Goal: Complete application form

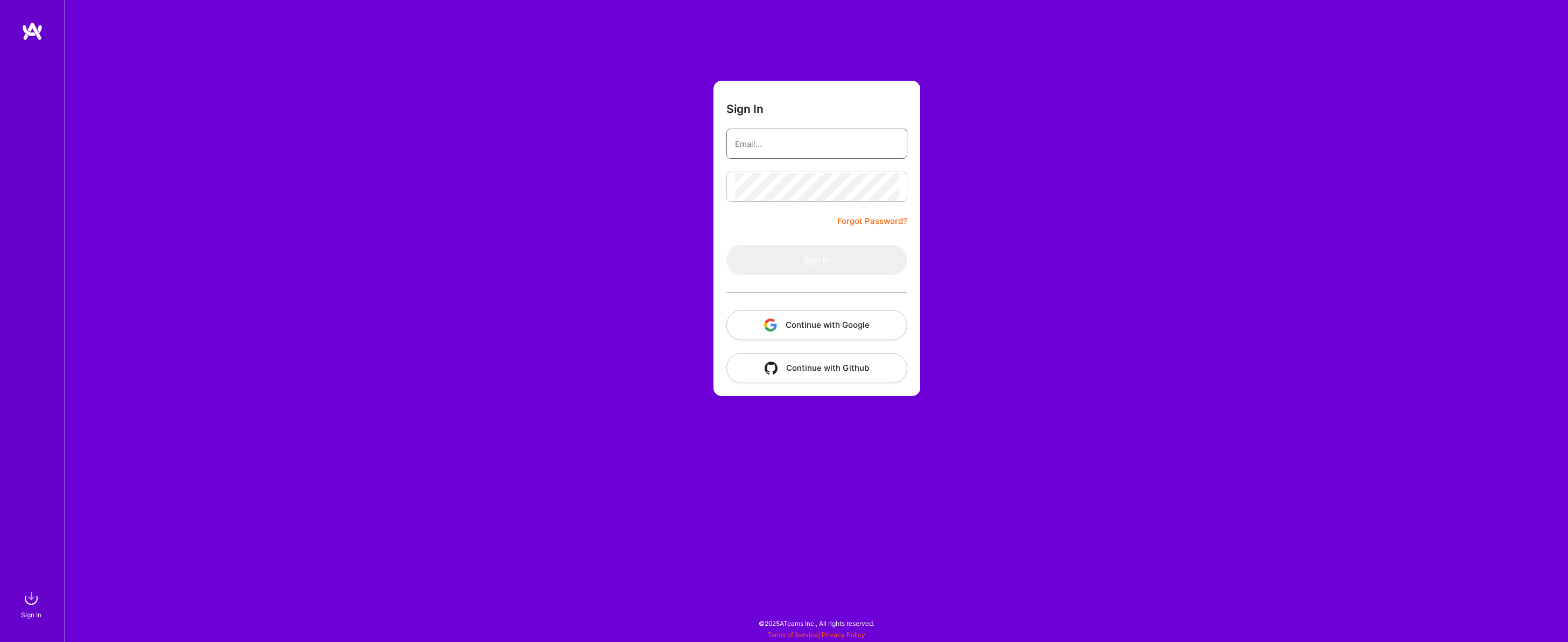
click at [801, 144] on input "email" at bounding box center [817, 144] width 164 height 27
type input "[EMAIL_ADDRESS][DOMAIN_NAME]"
click at [838, 258] on button "Sign In" at bounding box center [816, 260] width 181 height 30
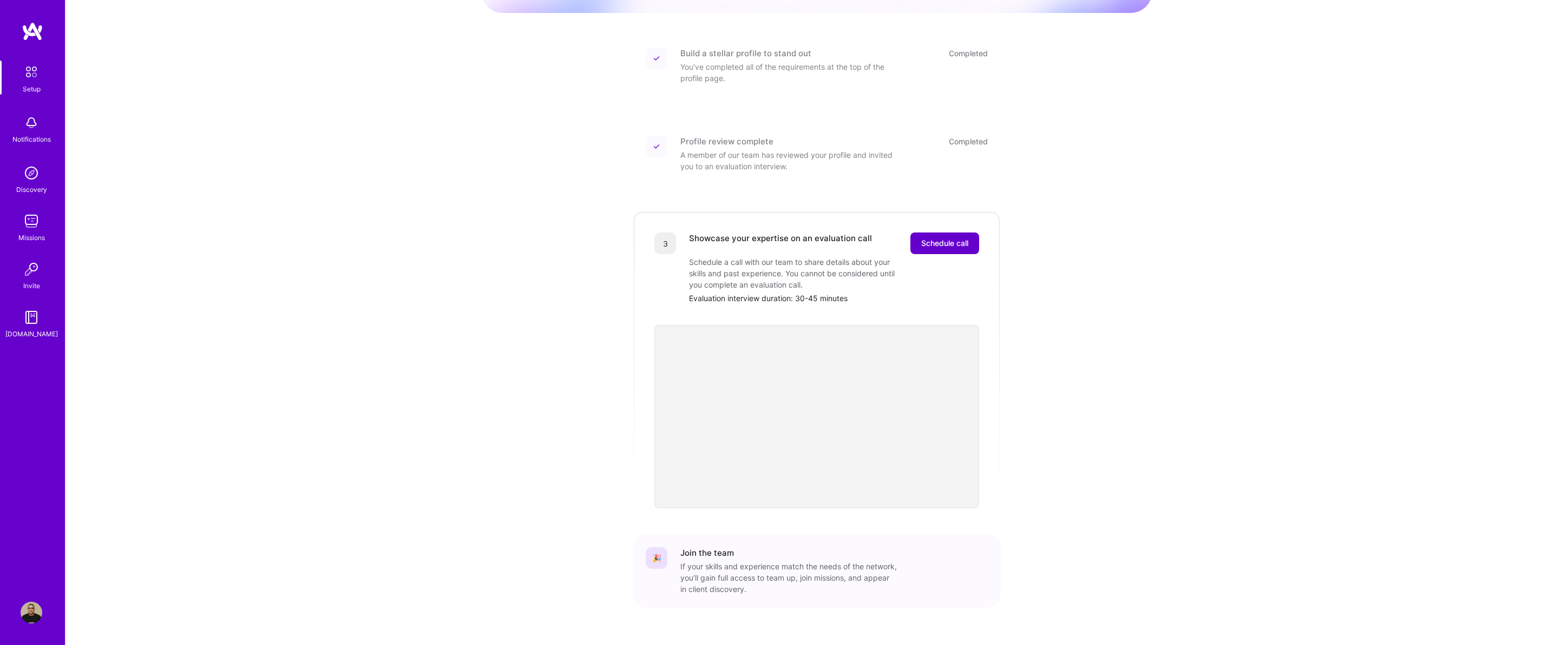
scroll to position [138, 0]
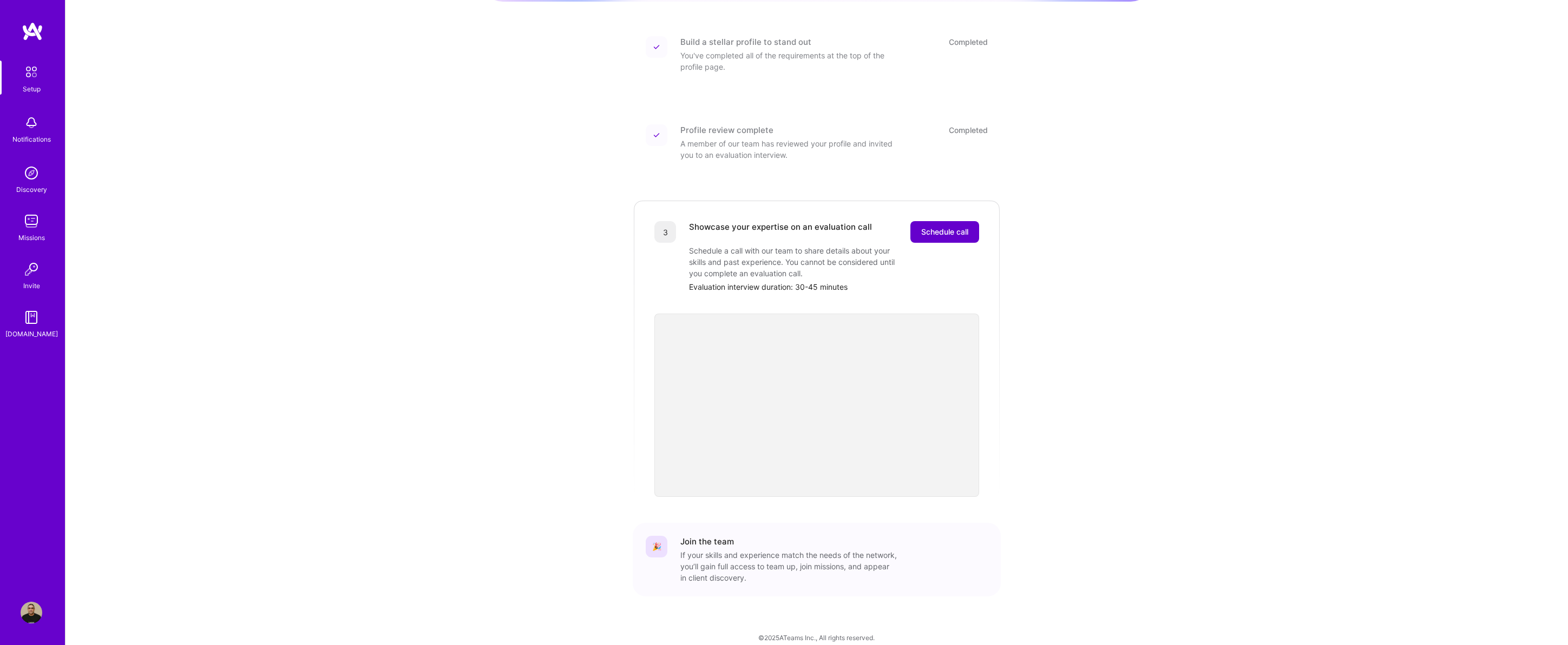
click at [943, 227] on span "Schedule call" at bounding box center [945, 232] width 47 height 11
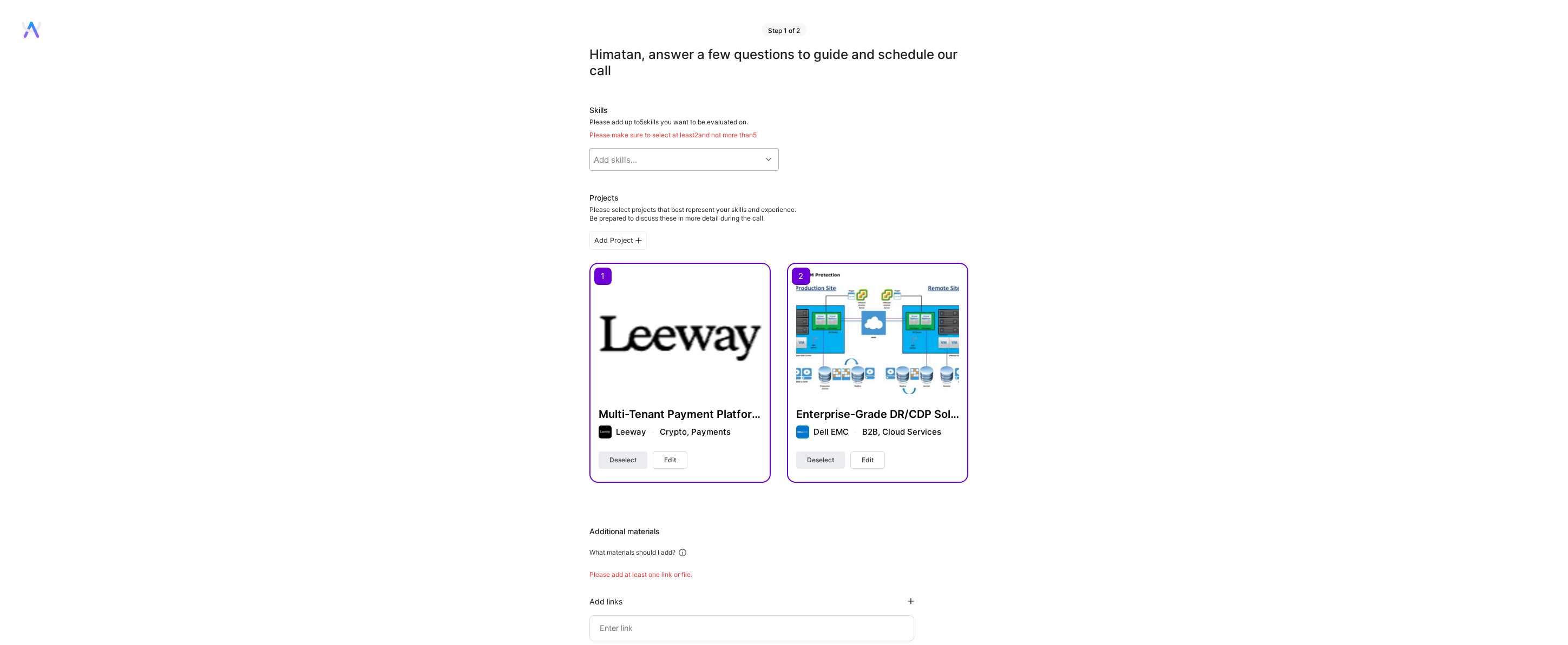
click at [636, 157] on div "Add skills..." at bounding box center [615, 160] width 43 height 12
click at [636, 158] on div "Add skills..." at bounding box center [615, 160] width 43 height 12
click at [757, 157] on div "Add skills..." at bounding box center [675, 159] width 171 height 21
type input "pyt"
click at [601, 206] on input "checkbox" at bounding box center [602, 208] width 7 height 7
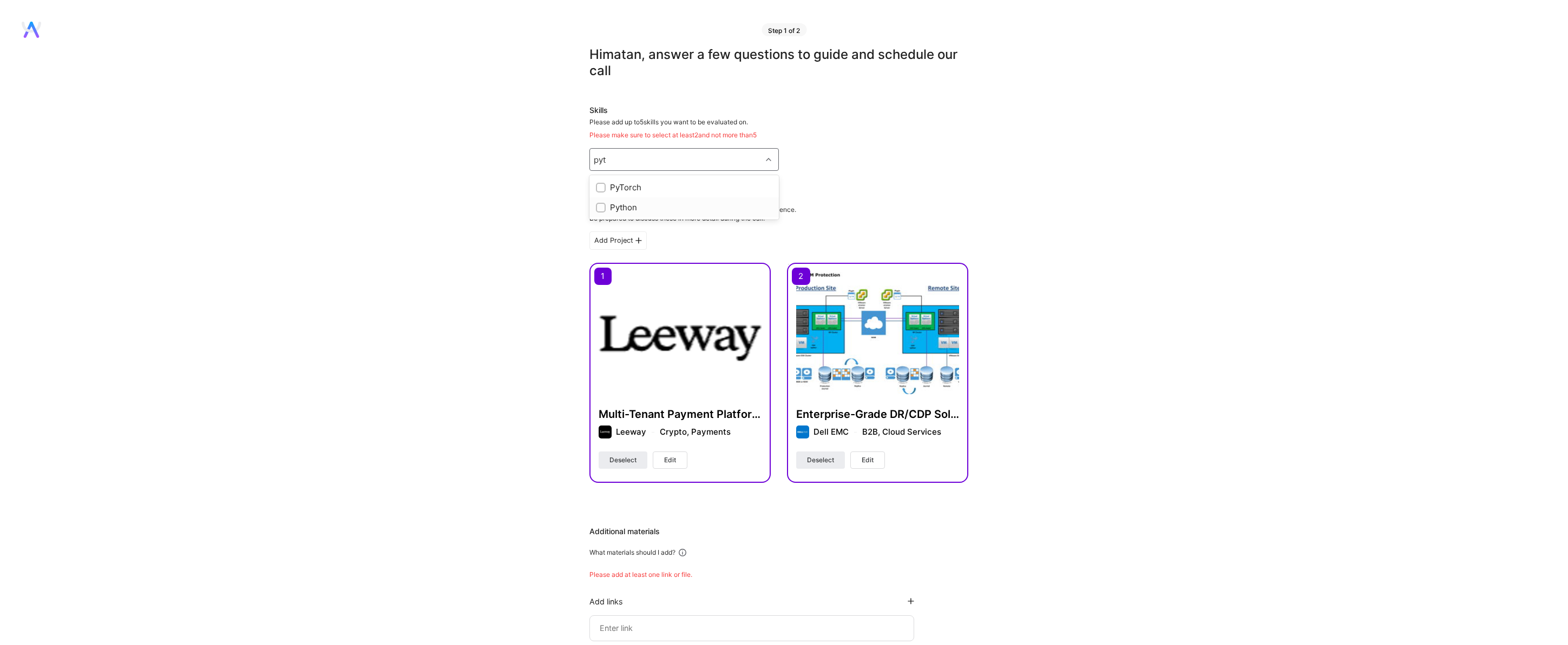
checkbox input "true"
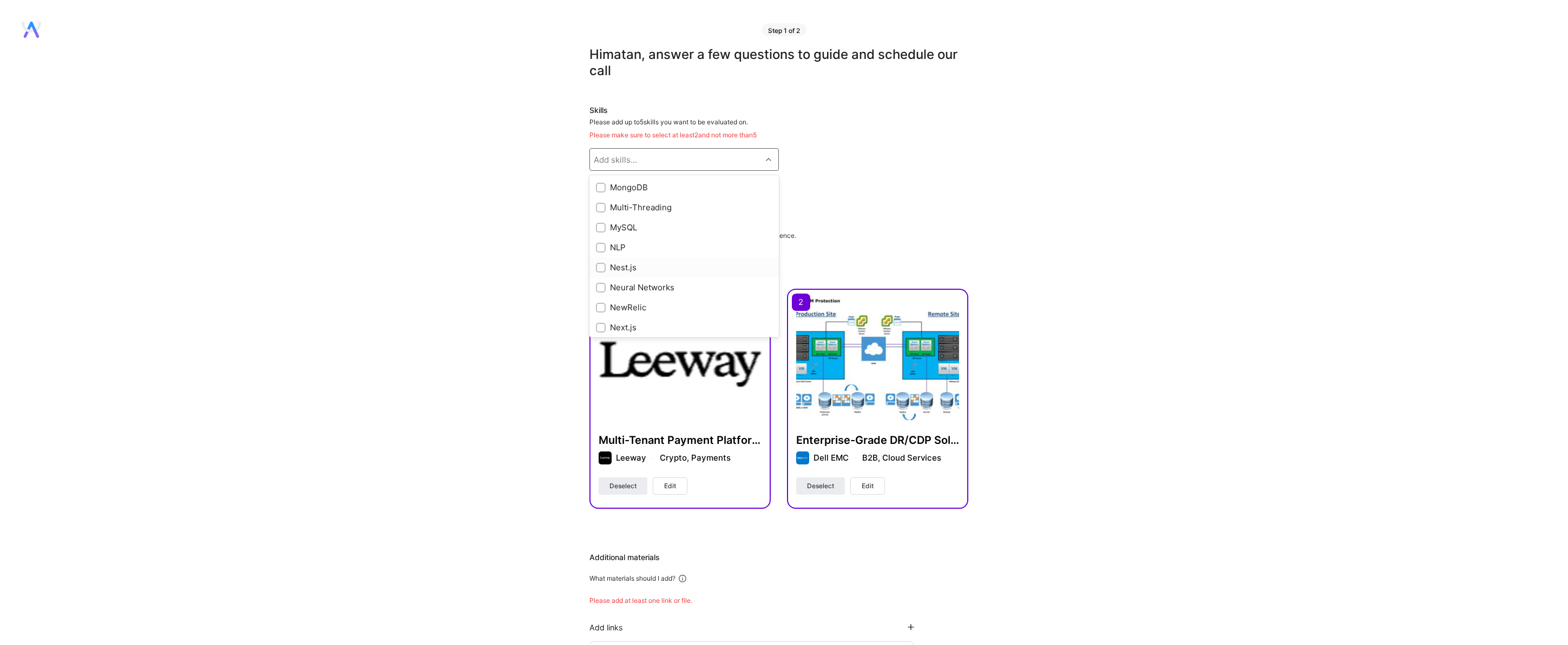
scroll to position [3816, 0]
click at [598, 314] on input "checkbox" at bounding box center [602, 314] width 7 height 7
checkbox input "true"
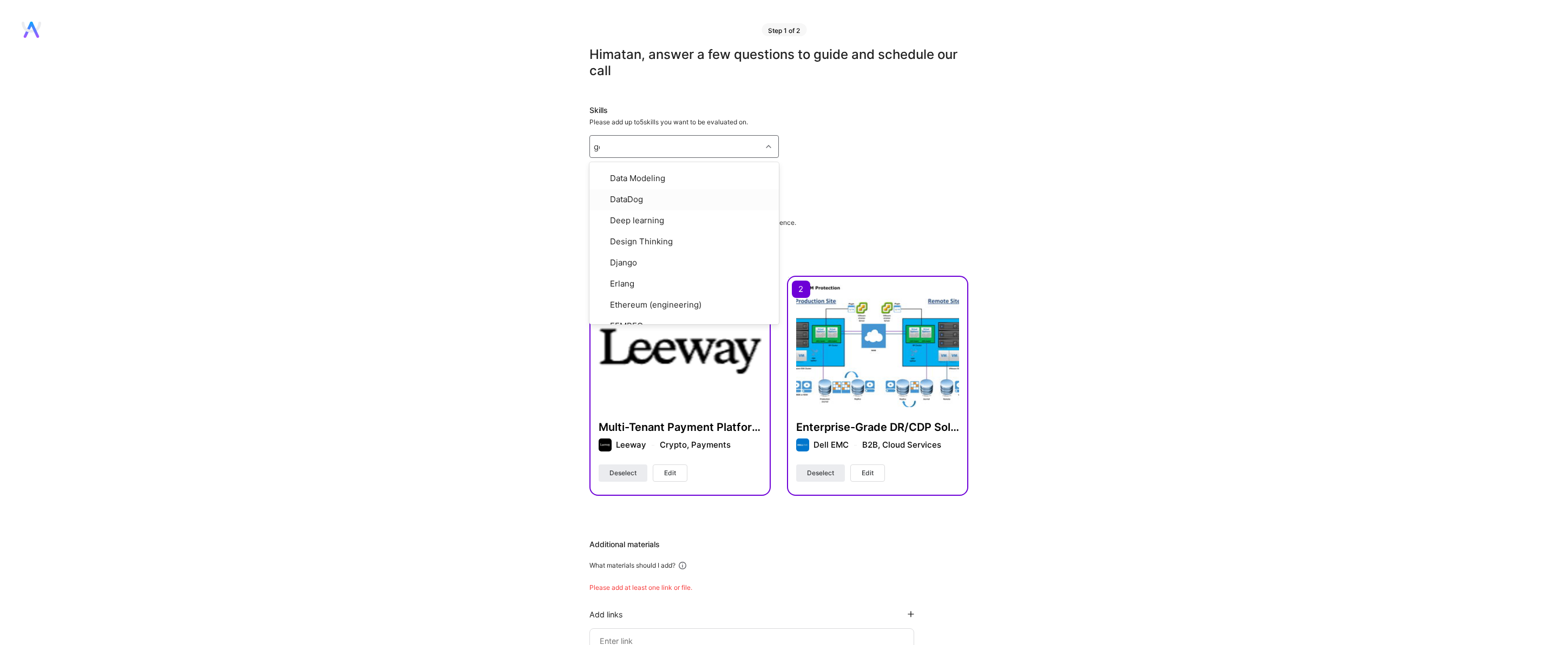
scroll to position [0, 0]
type input "gcp"
click at [641, 174] on div "Google Cloud / GCP" at bounding box center [684, 174] width 176 height 12
checkbox input "true"
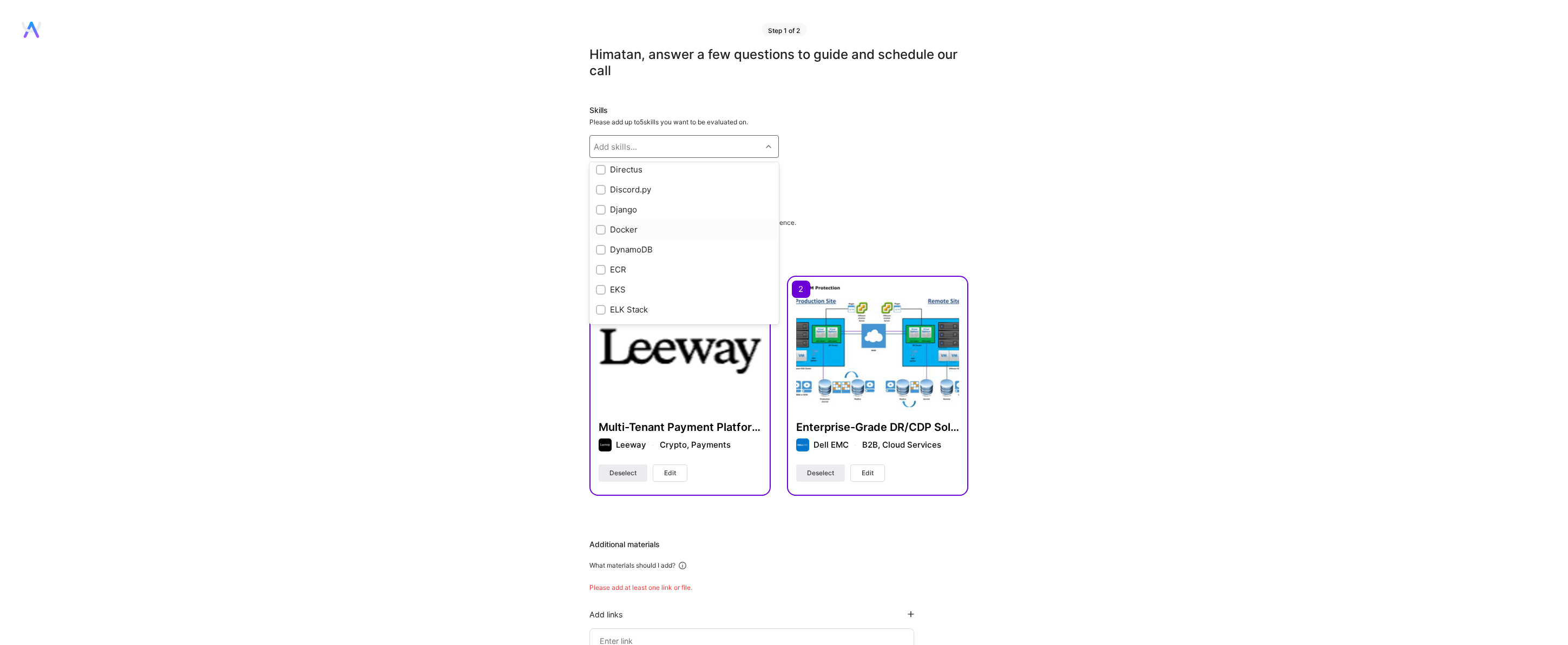
click at [601, 229] on input "checkbox" at bounding box center [602, 230] width 7 height 7
checkbox input "true"
type input "n"
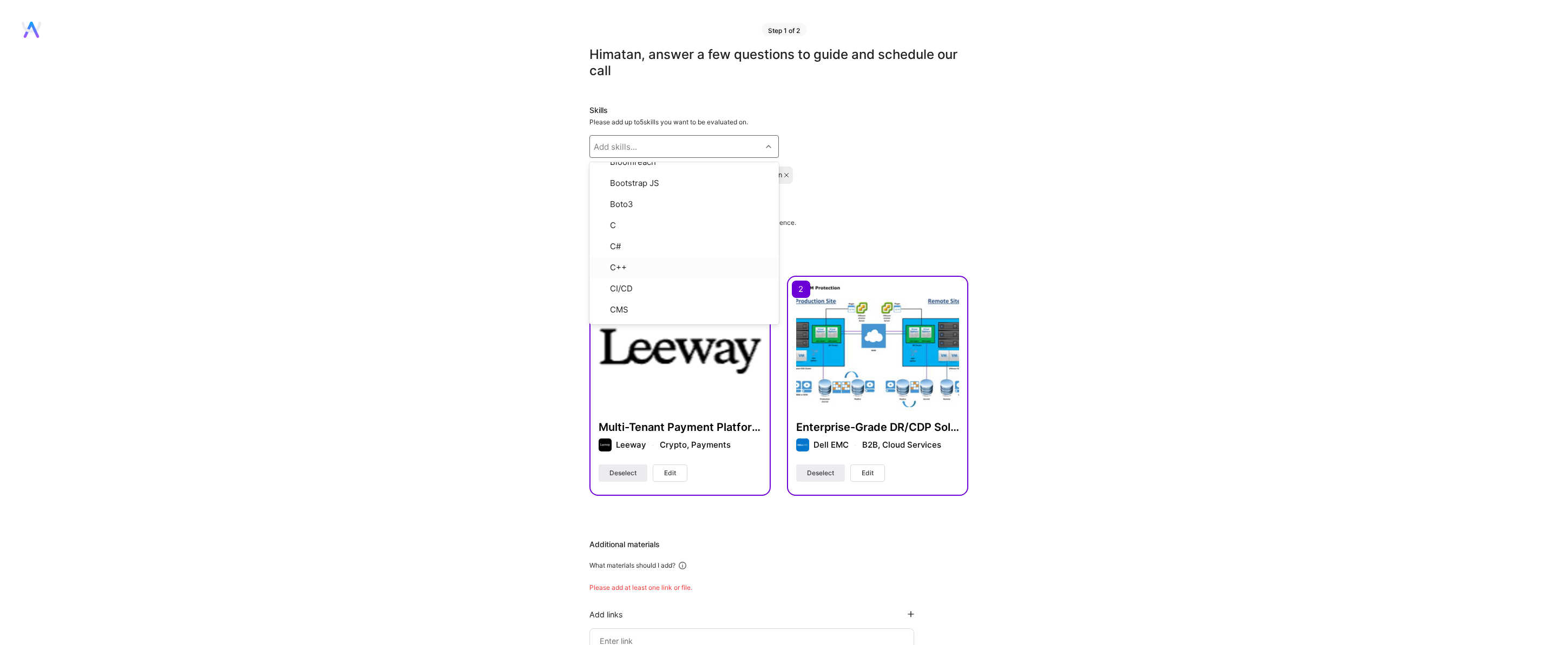
click at [926, 162] on div "Skills Please add up to 5 skills you want to be evaluated on. option Docker, se…" at bounding box center [778, 144] width 379 height 79
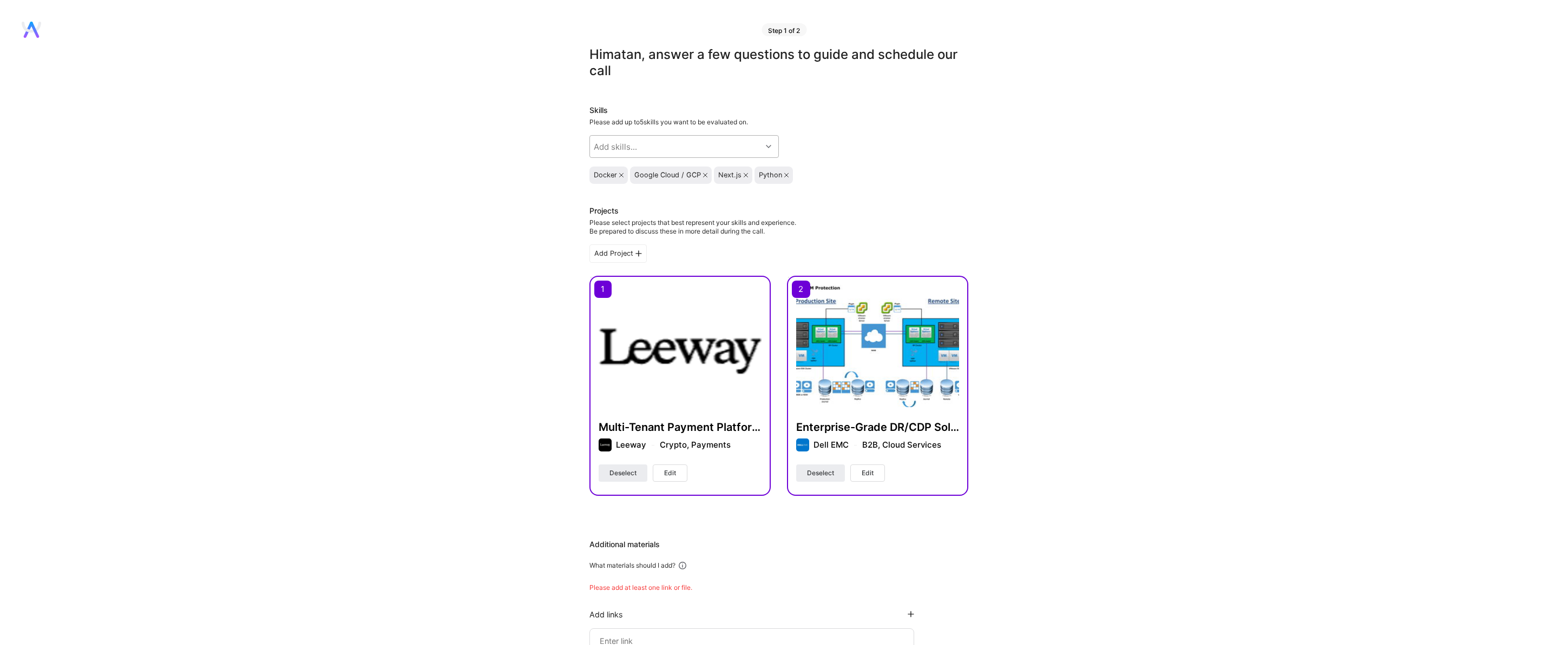
click at [773, 146] on div at bounding box center [770, 146] width 17 height 14
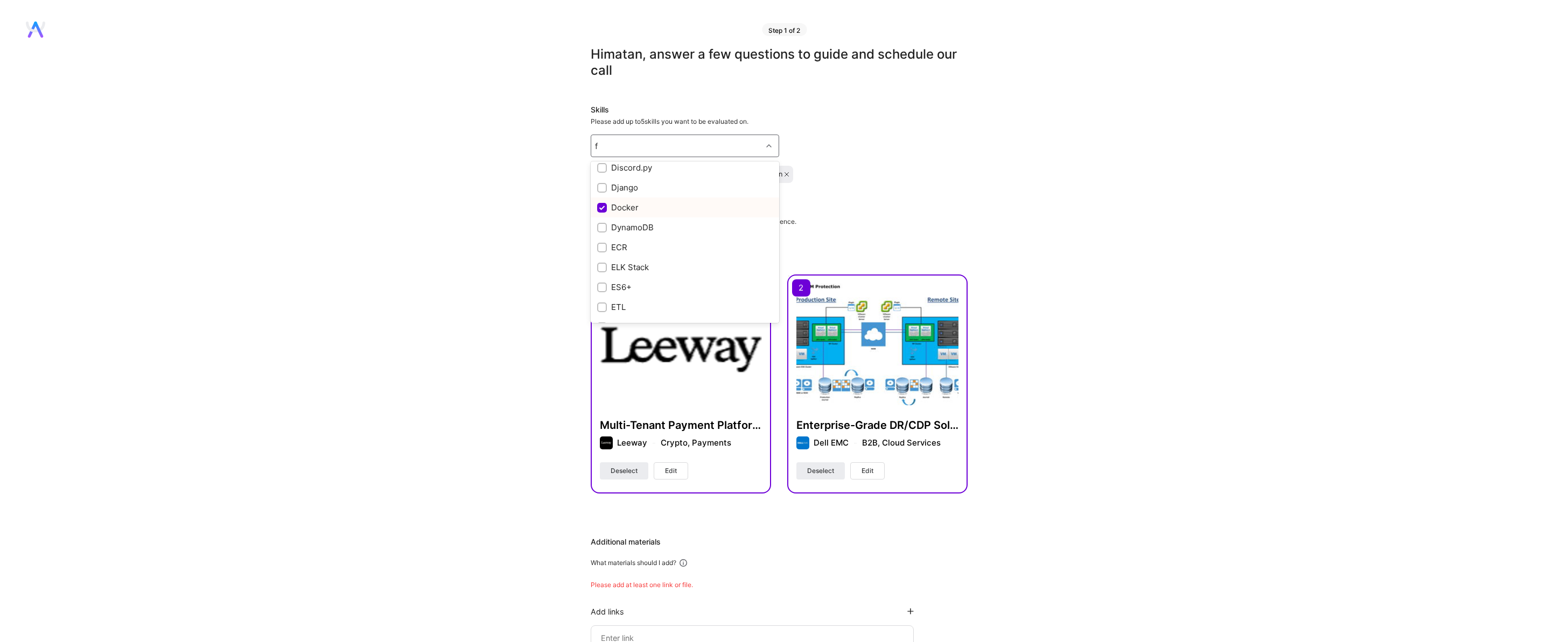
scroll to position [0, 0]
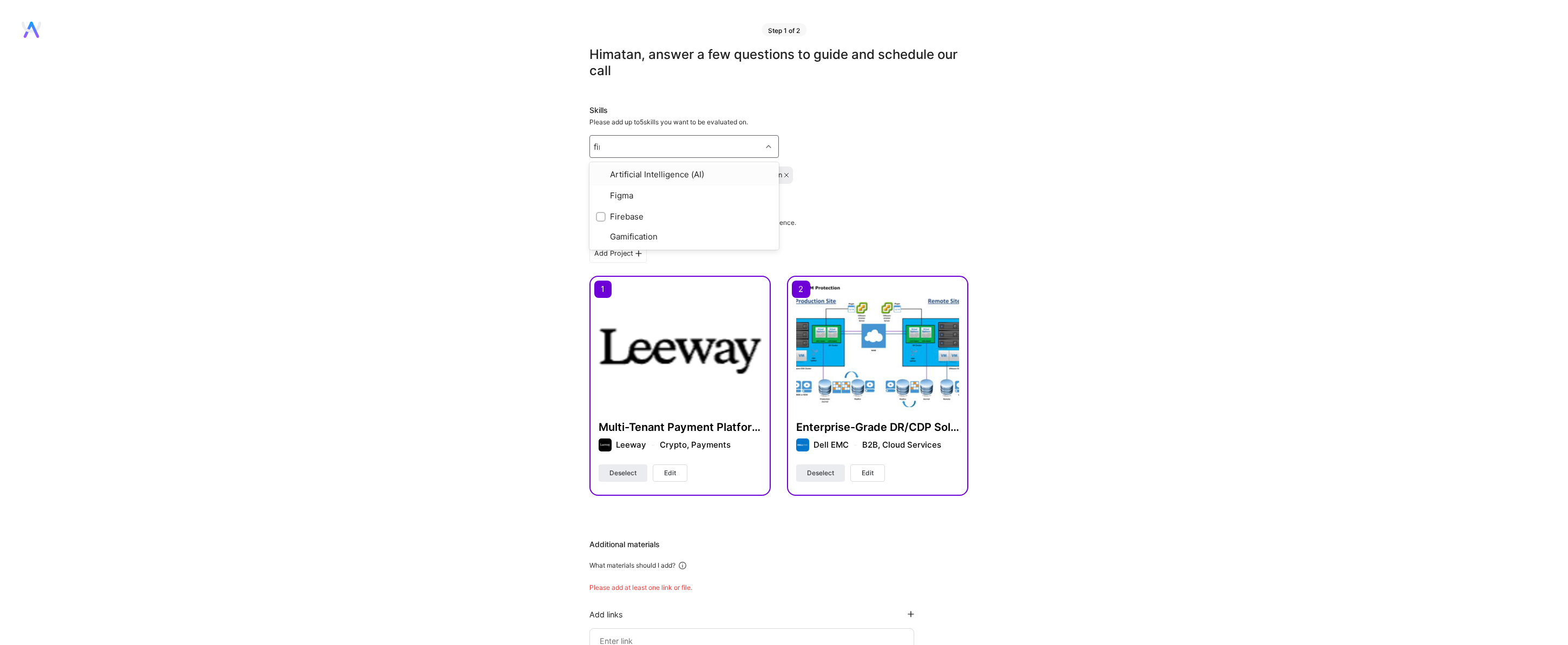
type input "fire"
click at [617, 174] on div "Firebase" at bounding box center [684, 174] width 176 height 12
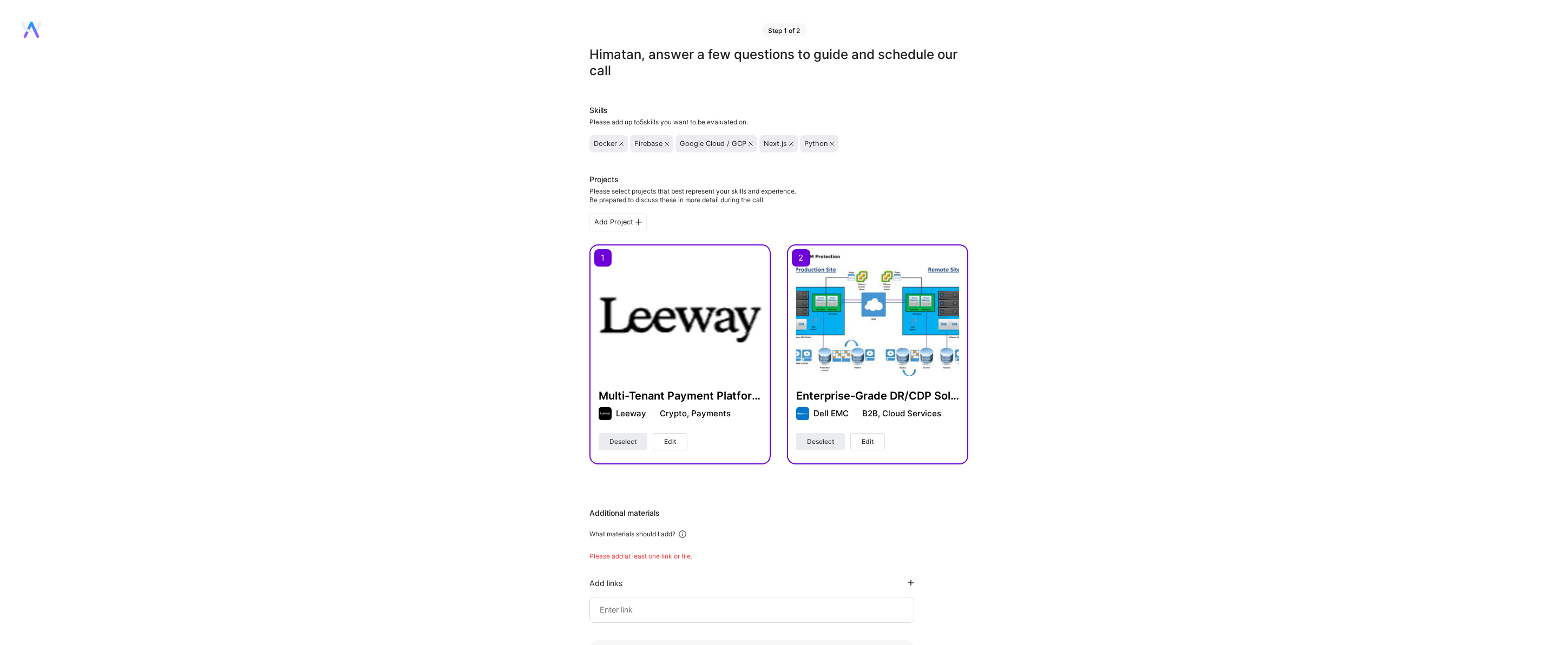
click at [610, 220] on div "Add Project" at bounding box center [618, 223] width 58 height 18
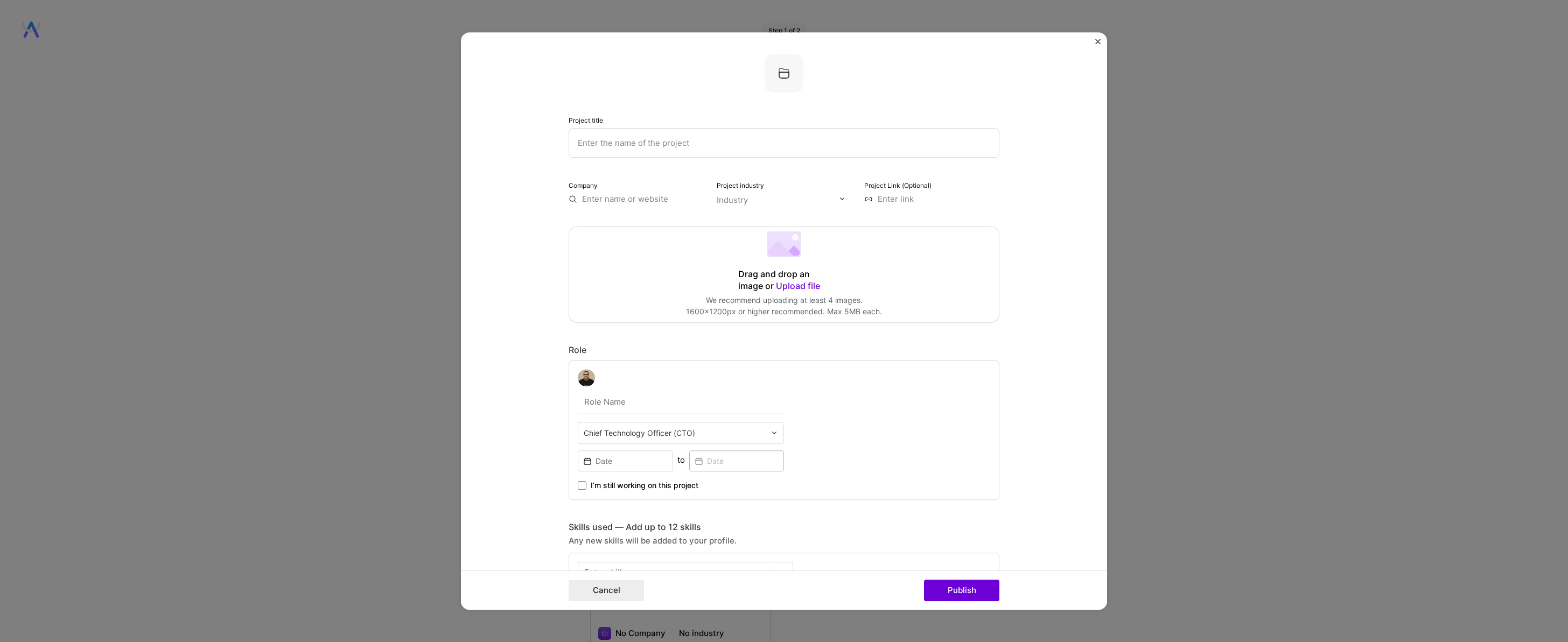
click at [612, 141] on input "text" at bounding box center [784, 143] width 431 height 30
type input "Galim.io"
click at [779, 286] on span "Upload file" at bounding box center [798, 286] width 44 height 11
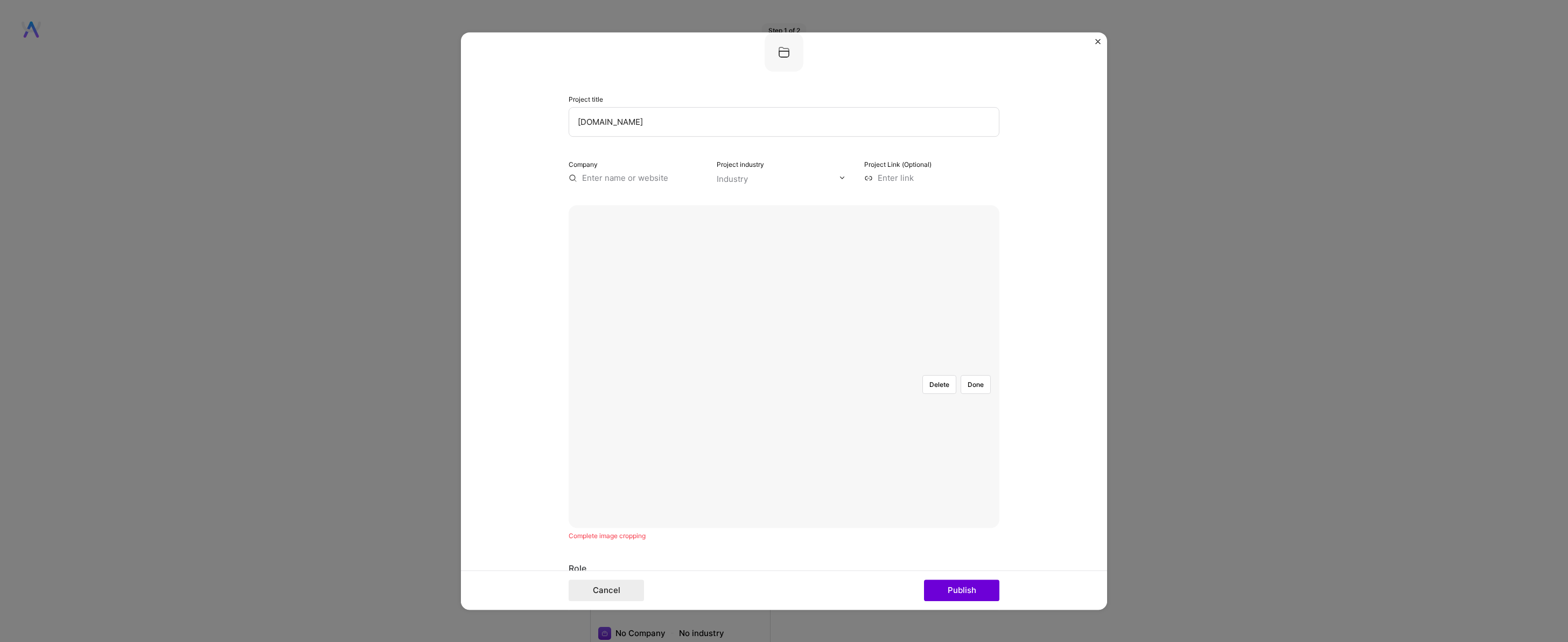
scroll to position [28, 0]
click at [625, 170] on input "text" at bounding box center [636, 171] width 135 height 12
click at [740, 171] on div "Industry" at bounding box center [732, 172] width 31 height 12
click at [666, 181] on input "https://galim.io" at bounding box center [636, 180] width 117 height 12
type input "h"
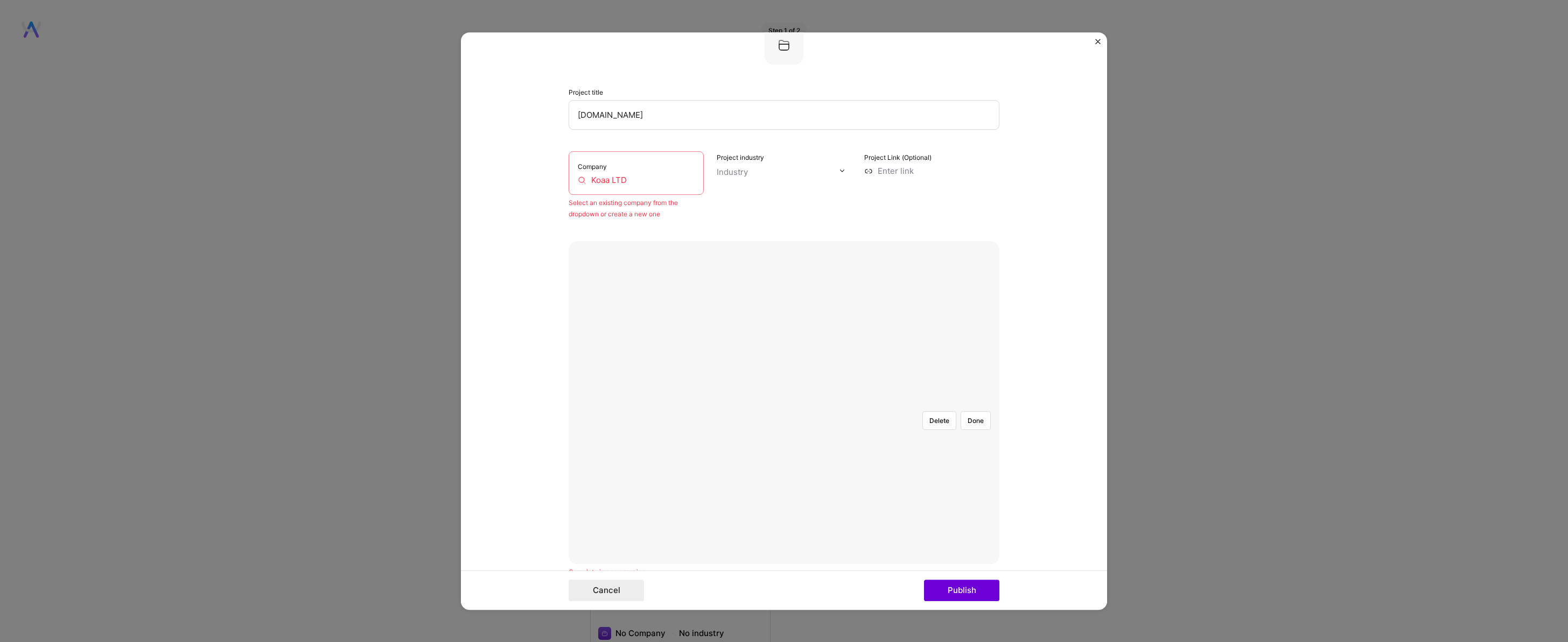
click at [623, 175] on input "Koaa LTD" at bounding box center [636, 180] width 117 height 12
type input "Koaa"
click at [642, 189] on div "Koaa" at bounding box center [643, 195] width 28 height 19
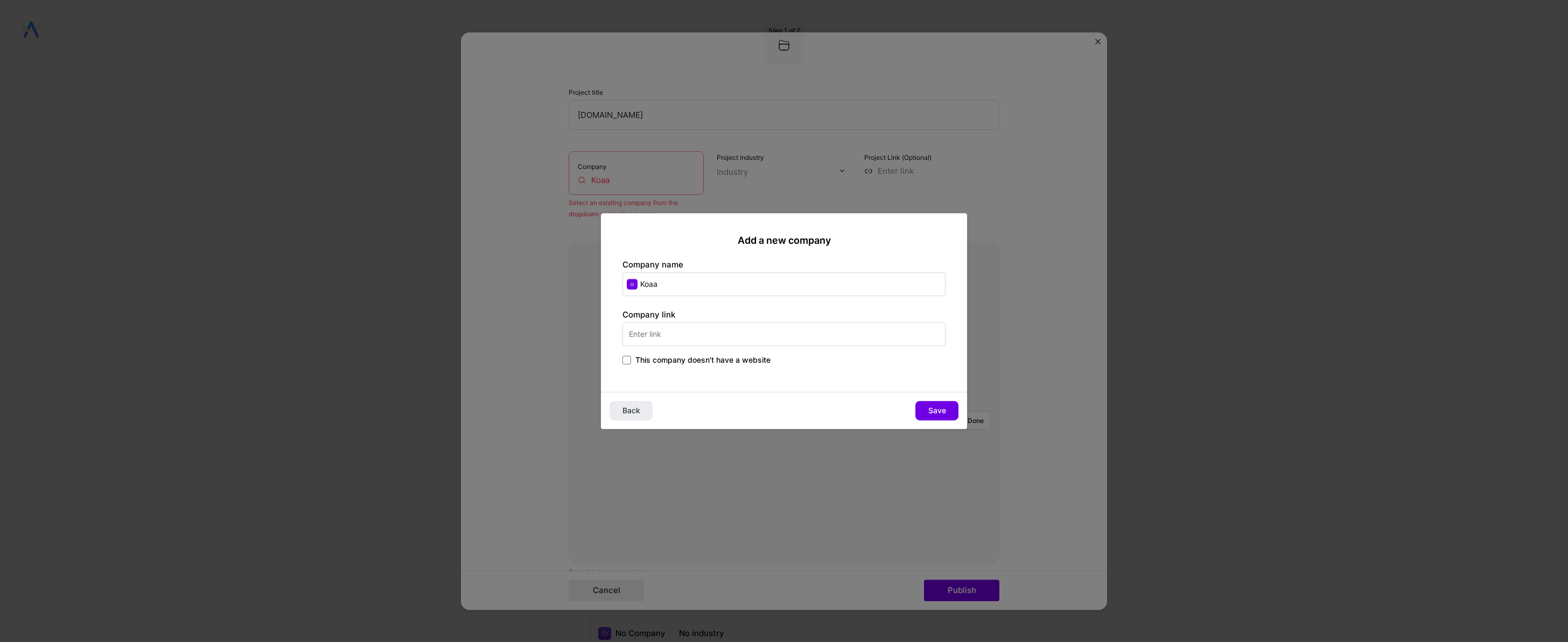
click at [657, 335] on input "text" at bounding box center [784, 334] width 323 height 24
type input "https://koaa.io"
click at [951, 413] on button "Save" at bounding box center [937, 411] width 43 height 19
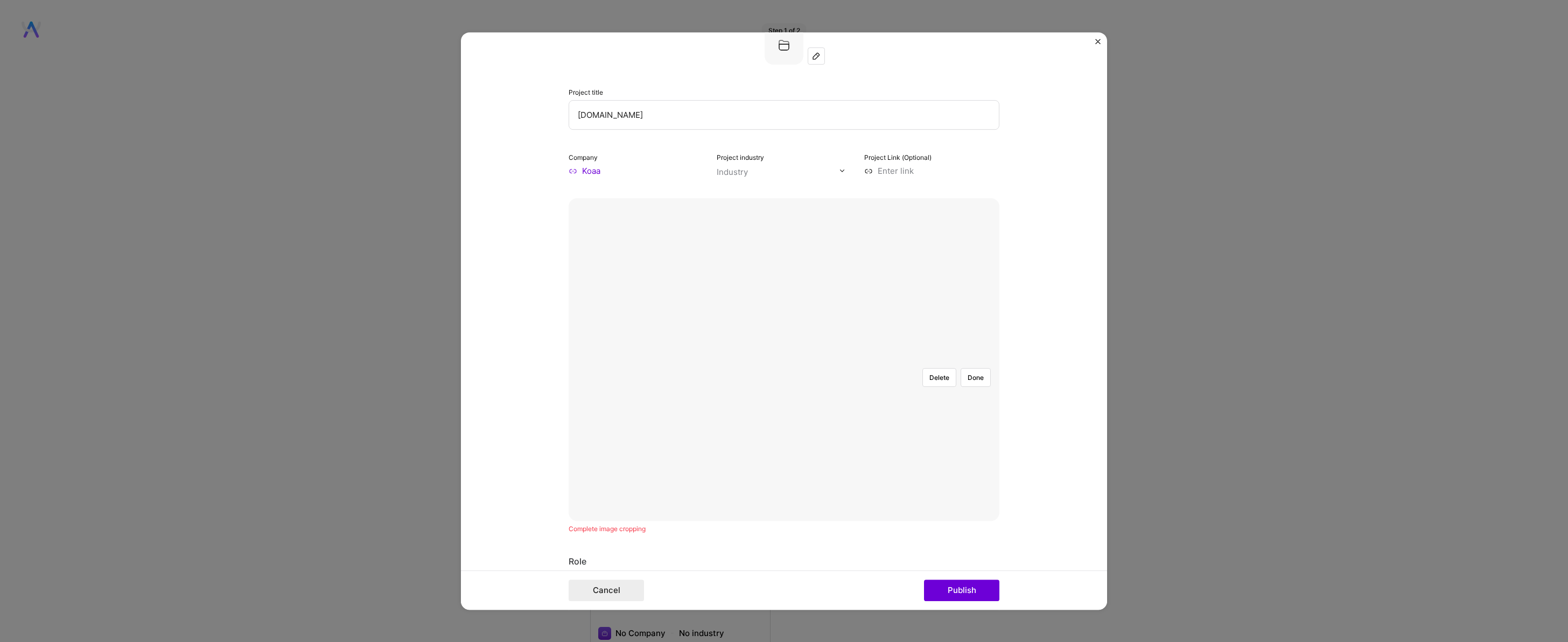
click at [724, 173] on div "Industry" at bounding box center [732, 172] width 31 height 12
type input "w"
type input "C"
type input "t"
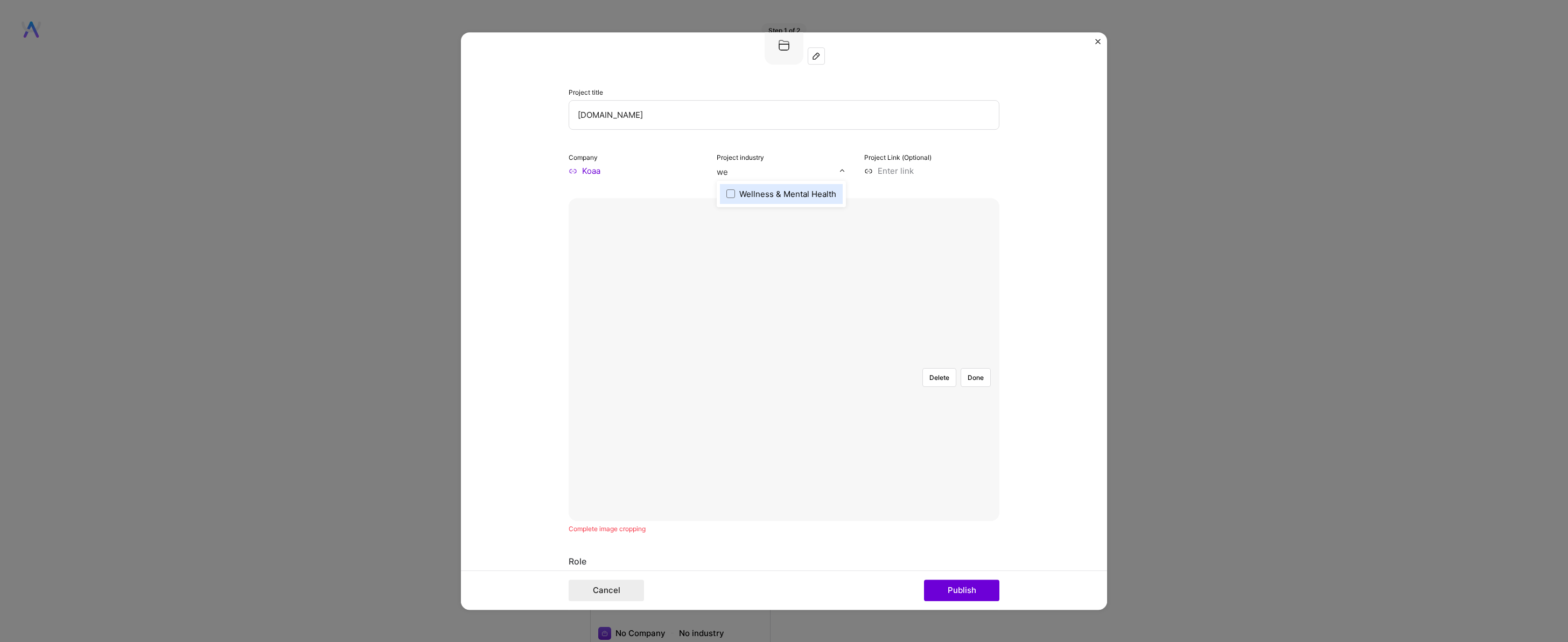
type input "w"
type input "dev"
click at [754, 191] on div "Developer Tools" at bounding box center [771, 194] width 63 height 12
type input "y"
type input "b"
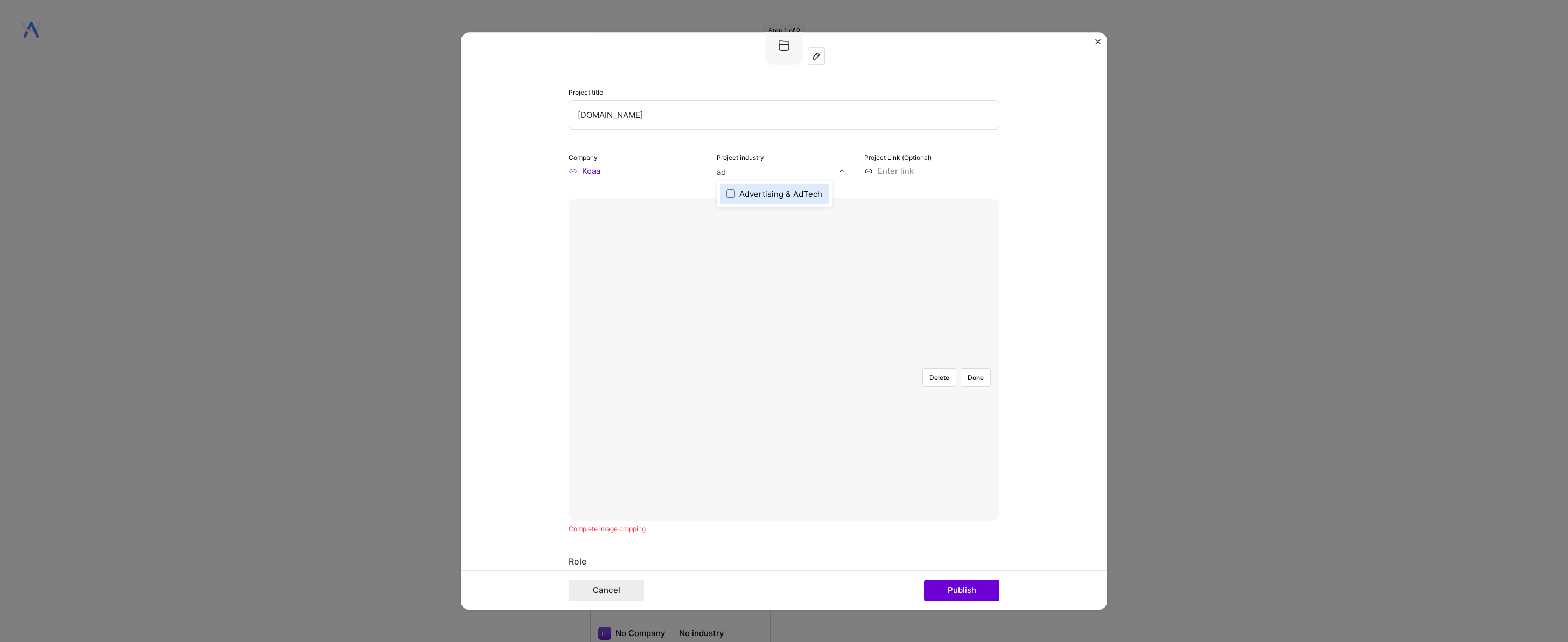
type input "a"
type input "mark"
click at [746, 200] on div "Marketing" at bounding box center [758, 201] width 38 height 12
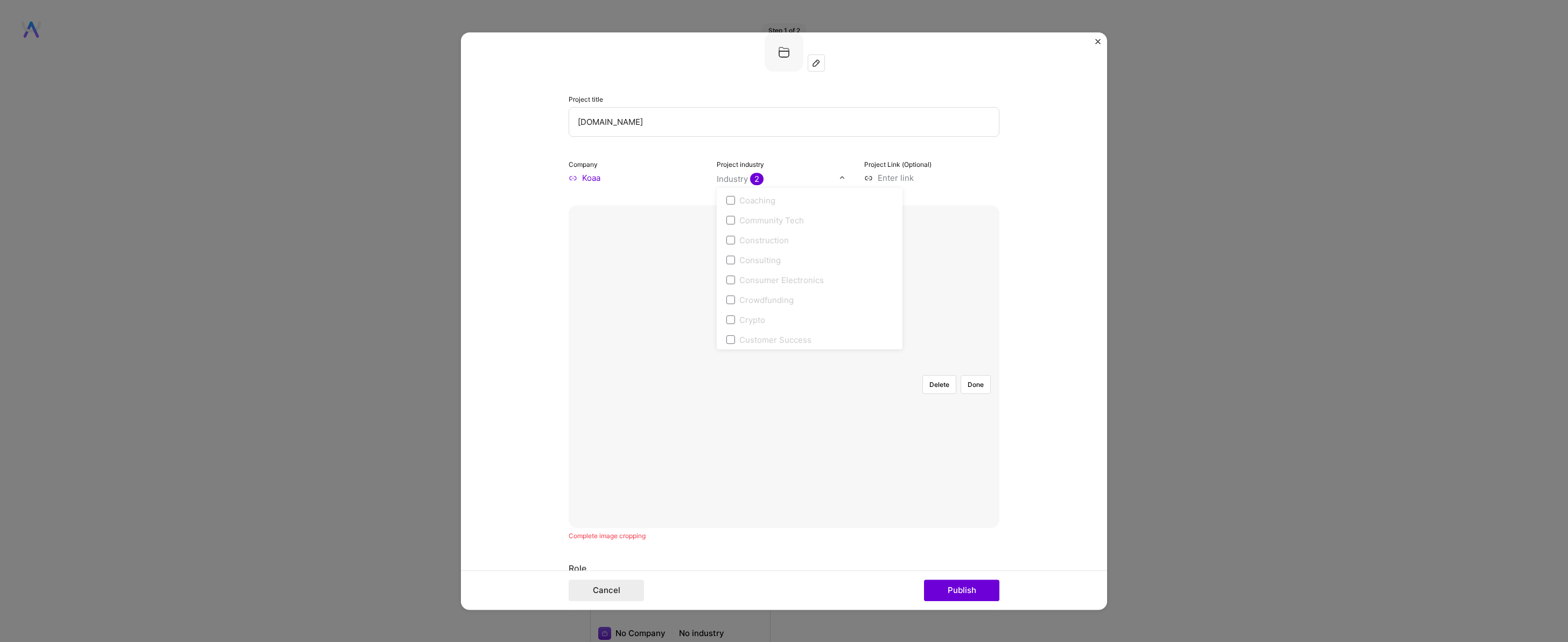
click at [1007, 142] on form "Project title Galim.io Company Koaa Project industry option Marketing, selected…" at bounding box center [784, 321] width 646 height 578
click at [870, 176] on input at bounding box center [932, 178] width 135 height 12
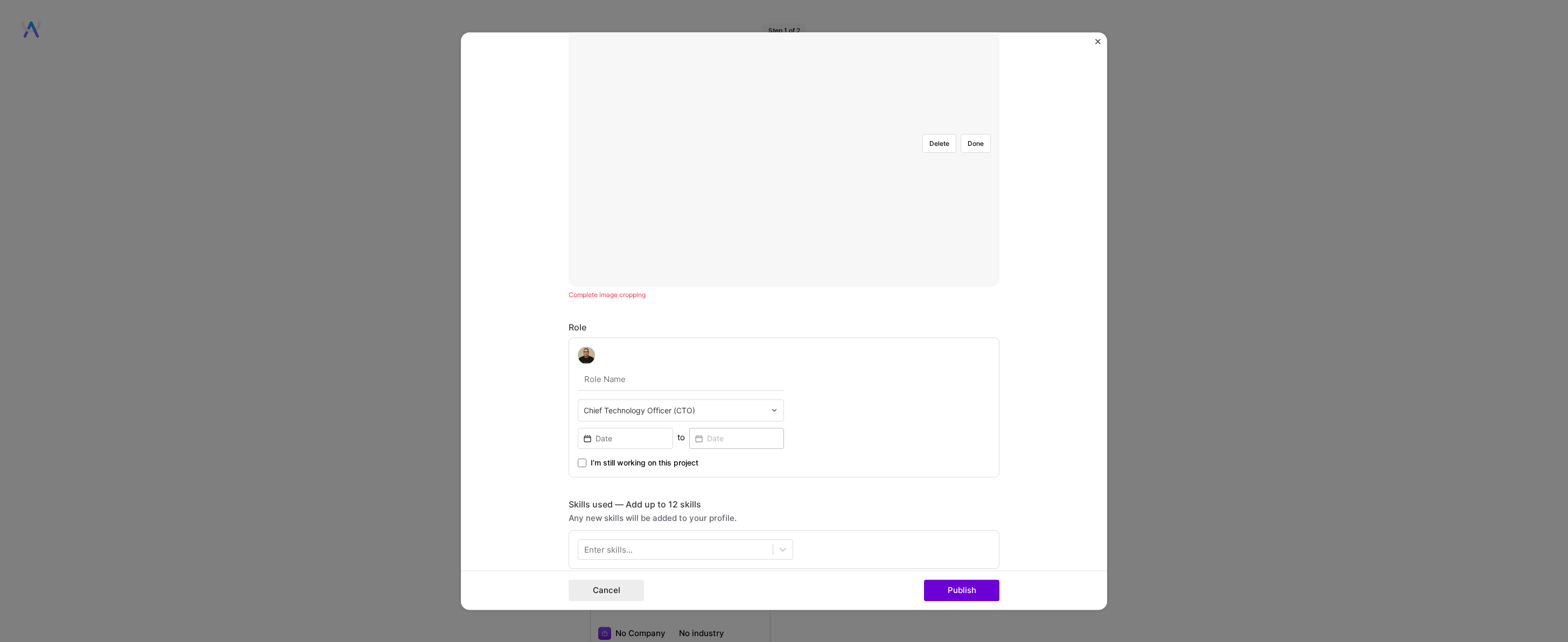
type input "https://galim.io"
click at [601, 375] on input "text" at bounding box center [681, 379] width 206 height 23
type input "CTO"
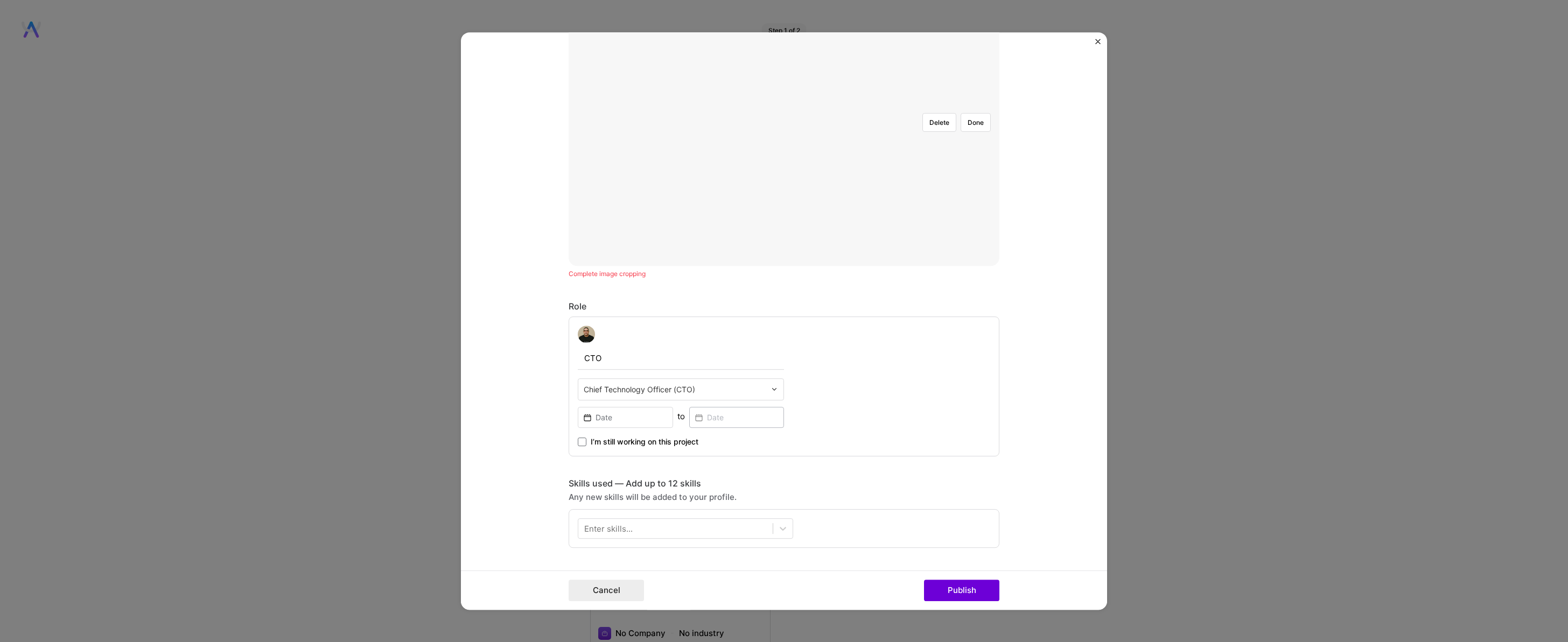
scroll to position [290, 0]
click at [623, 407] on input at bounding box center [625, 410] width 96 height 21
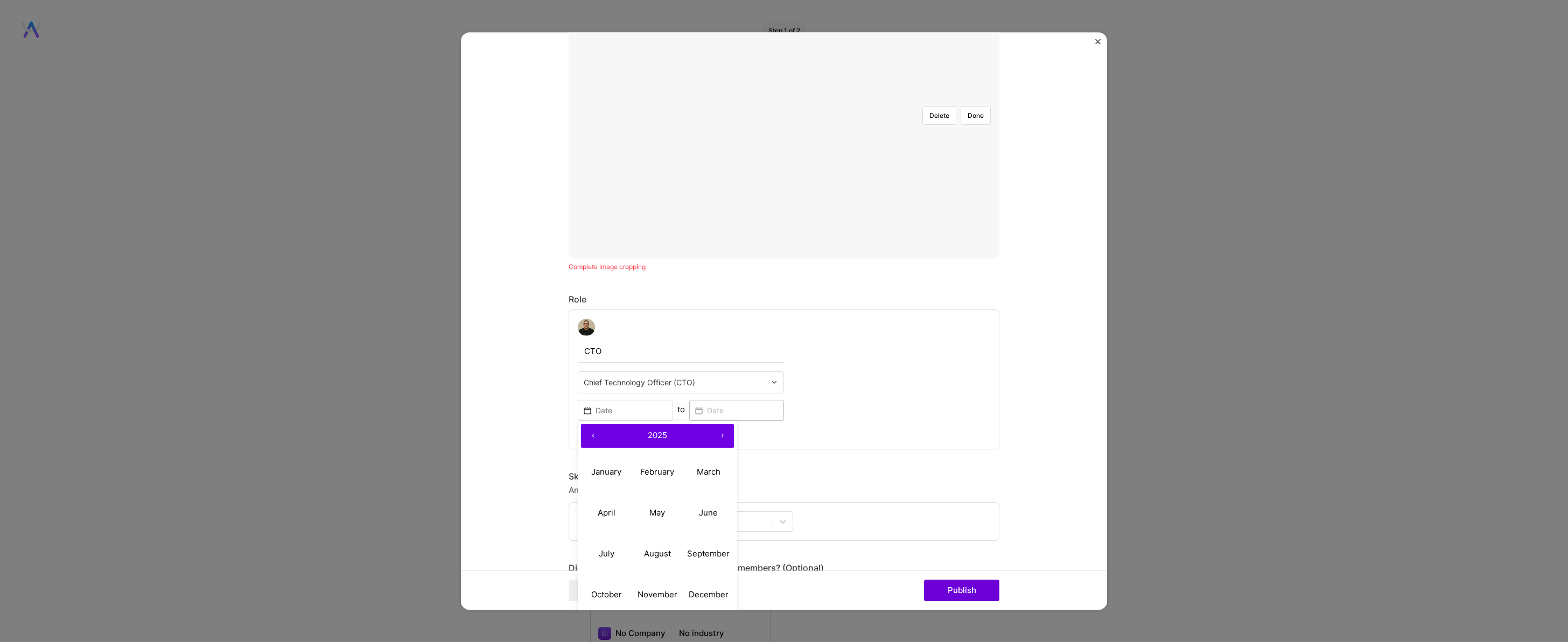
click at [587, 431] on button "‹" at bounding box center [592, 436] width 24 height 24
click at [604, 467] on button "January" at bounding box center [606, 472] width 51 height 41
type input "Jan, 2024"
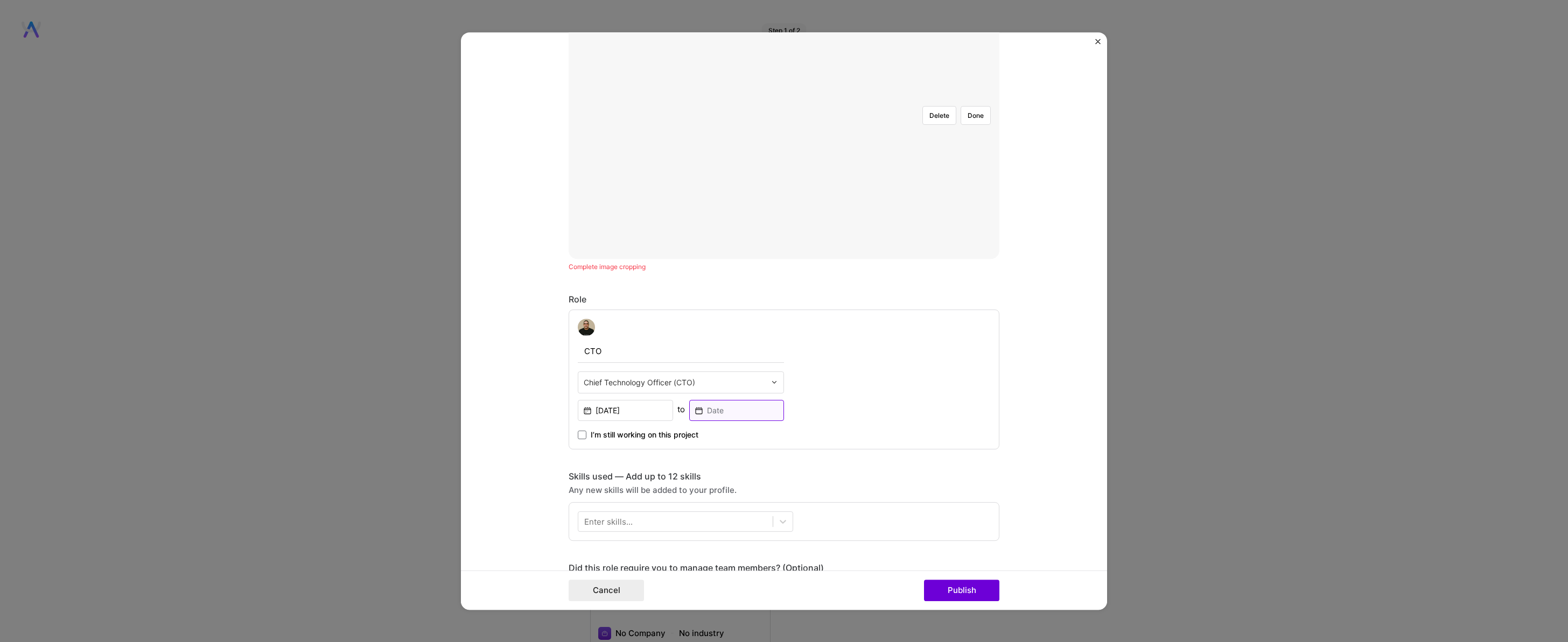
click at [720, 402] on input at bounding box center [737, 410] width 96 height 21
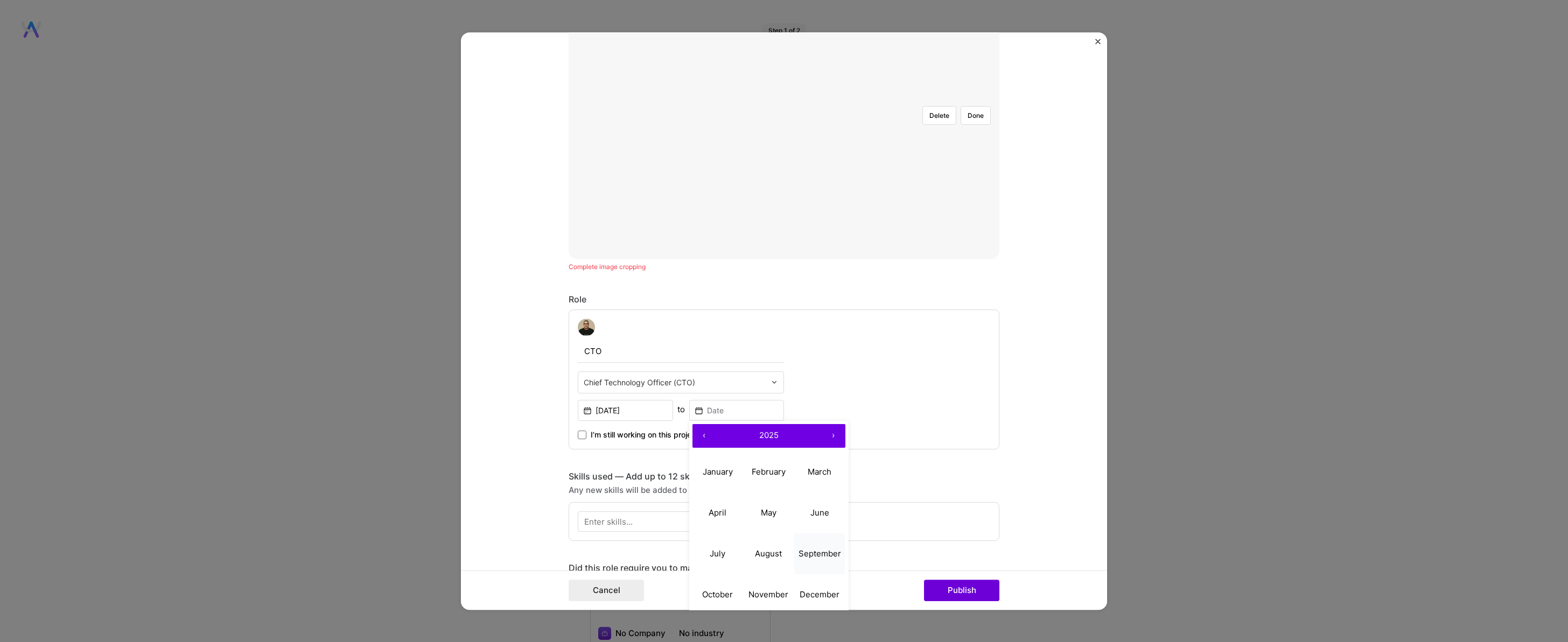
click at [799, 553] on abbr "September" at bounding box center [820, 553] width 43 height 10
type input "Sep, 2025"
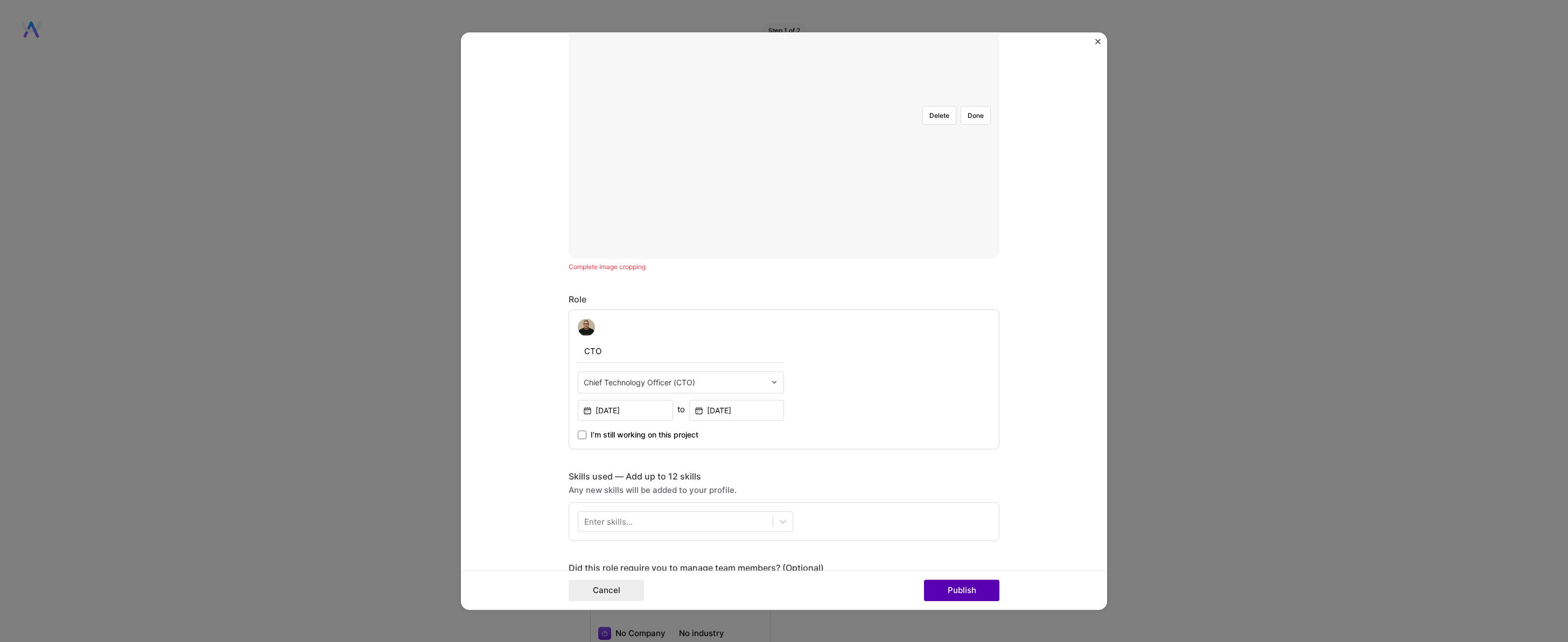
click at [962, 590] on button "Publish" at bounding box center [962, 590] width 75 height 21
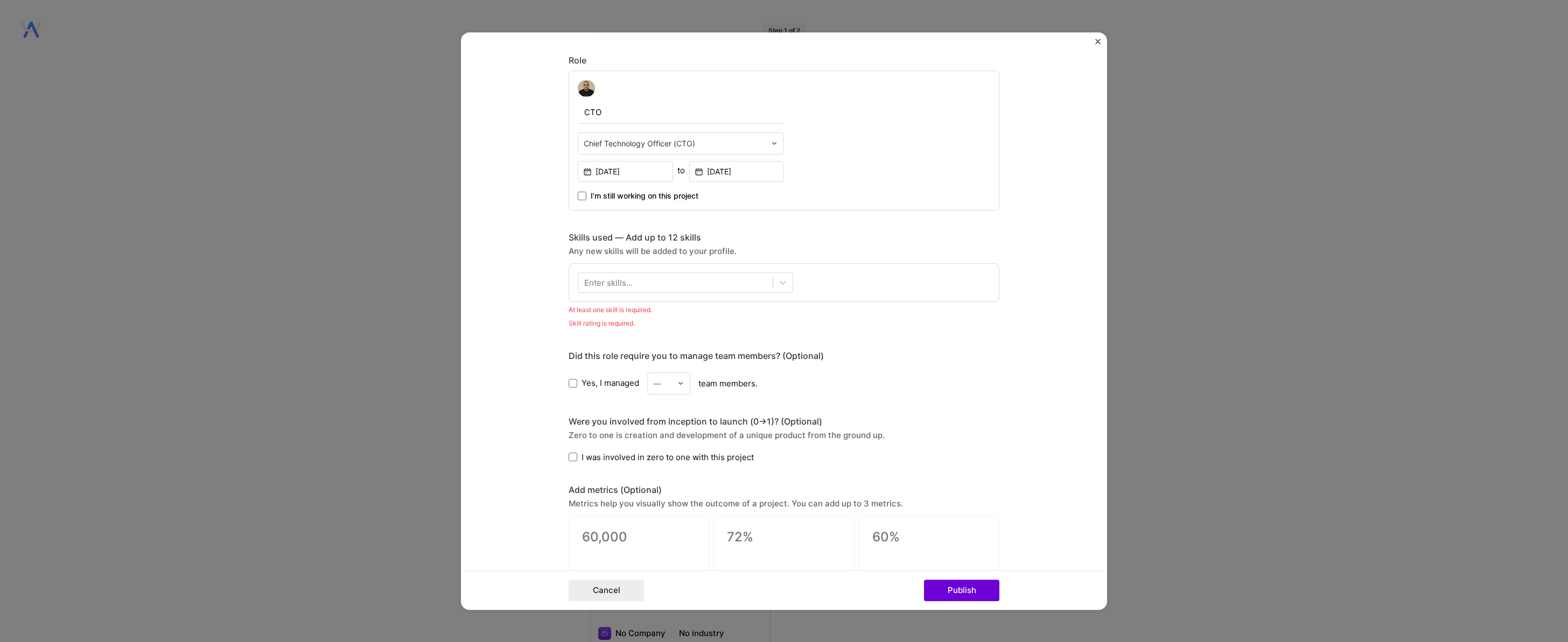
scroll to position [604, 0]
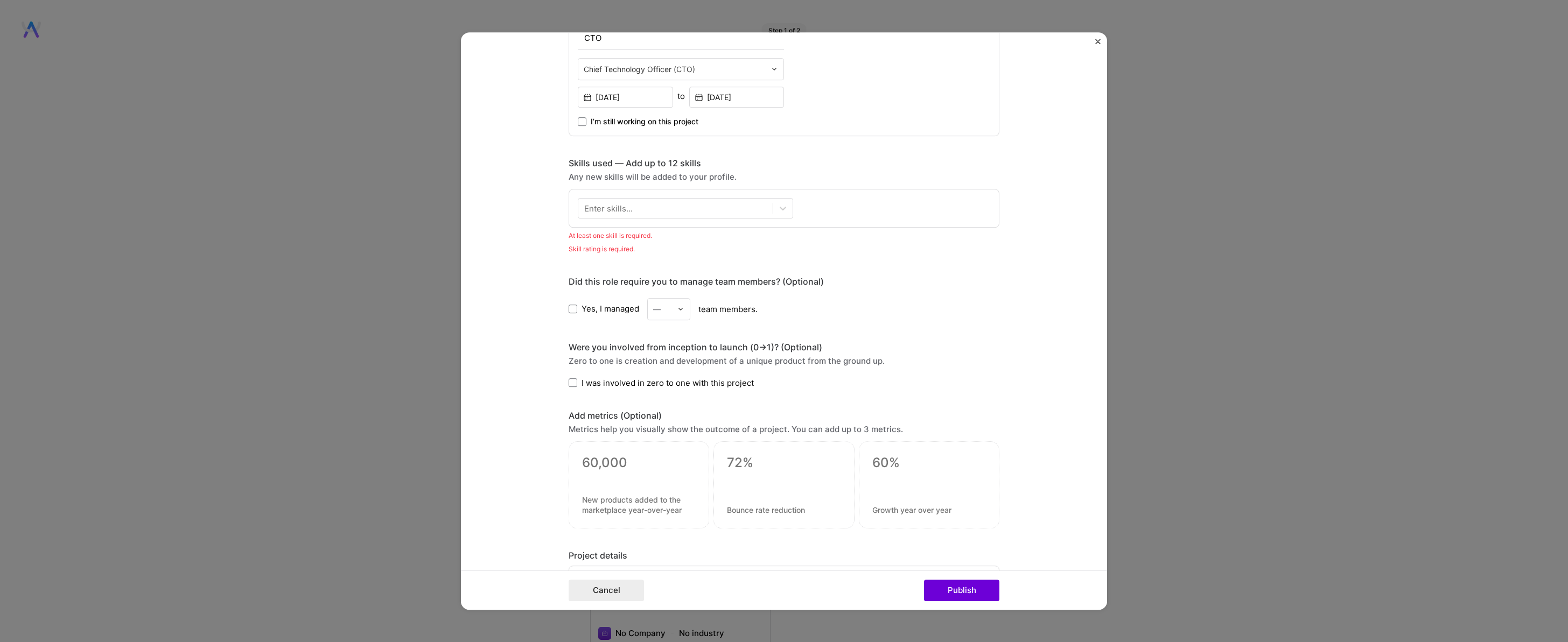
click at [600, 209] on div "Enter skills..." at bounding box center [609, 208] width 49 height 12
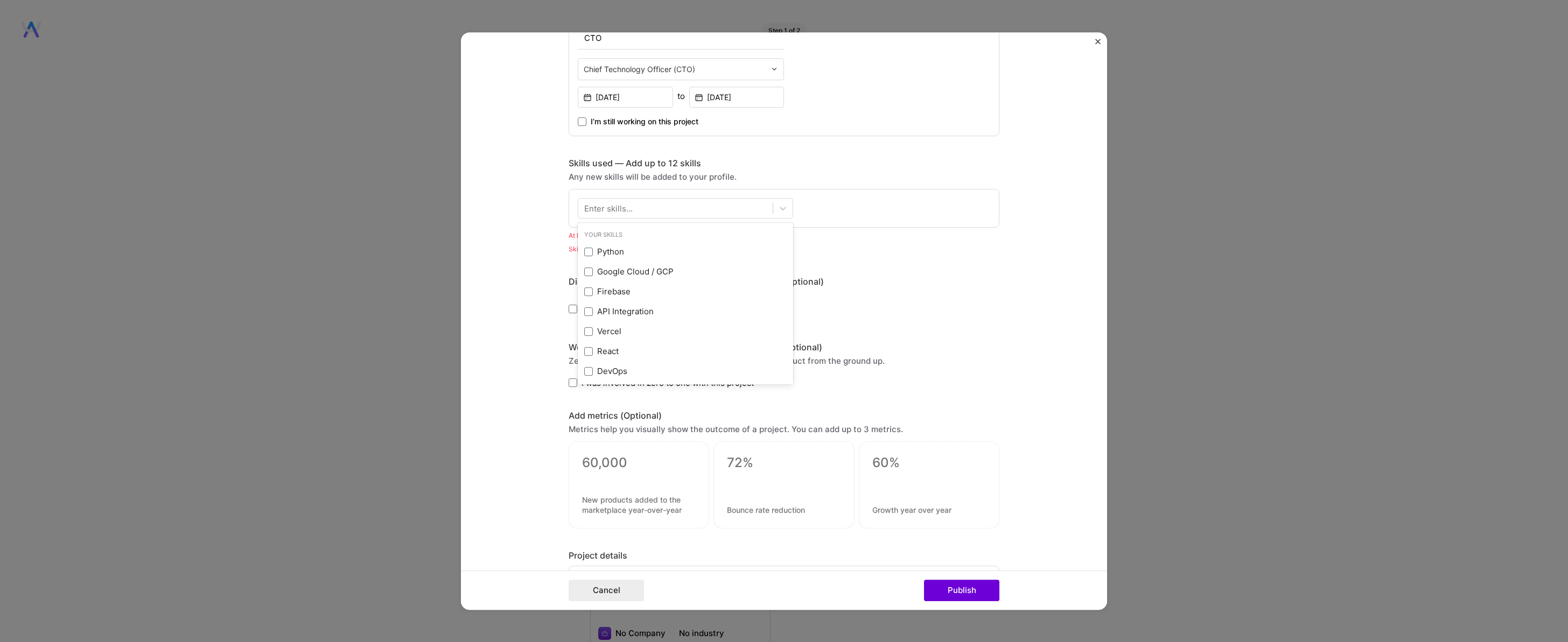
click at [600, 208] on div "Enter skills..." at bounding box center [609, 208] width 49 height 12
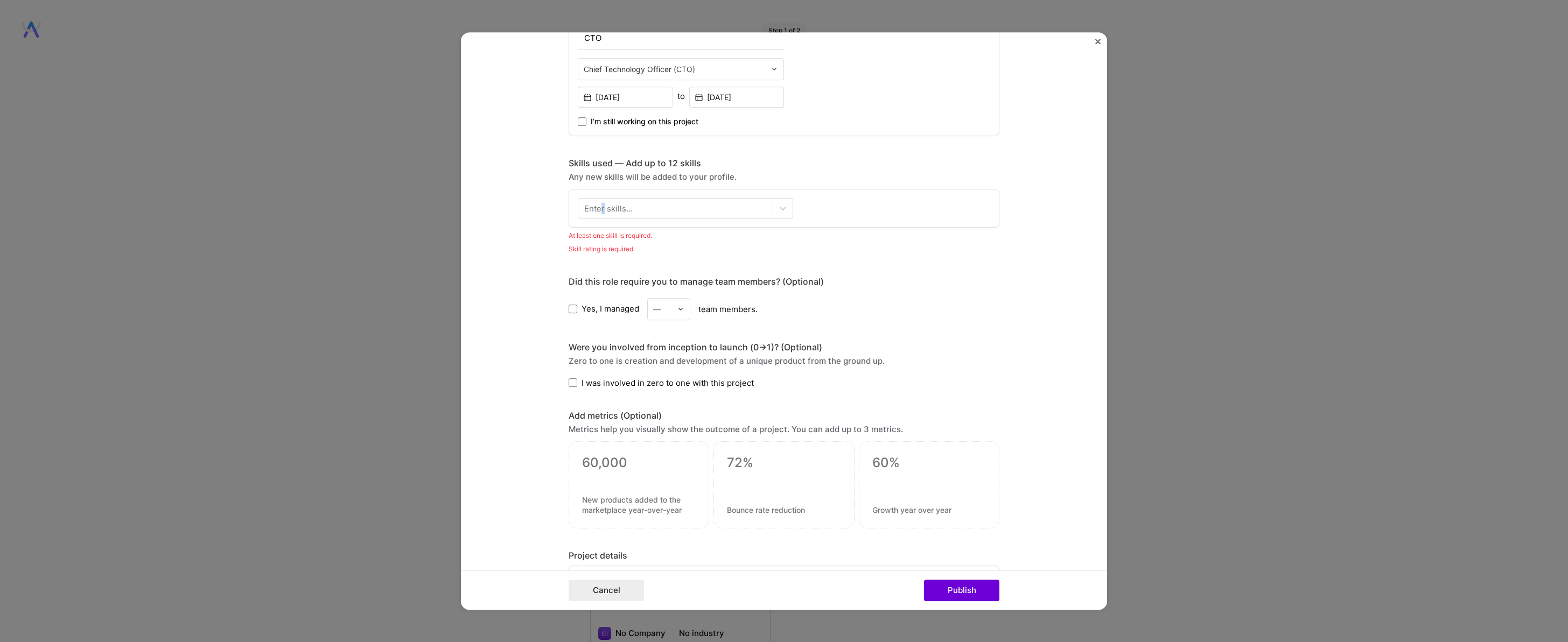
click at [598, 206] on div "Enter skills..." at bounding box center [609, 208] width 49 height 12
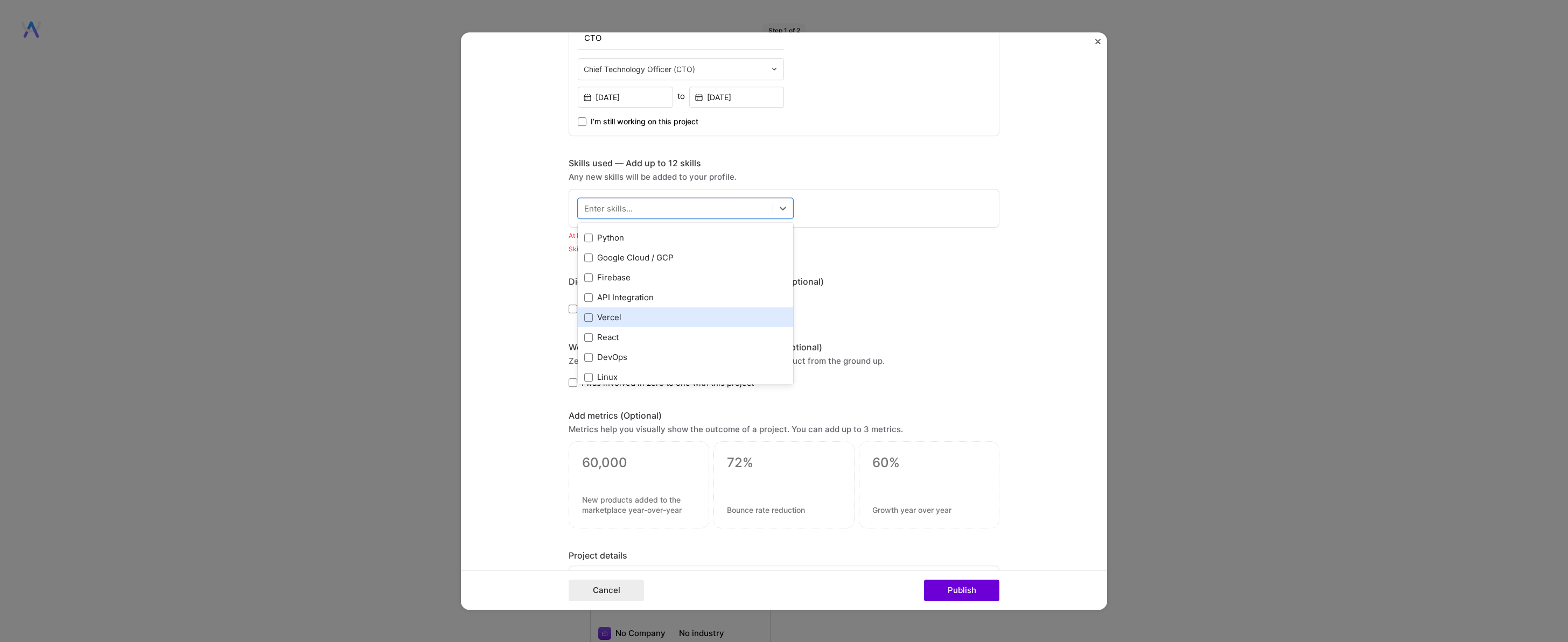
click at [600, 310] on div "Vercel" at bounding box center [685, 317] width 215 height 20
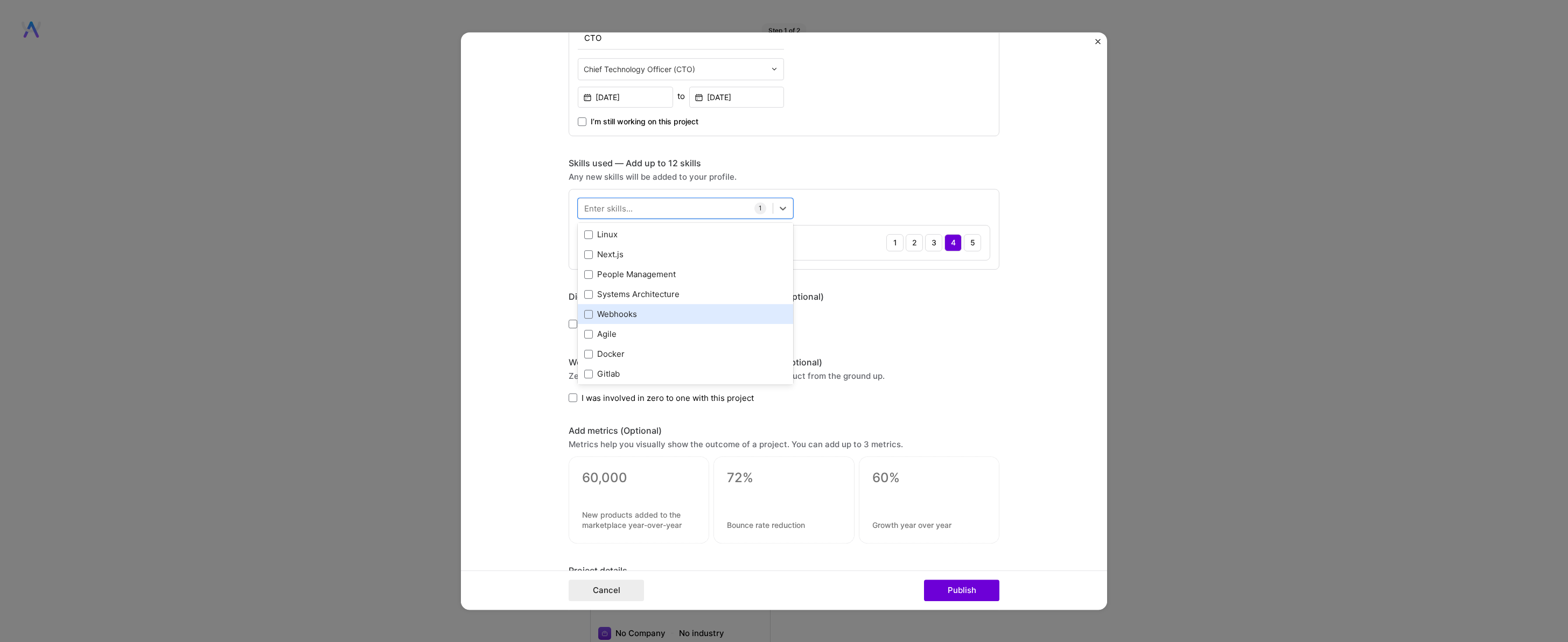
scroll to position [179, 0]
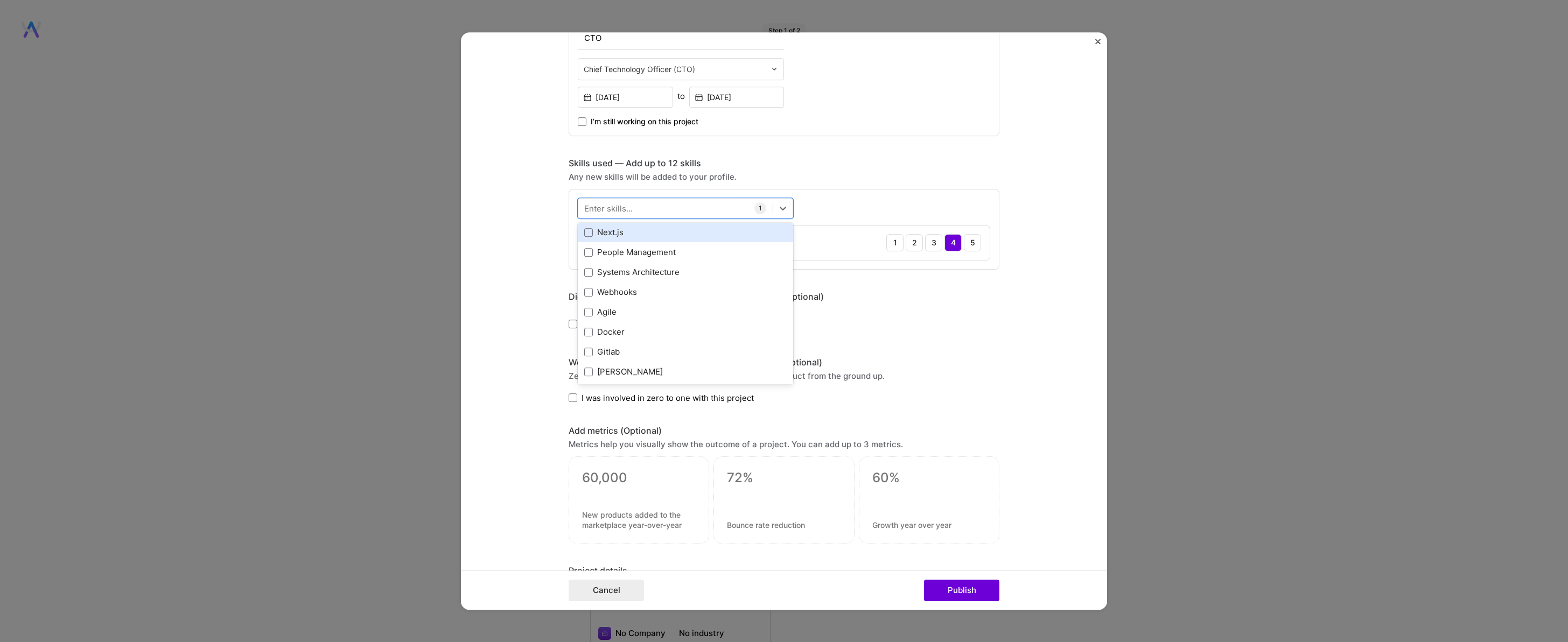
click at [607, 229] on div "Next.js" at bounding box center [685, 232] width 203 height 12
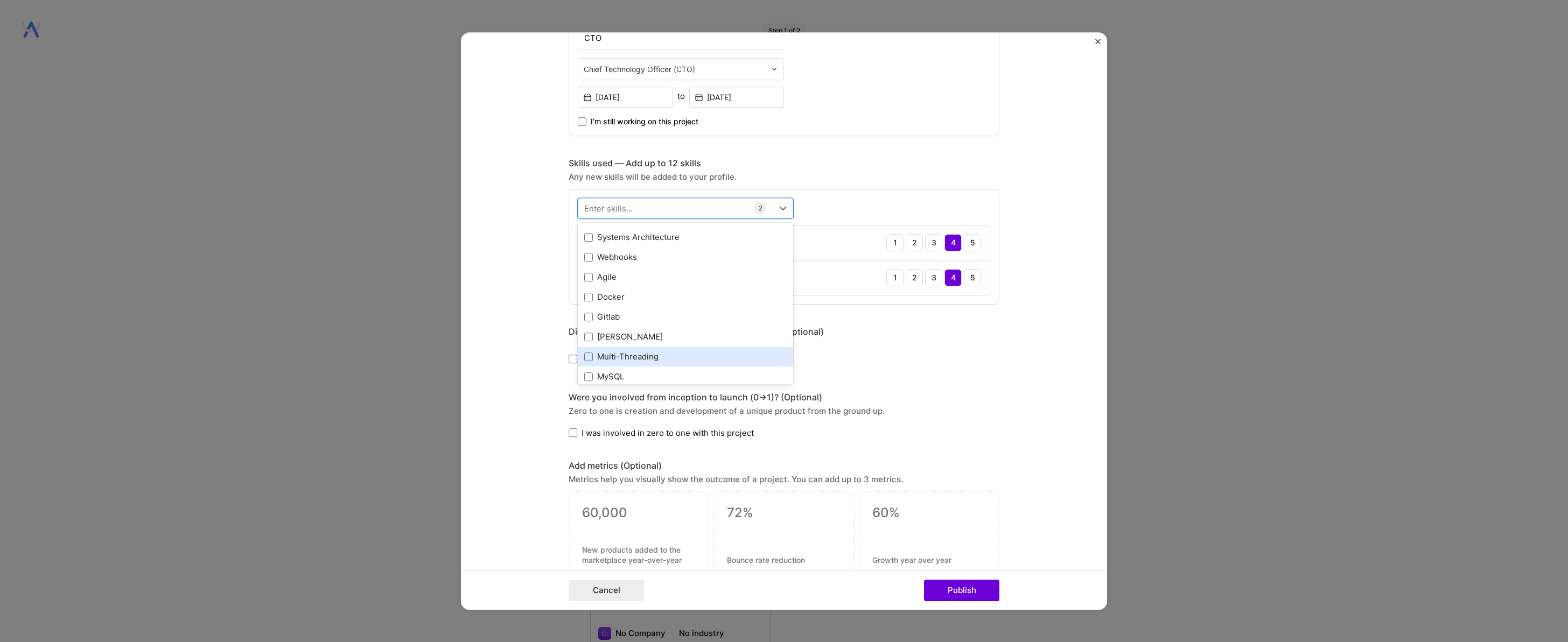
scroll to position [221, 0]
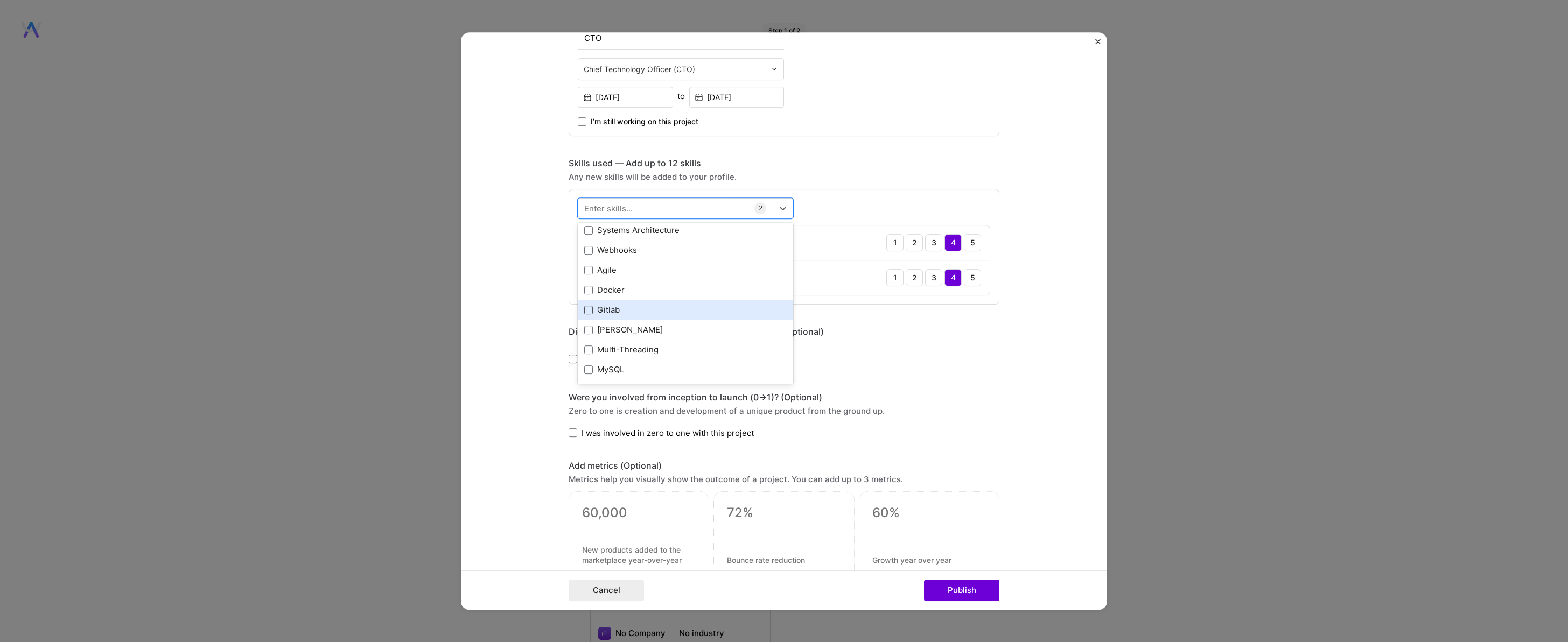
click at [584, 313] on span at bounding box center [589, 310] width 9 height 9
click at [0, 0] on input "checkbox" at bounding box center [0, 0] width 0 height 0
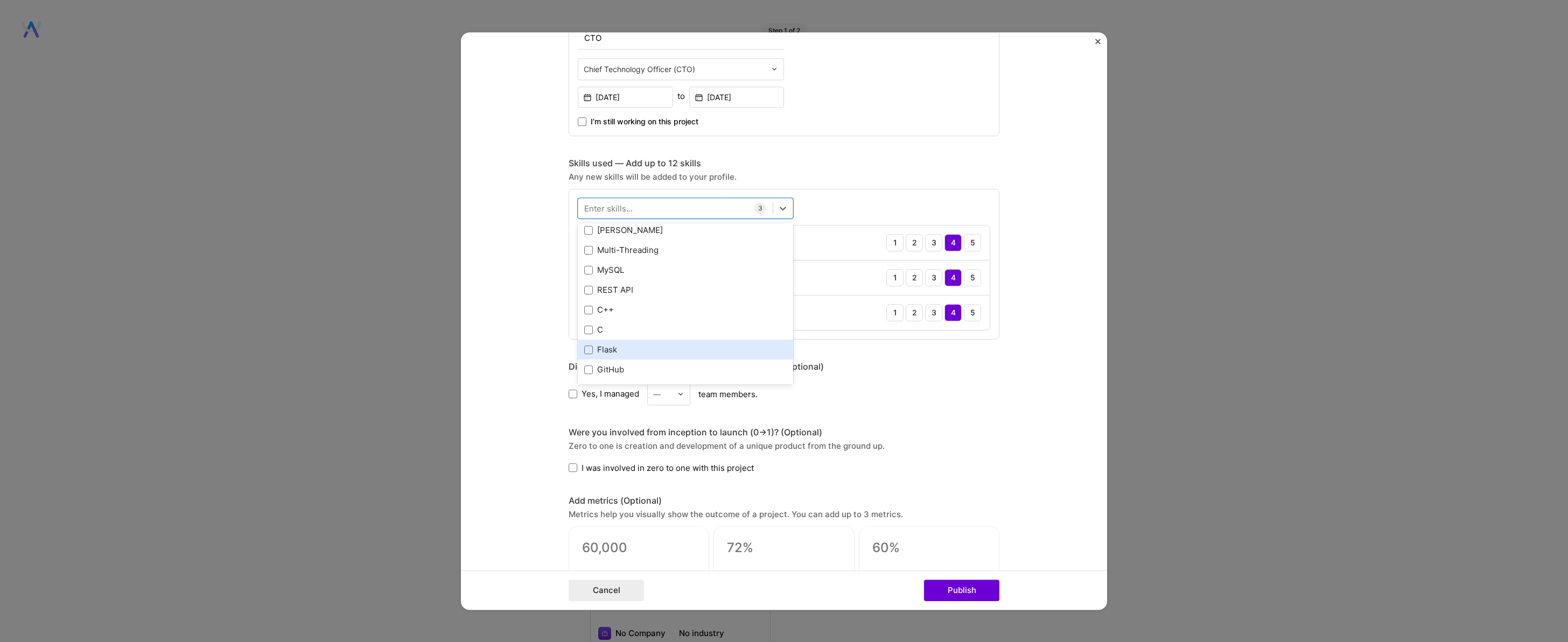
scroll to position [327, 0]
click at [586, 279] on span at bounding box center [589, 283] width 9 height 9
click at [0, 0] on input "checkbox" at bounding box center [0, 0] width 0 height 0
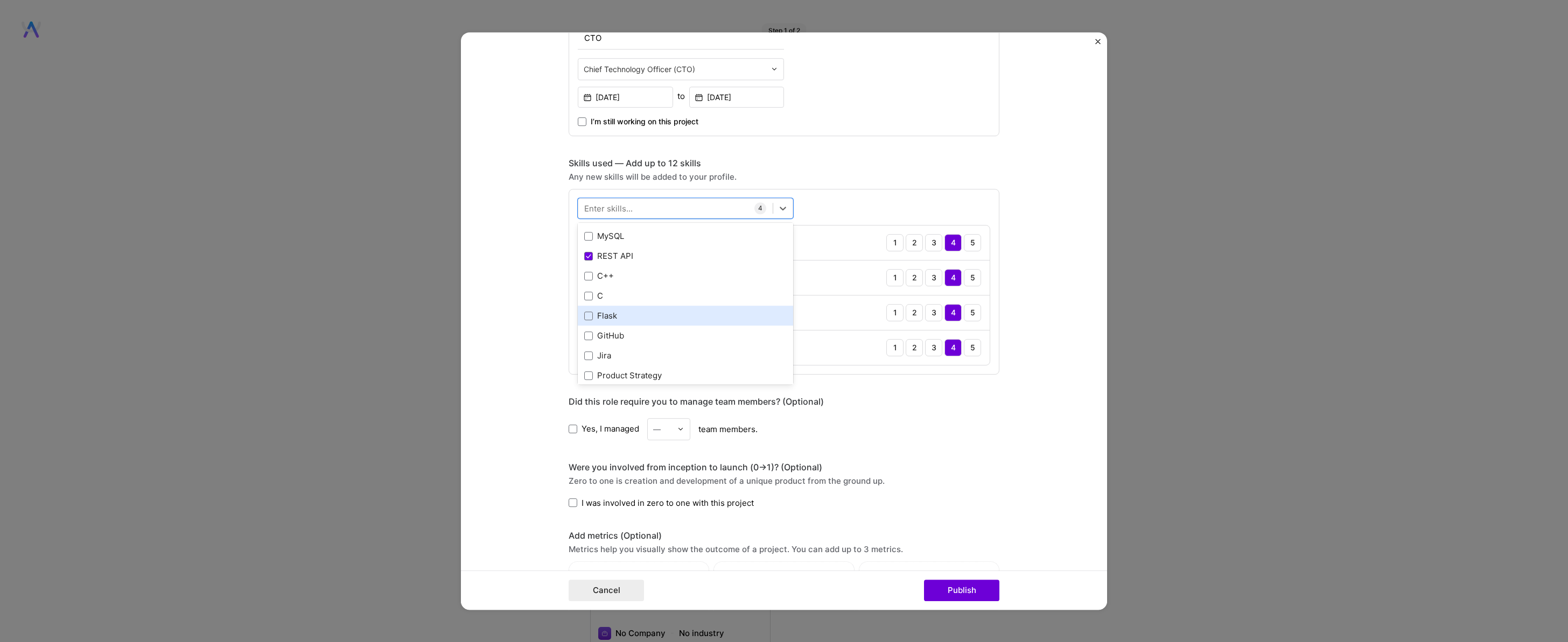
scroll to position [512, 0]
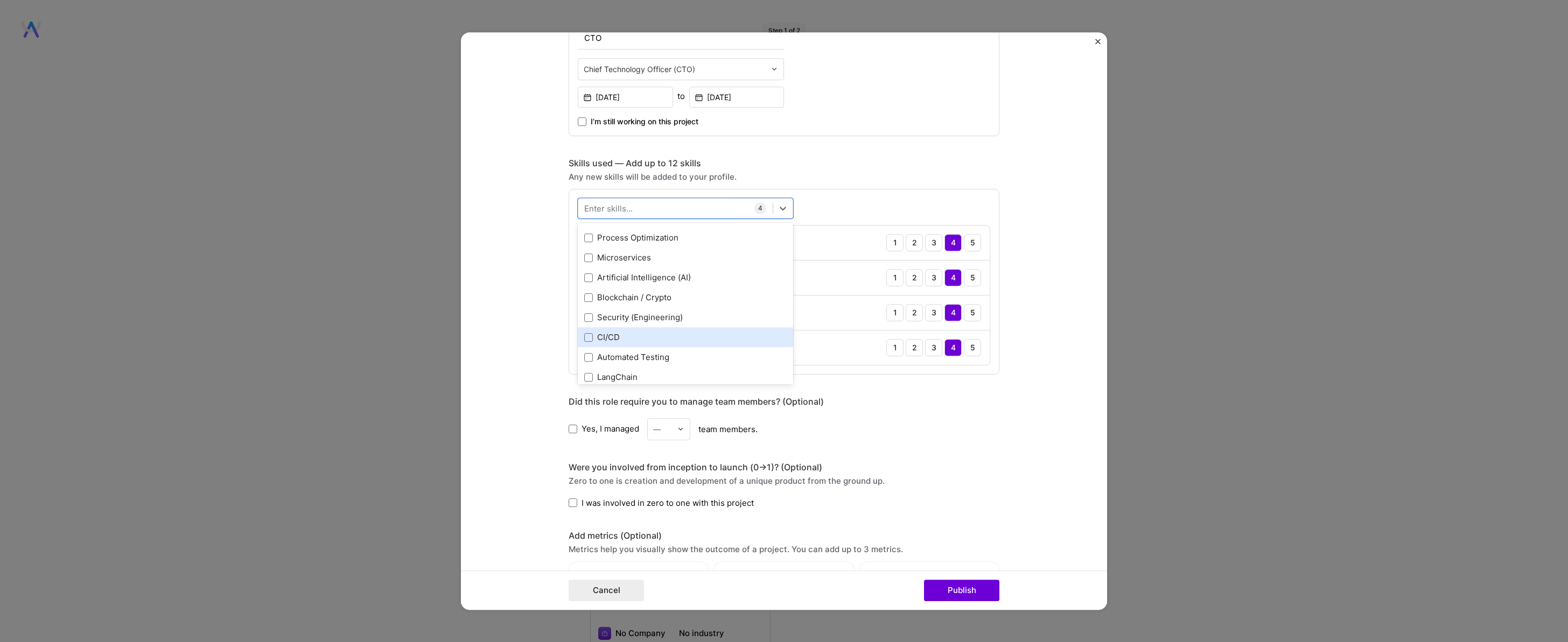
click at [595, 335] on div "CI/CD" at bounding box center [685, 337] width 203 height 12
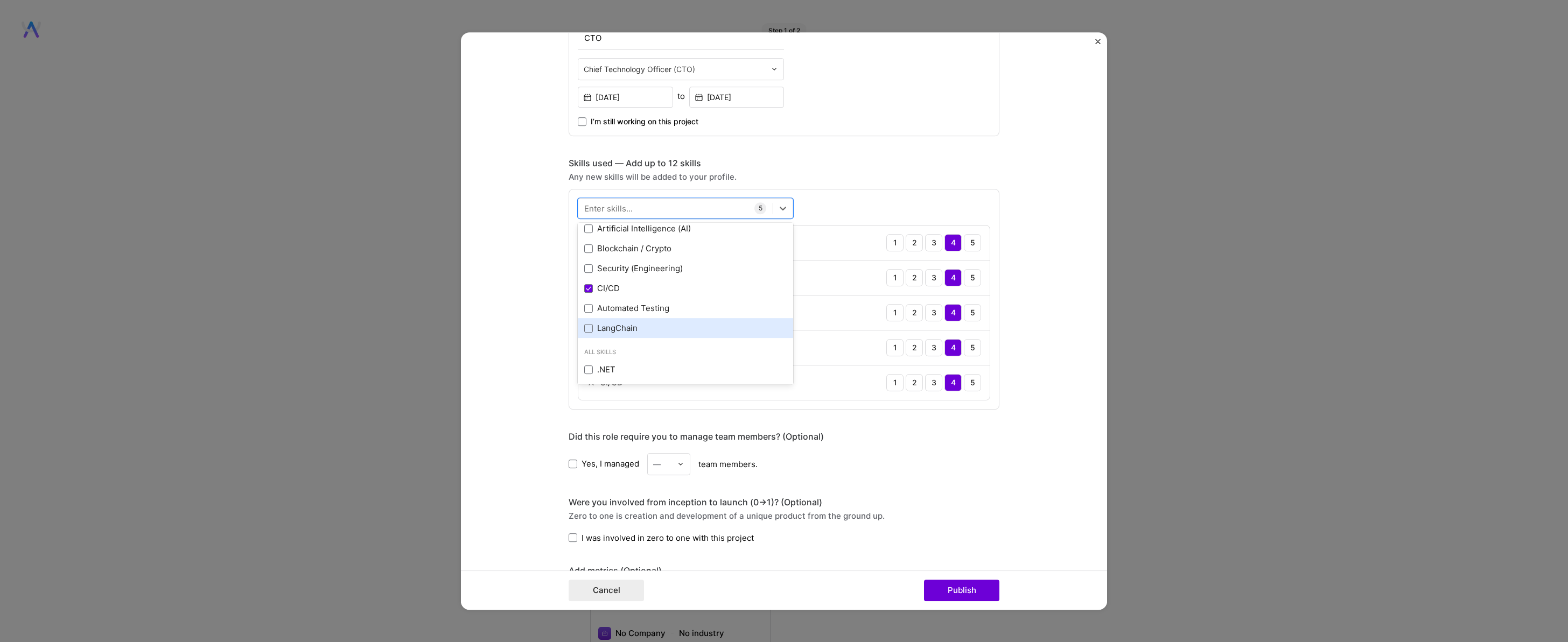
scroll to position [568, 0]
click at [595, 318] on div "LangChain" at bounding box center [685, 321] width 203 height 12
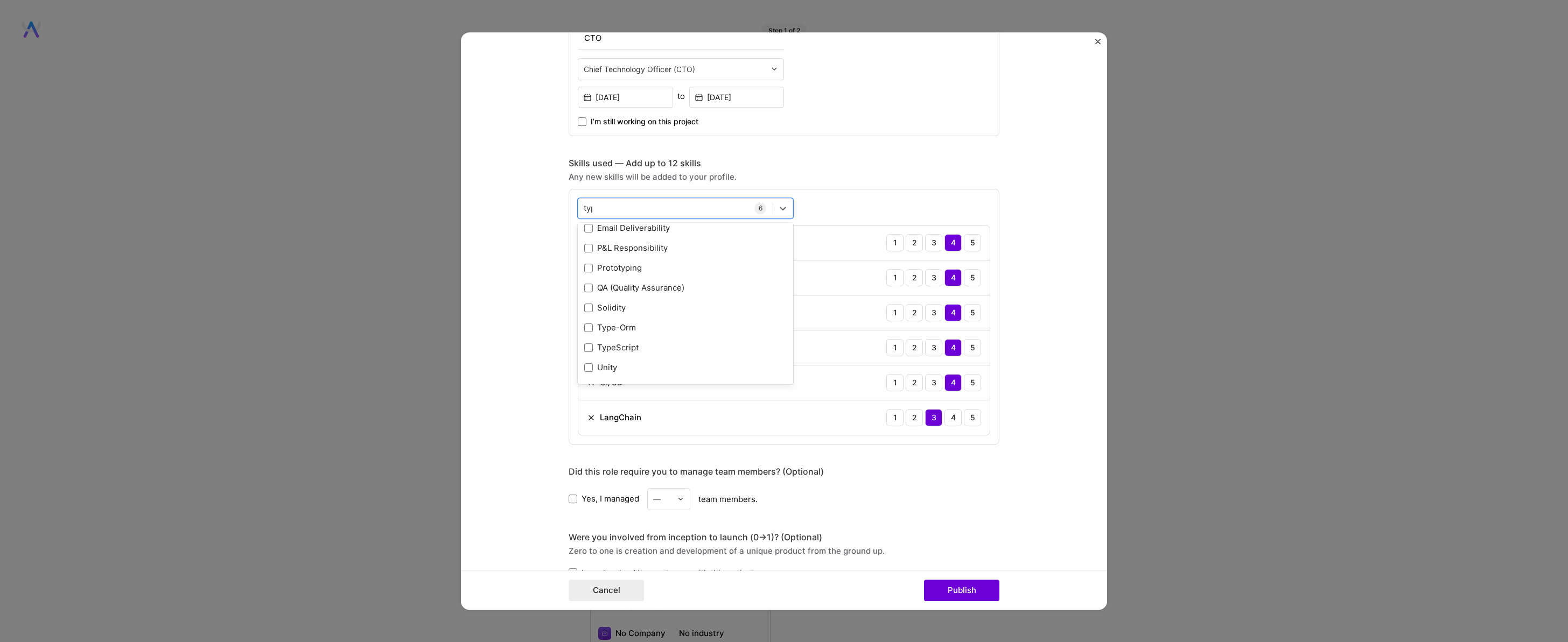
scroll to position [0, 0]
click at [596, 289] on div "TypeScript" at bounding box center [685, 291] width 203 height 12
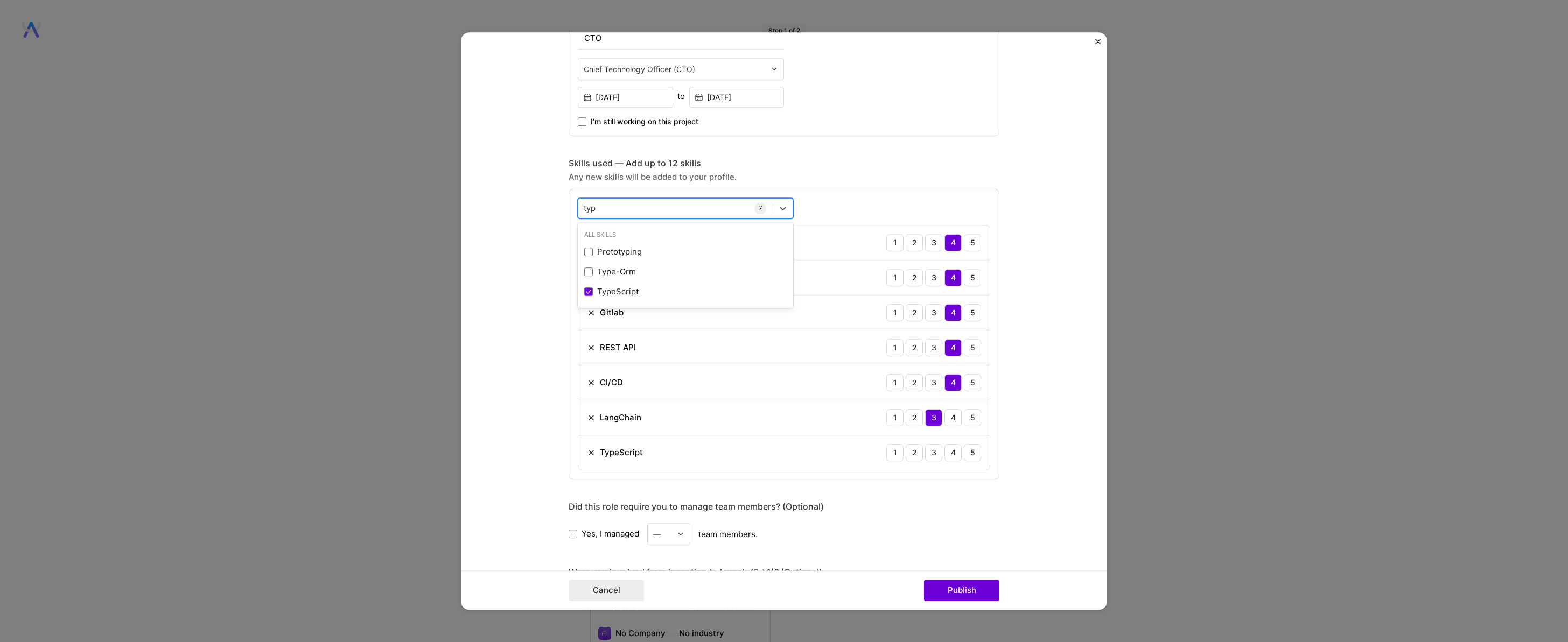
click at [614, 214] on div "typ typ" at bounding box center [675, 208] width 194 height 18
drag, startPoint x: 616, startPoint y: 208, endPoint x: 553, endPoint y: 208, distance: 63.0
click at [553, 208] on form "Project title Galim.io Company Koaa Project industry Industry 2 Project Link (O…" at bounding box center [784, 321] width 646 height 578
type input "typ"
click at [937, 455] on div "3" at bounding box center [934, 453] width 17 height 17
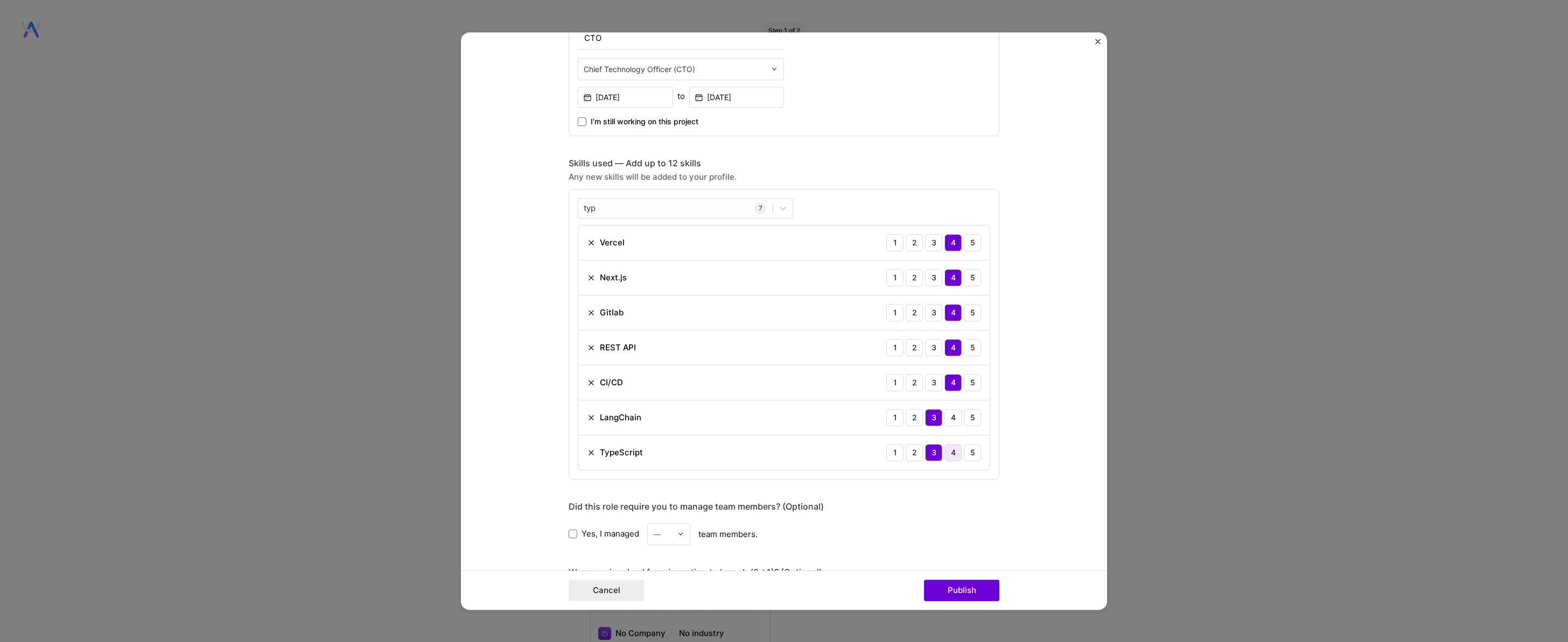
click at [945, 455] on div "4" at bounding box center [953, 453] width 17 height 17
click at [955, 591] on button "Publish" at bounding box center [962, 590] width 75 height 21
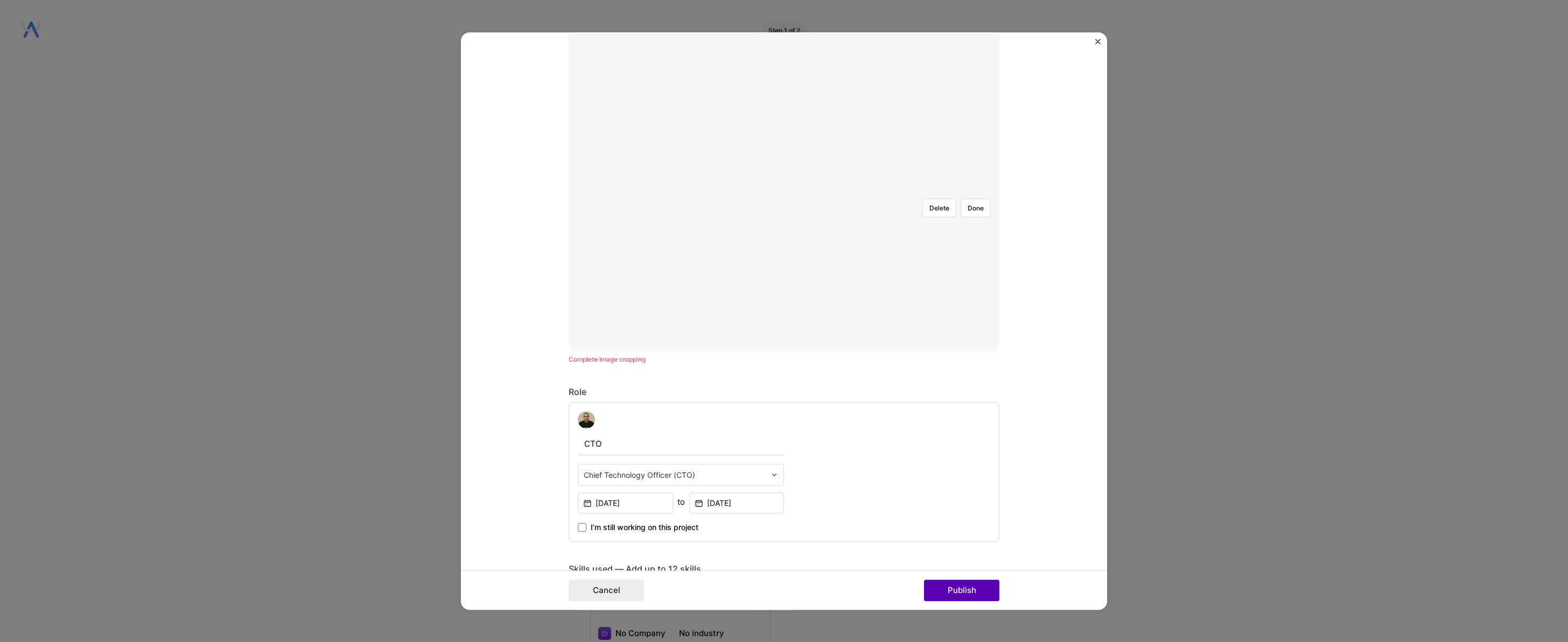
scroll to position [194, 0]
click at [956, 591] on button "Publish" at bounding box center [962, 590] width 75 height 21
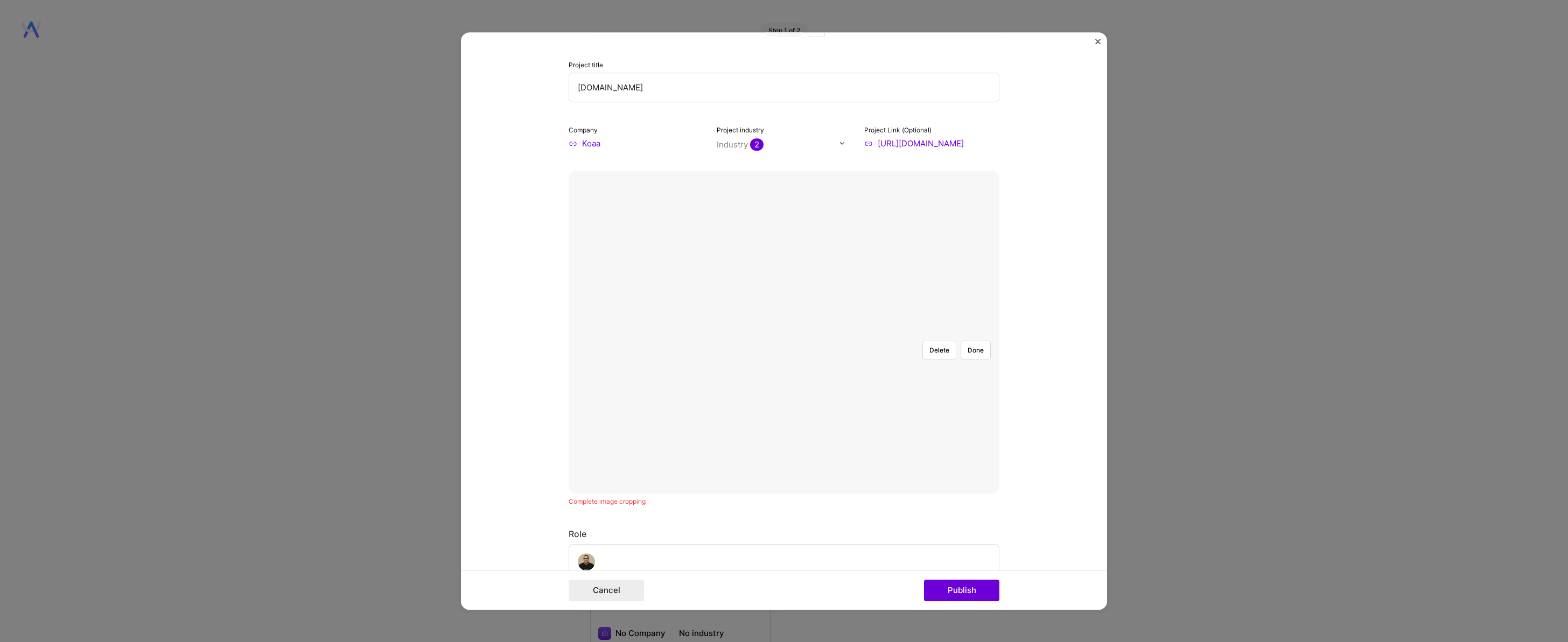
scroll to position [0, 0]
click at [964, 396] on button "Done" at bounding box center [976, 405] width 30 height 19
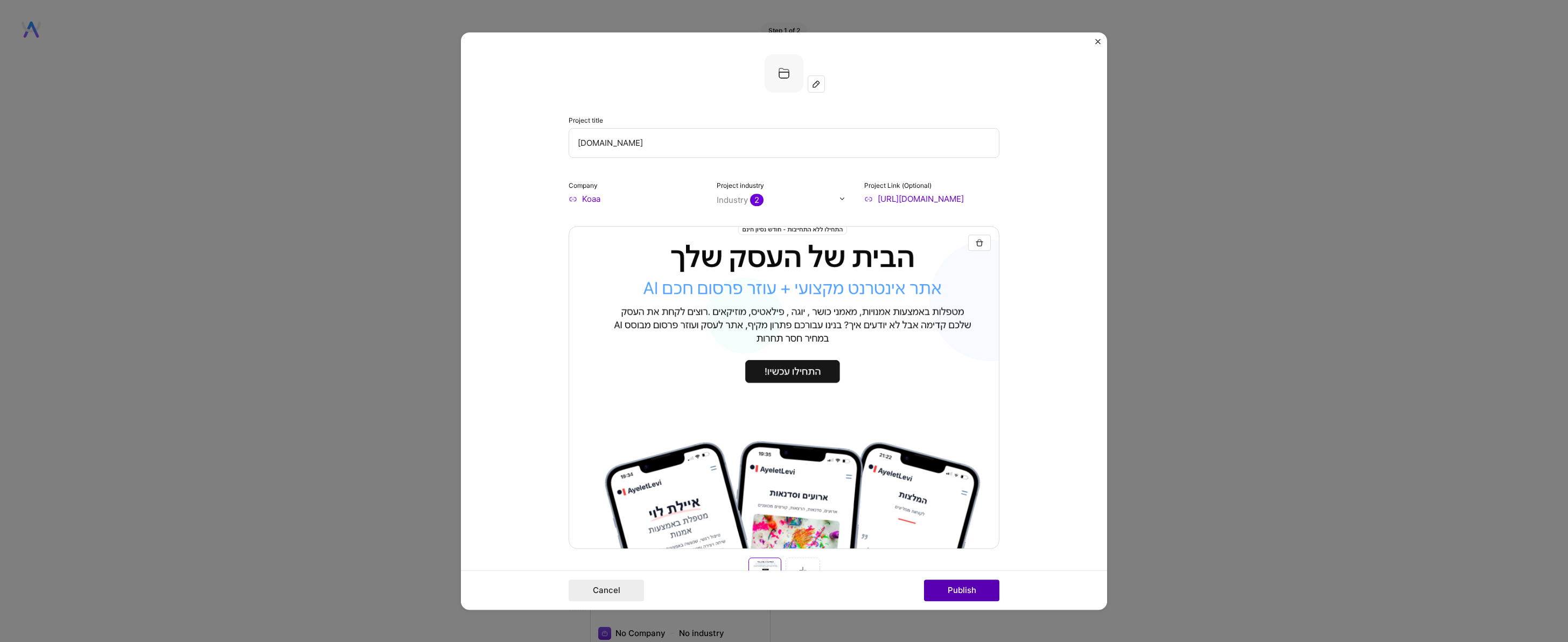
click at [950, 585] on button "Publish" at bounding box center [962, 590] width 75 height 21
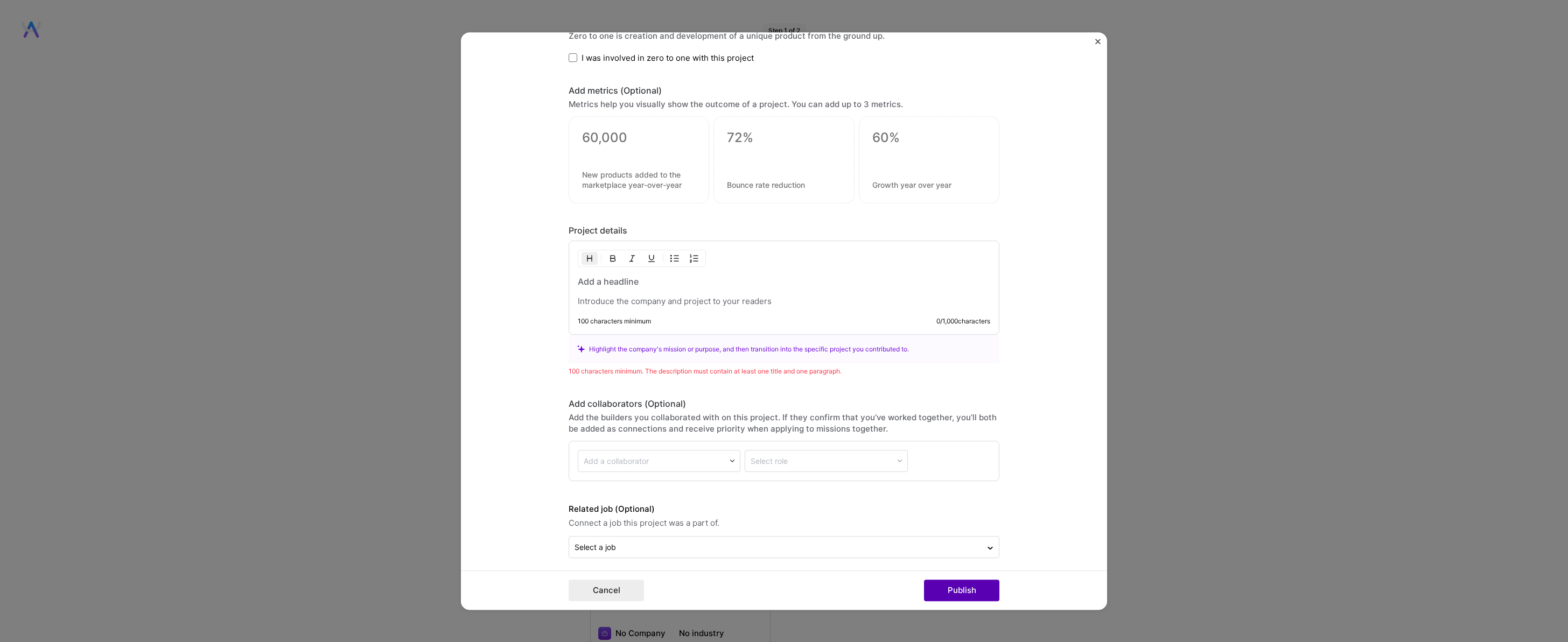
scroll to position [1179, 0]
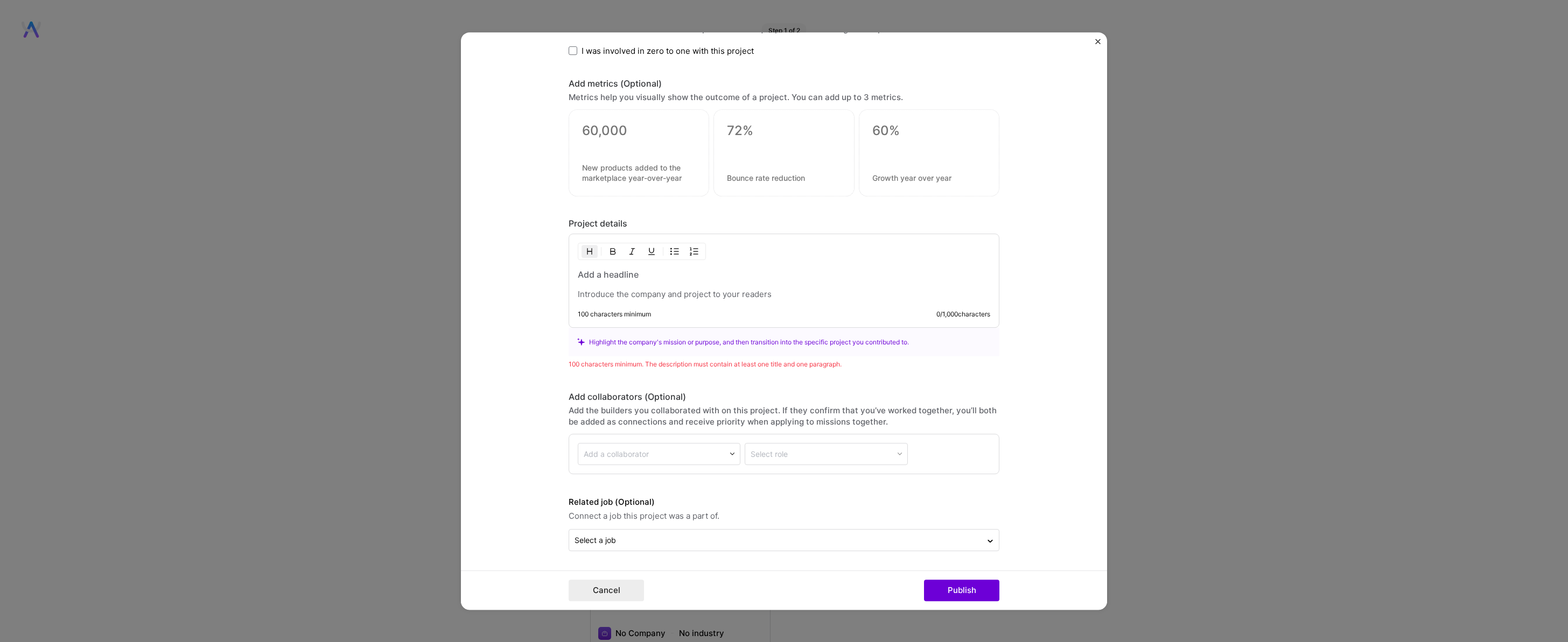
click at [616, 290] on p at bounding box center [784, 295] width 413 height 11
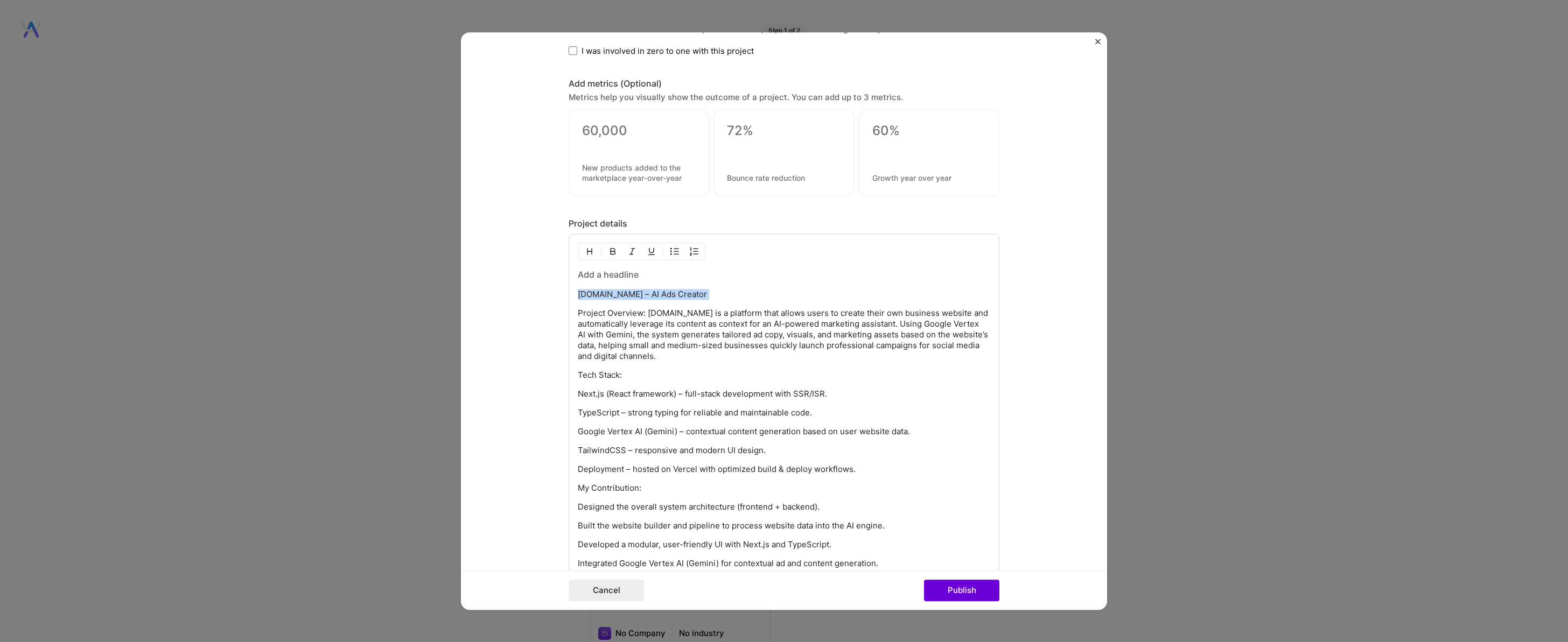
drag, startPoint x: 576, startPoint y: 294, endPoint x: 762, endPoint y: 301, distance: 186.1
click at [762, 301] on div "Galim.io – AI Ads Creator Project Overview: Galim.io is a platform that allows …" at bounding box center [784, 428] width 413 height 319
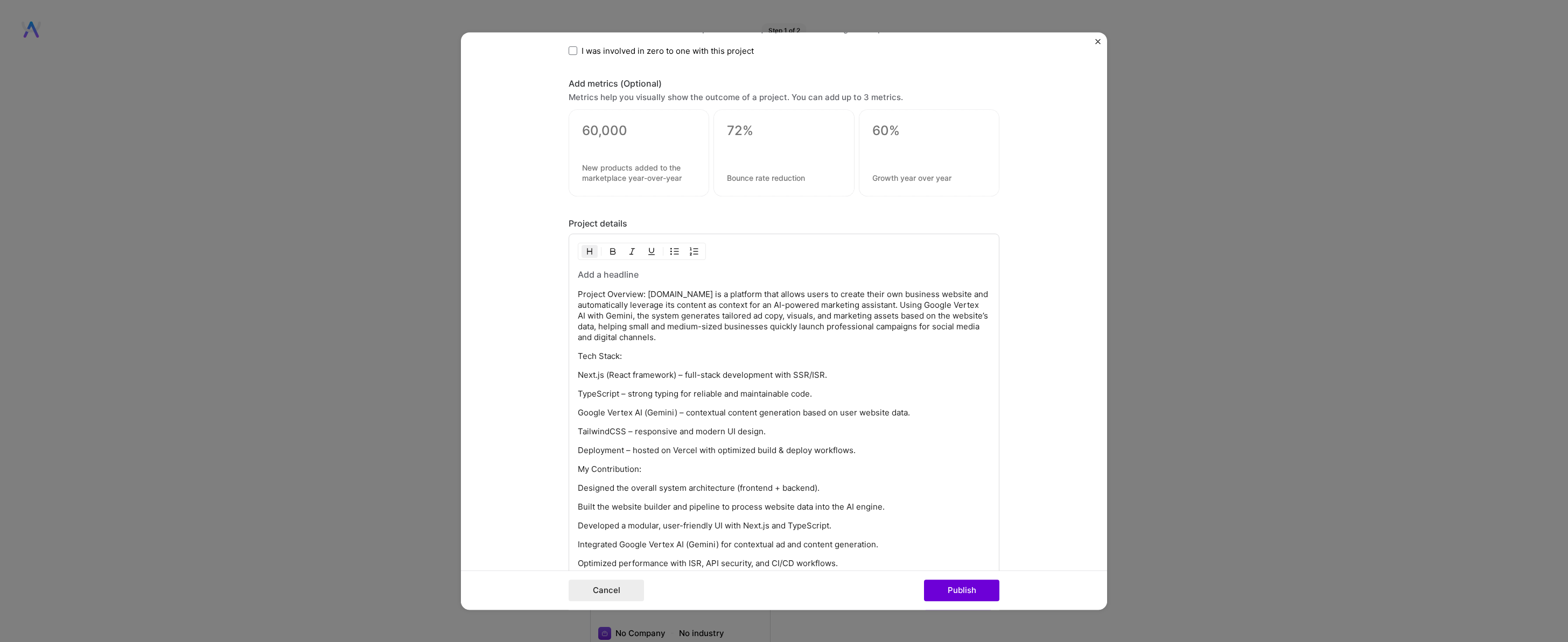
click at [579, 274] on h3 at bounding box center [784, 274] width 413 height 12
paste div
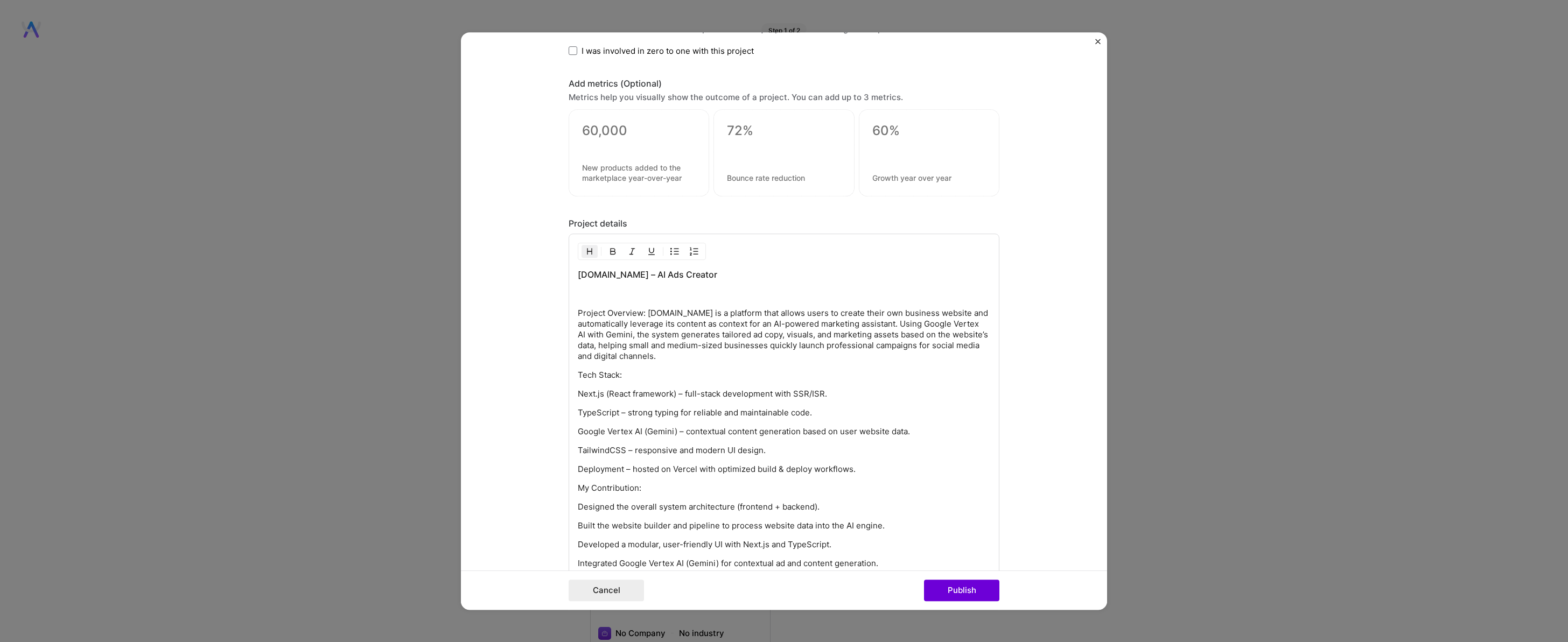
click at [616, 272] on h3 "Galim.io – AI Ads Creator" at bounding box center [784, 274] width 413 height 12
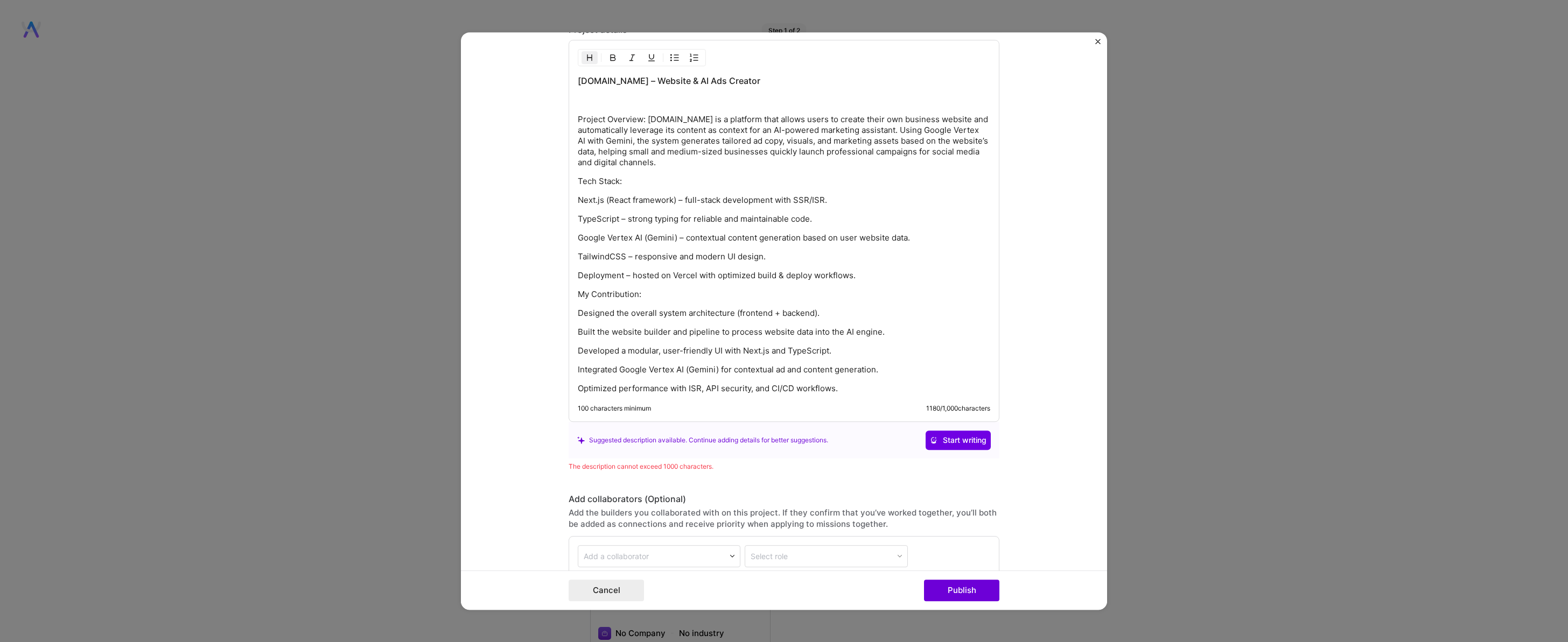
scroll to position [1476, 0]
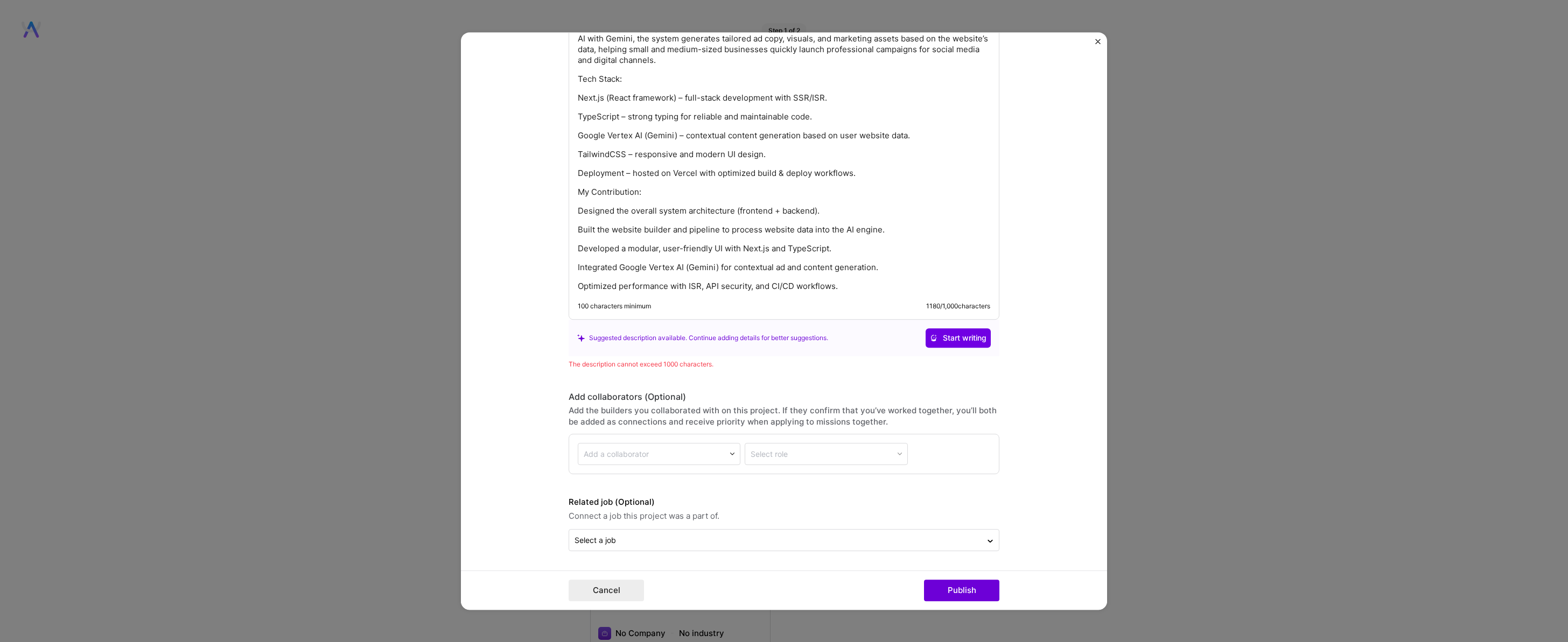
click at [729, 452] on img at bounding box center [732, 454] width 7 height 7
click at [729, 452] on img at bounding box center [732, 454] width 7 height 7
click at [821, 450] on div "Select role" at bounding box center [825, 454] width 163 height 22
click at [822, 451] on div "Select role" at bounding box center [825, 454] width 163 height 22
click at [714, 452] on input "text" at bounding box center [651, 454] width 136 height 12
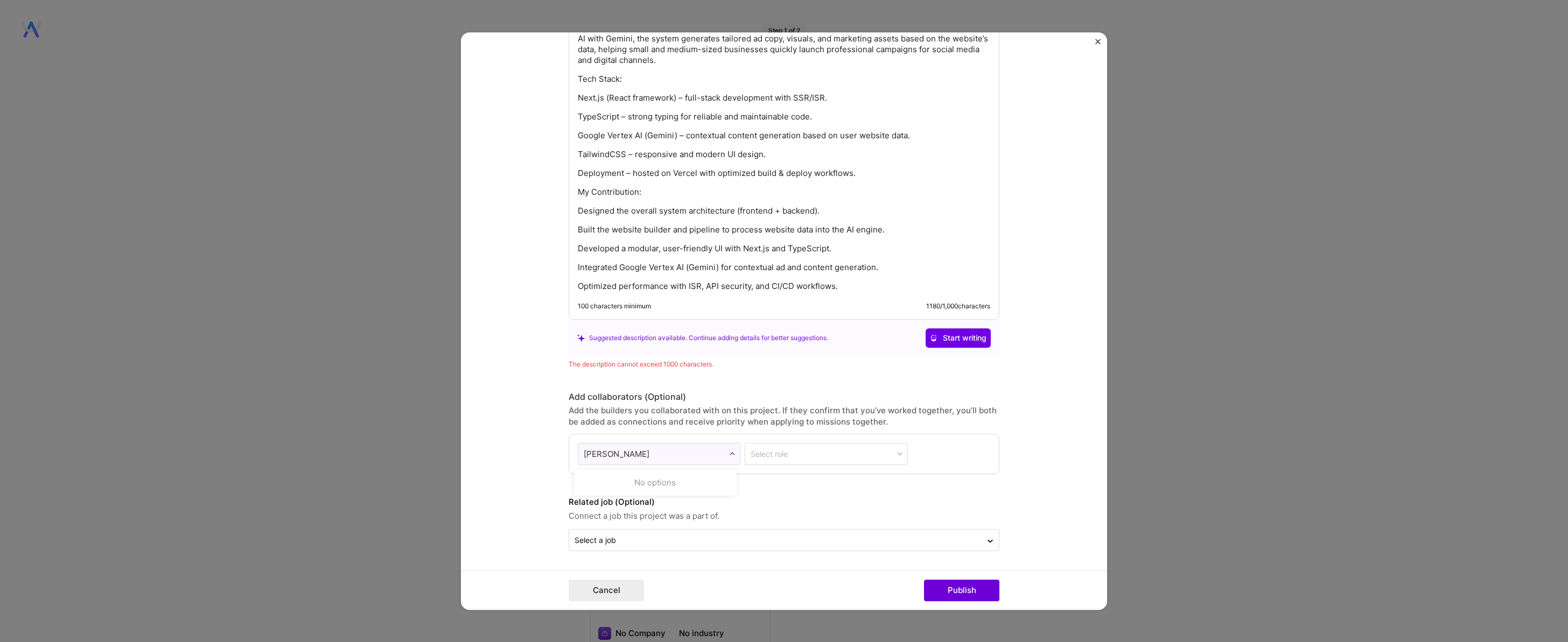
type input "yair Cohen"
click at [696, 526] on div "Related job (Optional) Connect a job this project was a part of. Select a job" at bounding box center [784, 523] width 431 height 55
click at [821, 531] on div "Select a job" at bounding box center [775, 540] width 413 height 21
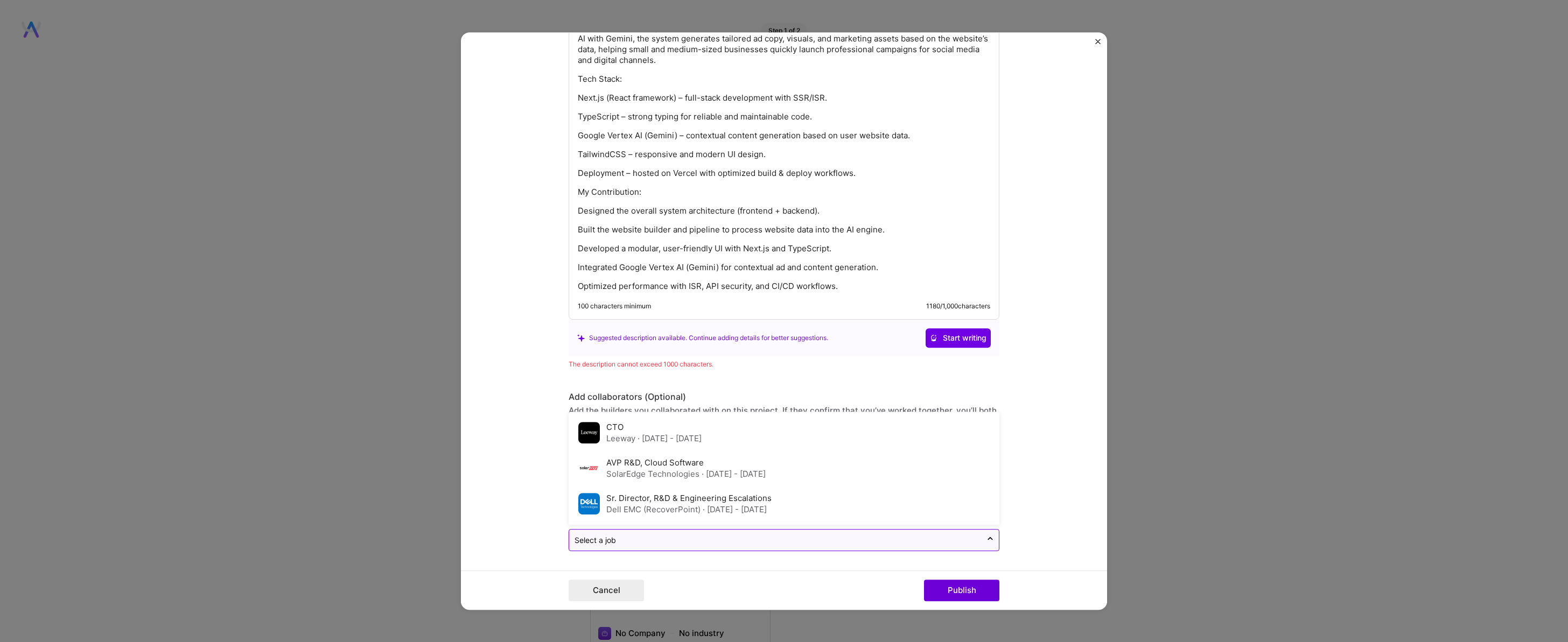
click at [706, 542] on input "text" at bounding box center [775, 540] width 402 height 12
click at [1043, 499] on form "Project title Galim.io Company Koaa Project industry Industry 2 Project Link (O…" at bounding box center [784, 321] width 646 height 578
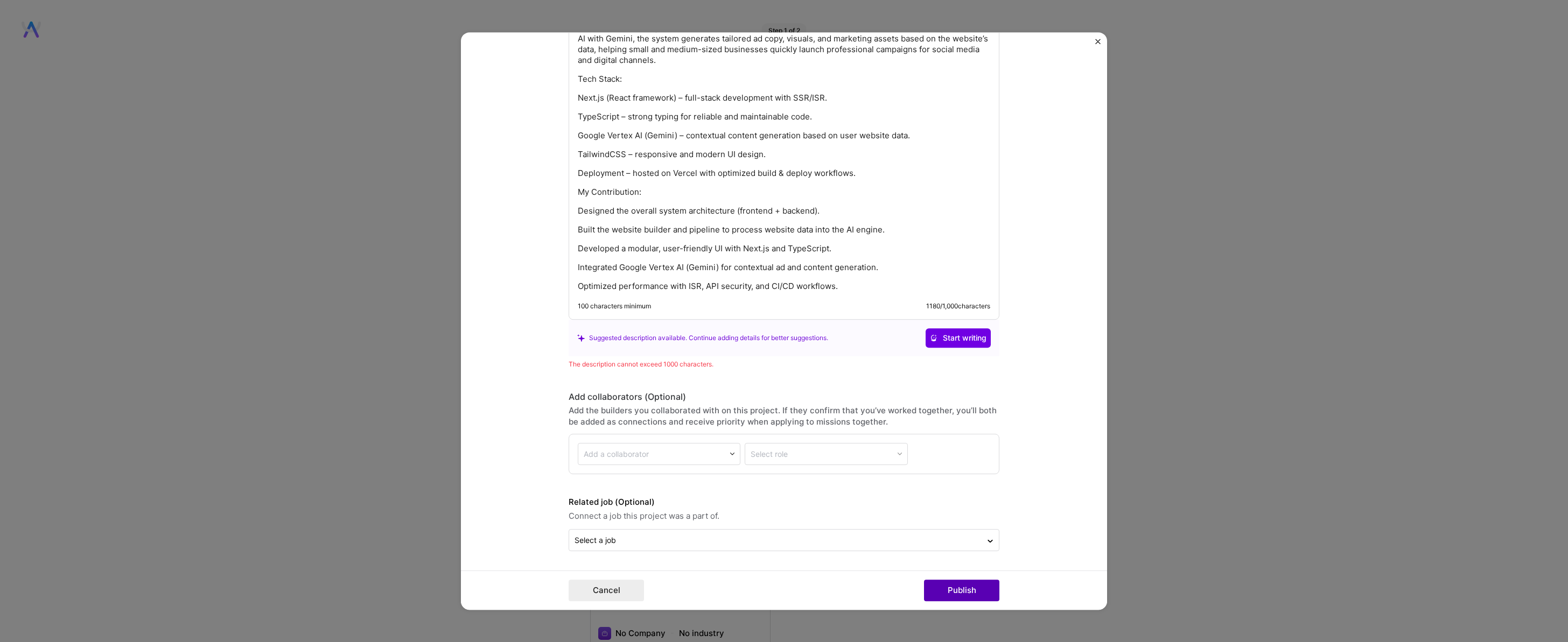
click at [944, 590] on button "Publish" at bounding box center [962, 590] width 75 height 21
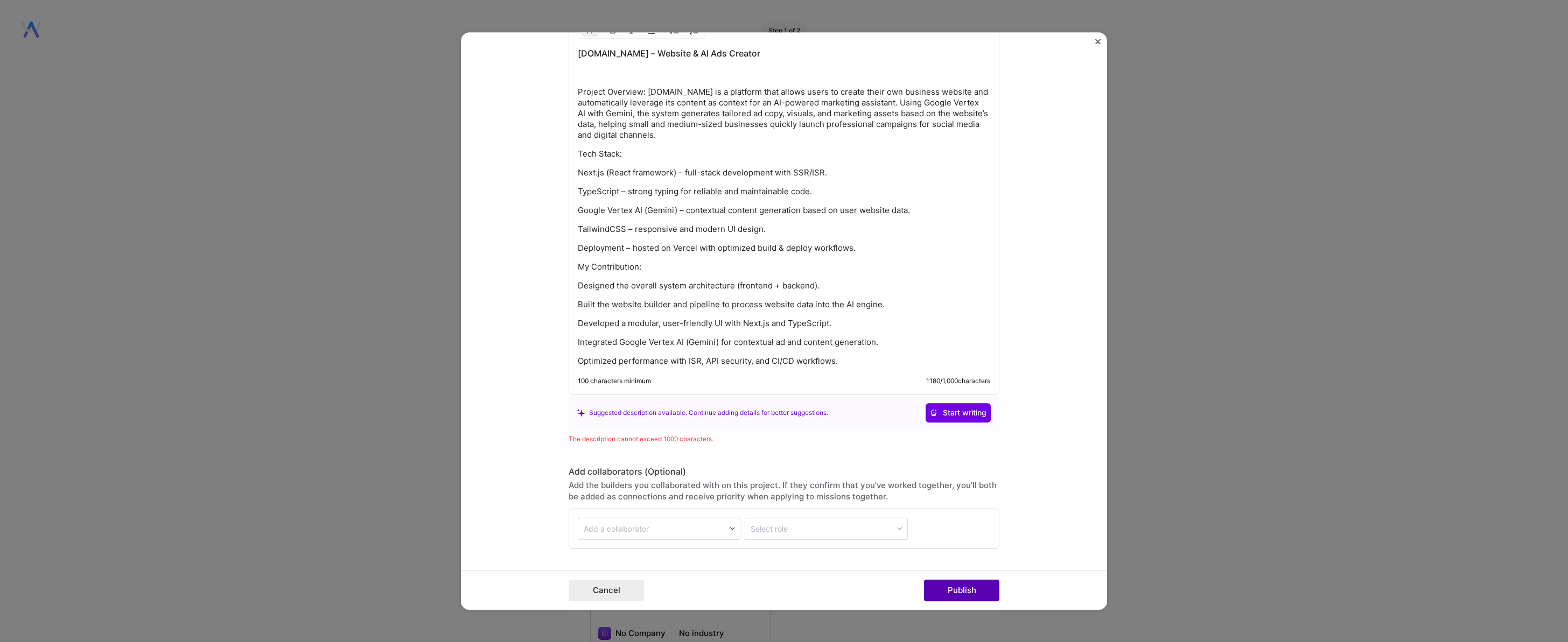
scroll to position [1365, 0]
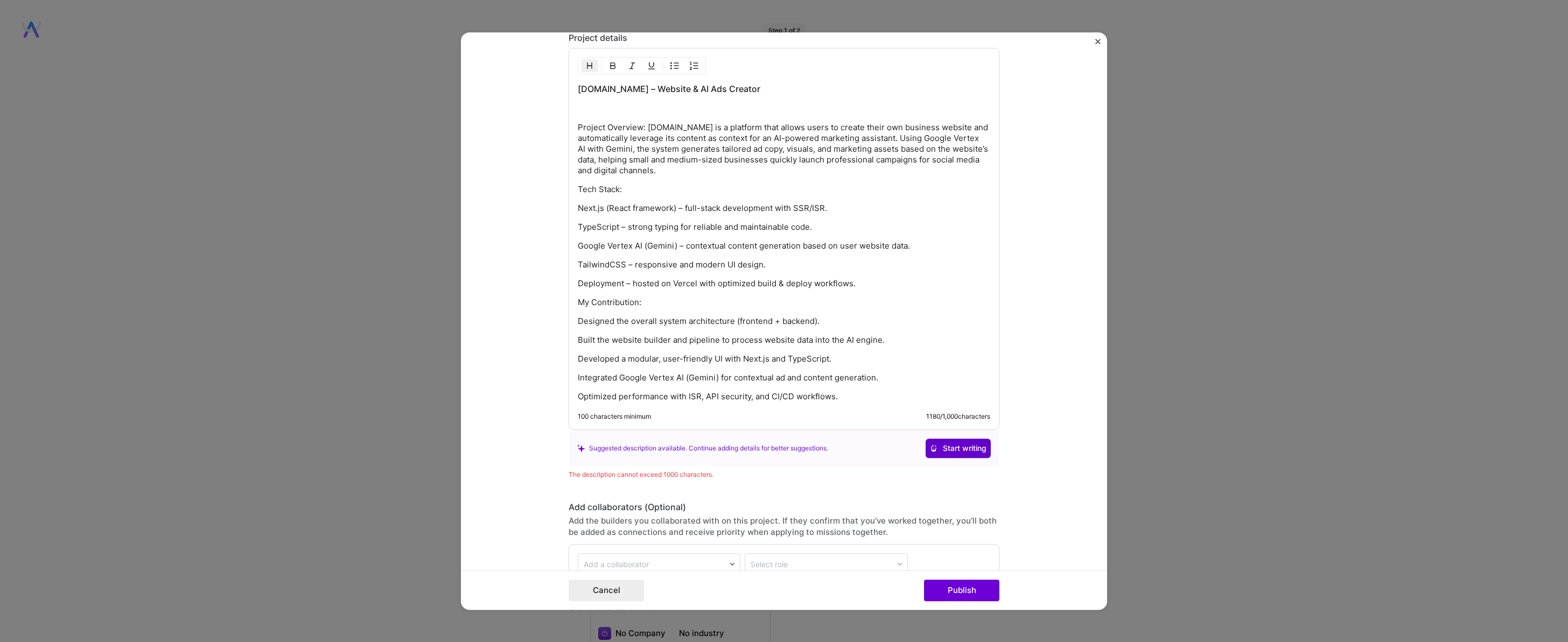
click at [956, 447] on span "Start writing" at bounding box center [958, 448] width 57 height 11
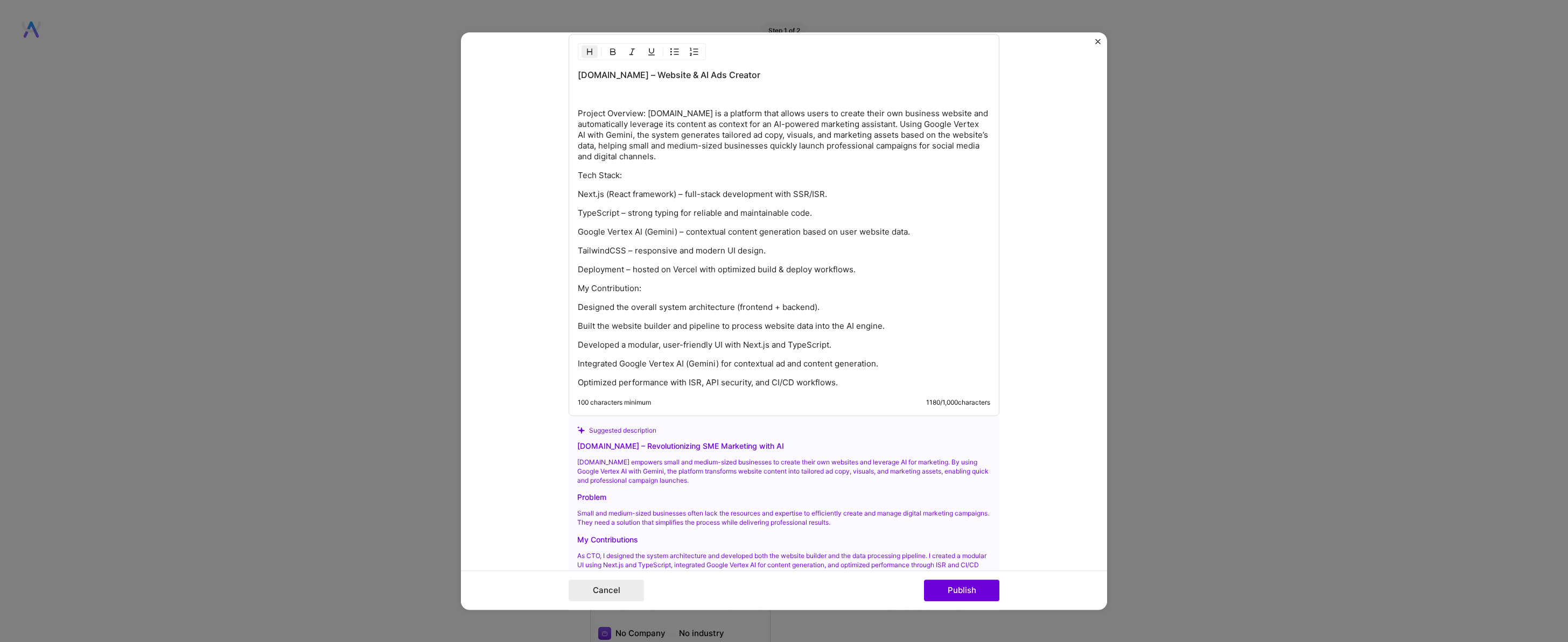
scroll to position [1386, 0]
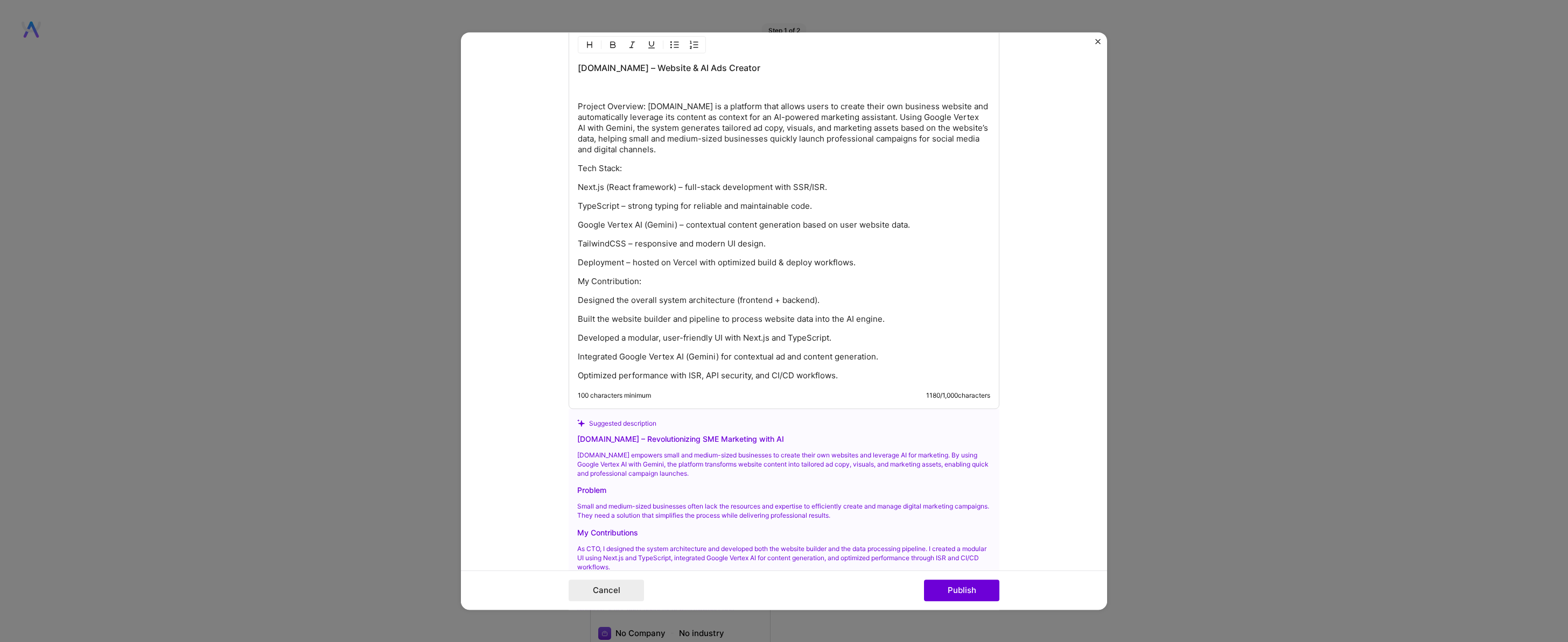
click at [578, 315] on p "Built the website builder and pipeline to process website data into the AI engi…" at bounding box center [784, 319] width 413 height 11
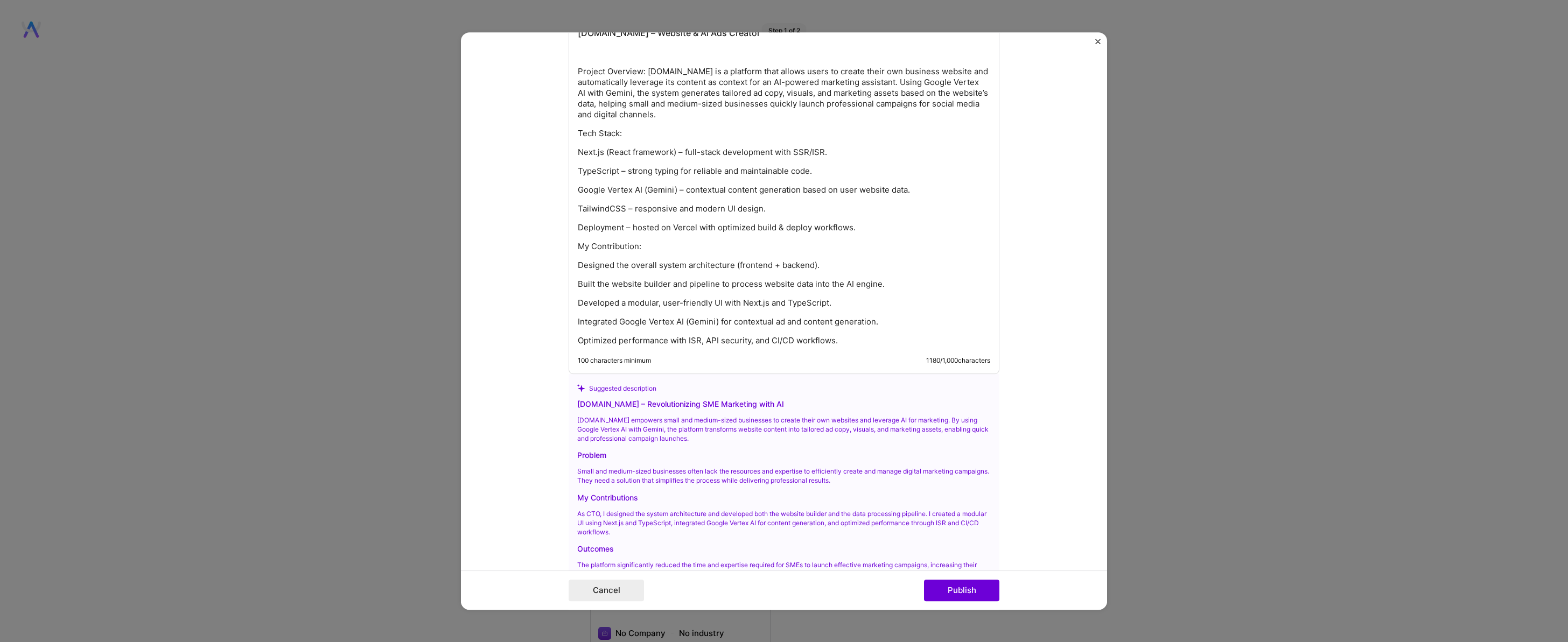
scroll to position [1415, 0]
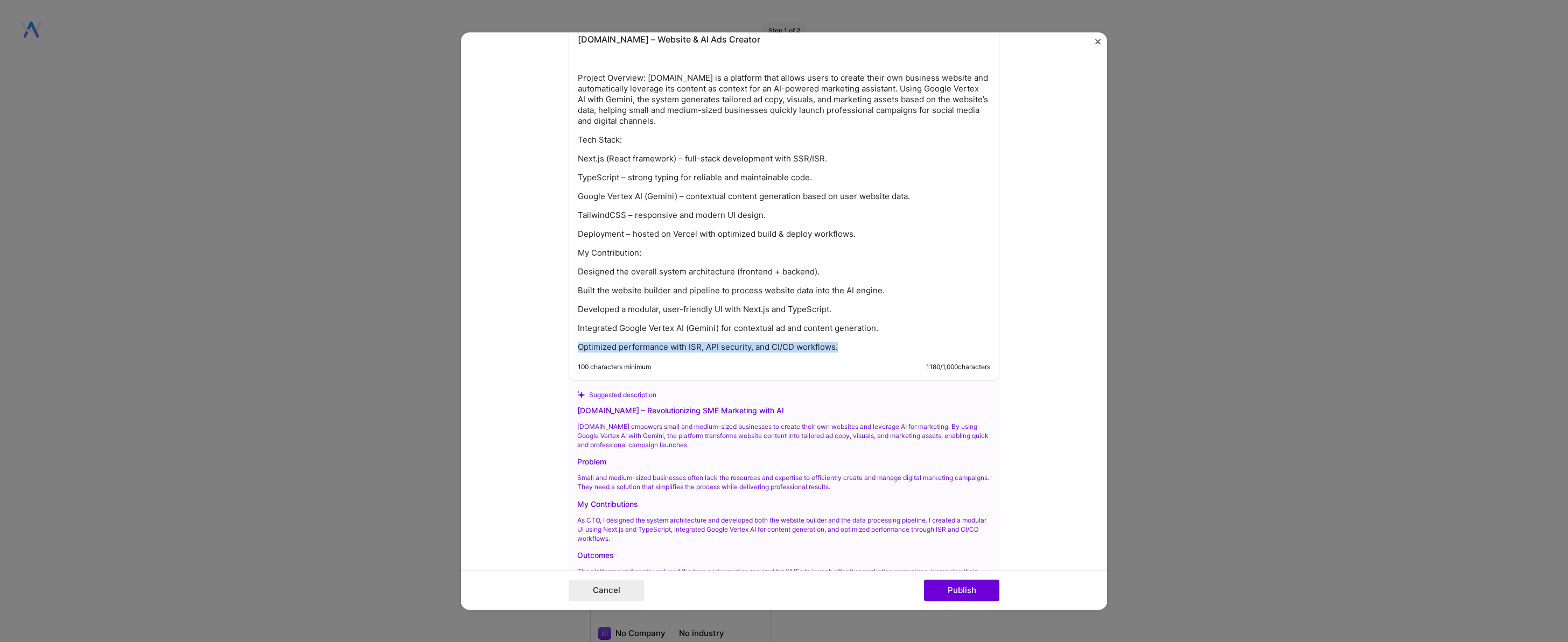
drag, startPoint x: 575, startPoint y: 346, endPoint x: 895, endPoint y: 367, distance: 320.7
click at [895, 367] on div "Galim.io – Website & AI Ads Creator Project Overview: Galim.io is a platform th…" at bounding box center [784, 189] width 431 height 382
click at [578, 315] on p "Developed a modular, user-friendly UI with Next.js and TypeScript." at bounding box center [784, 310] width 413 height 11
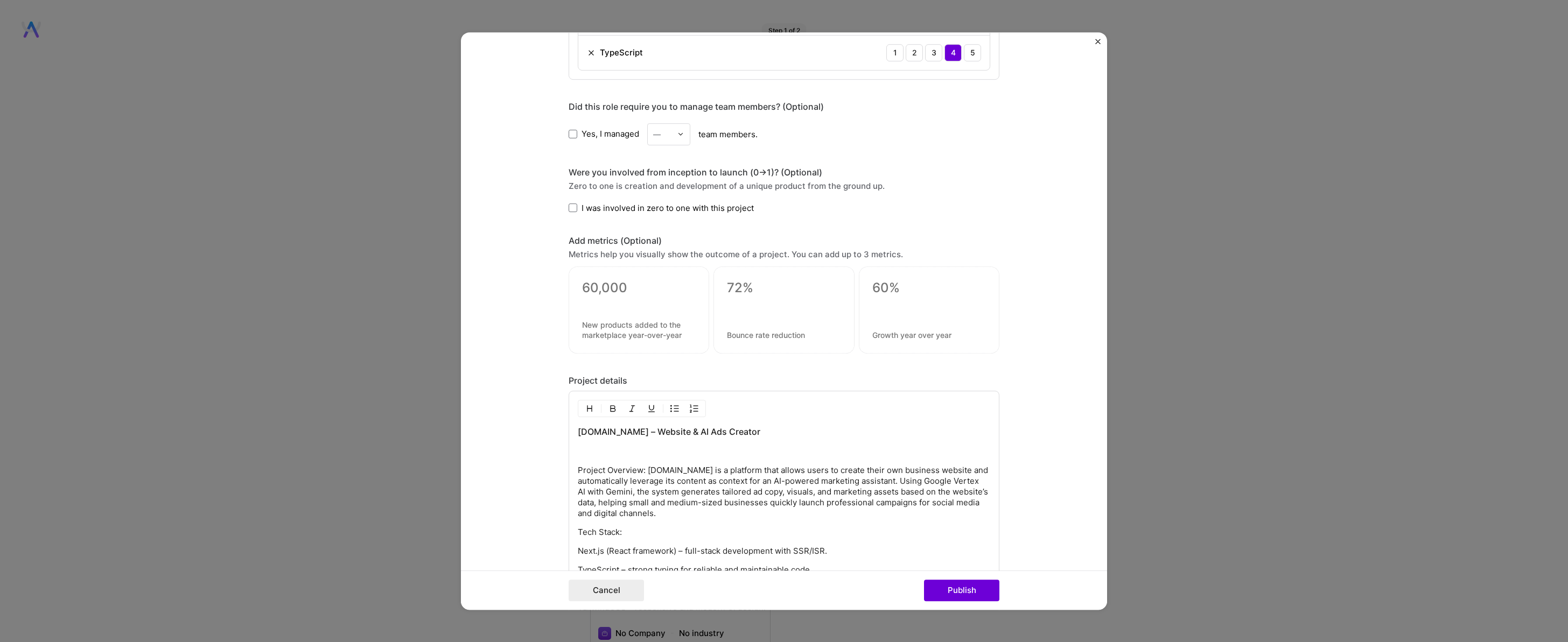
scroll to position [1113, 0]
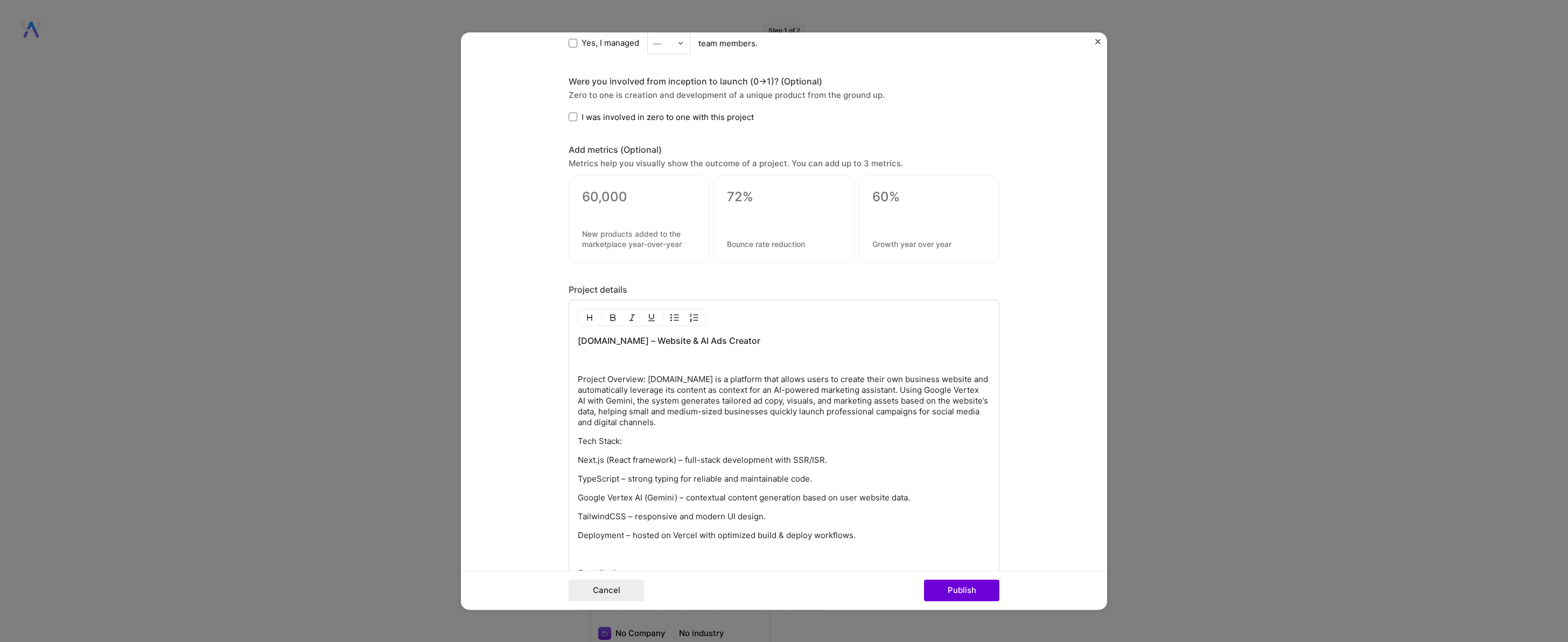
click at [900, 391] on p "Project Overview: Galim.io is a platform that allows users to create their own …" at bounding box center [784, 401] width 413 height 54
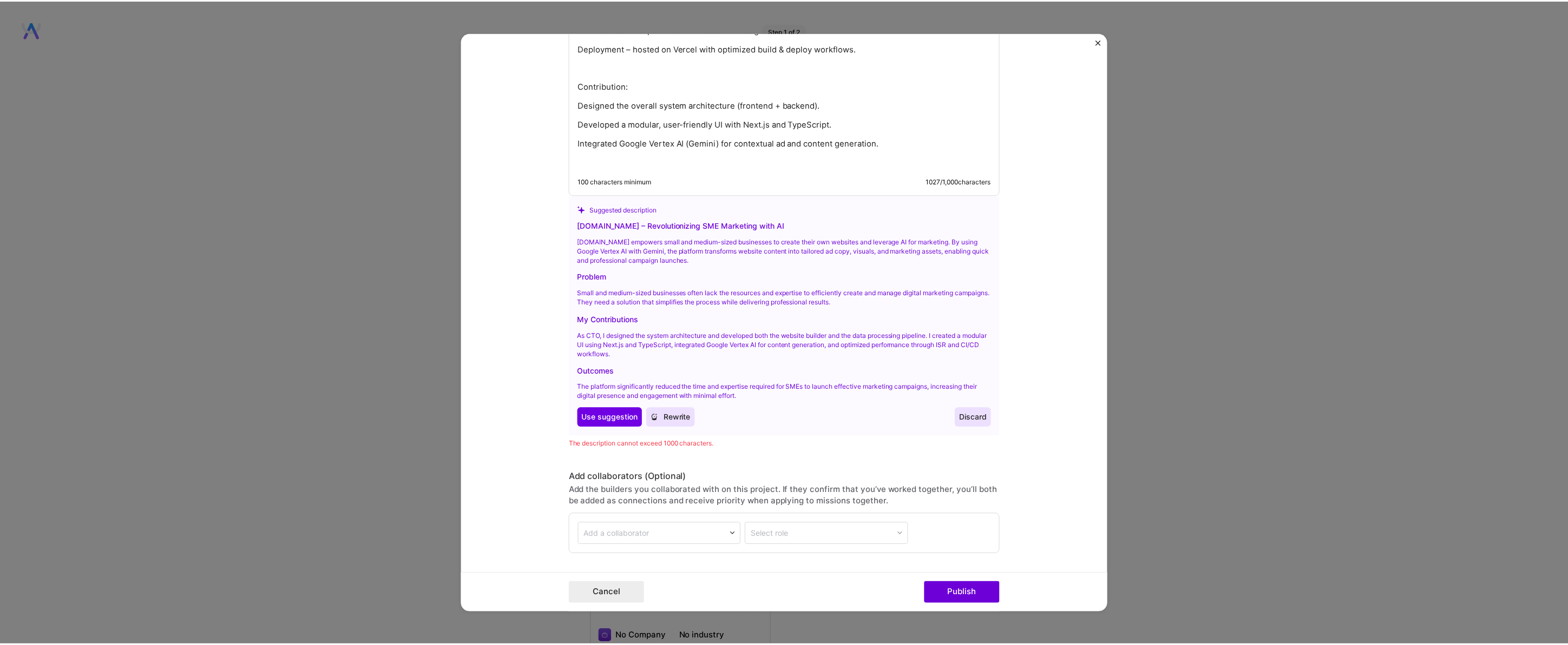
scroll to position [1413, 0]
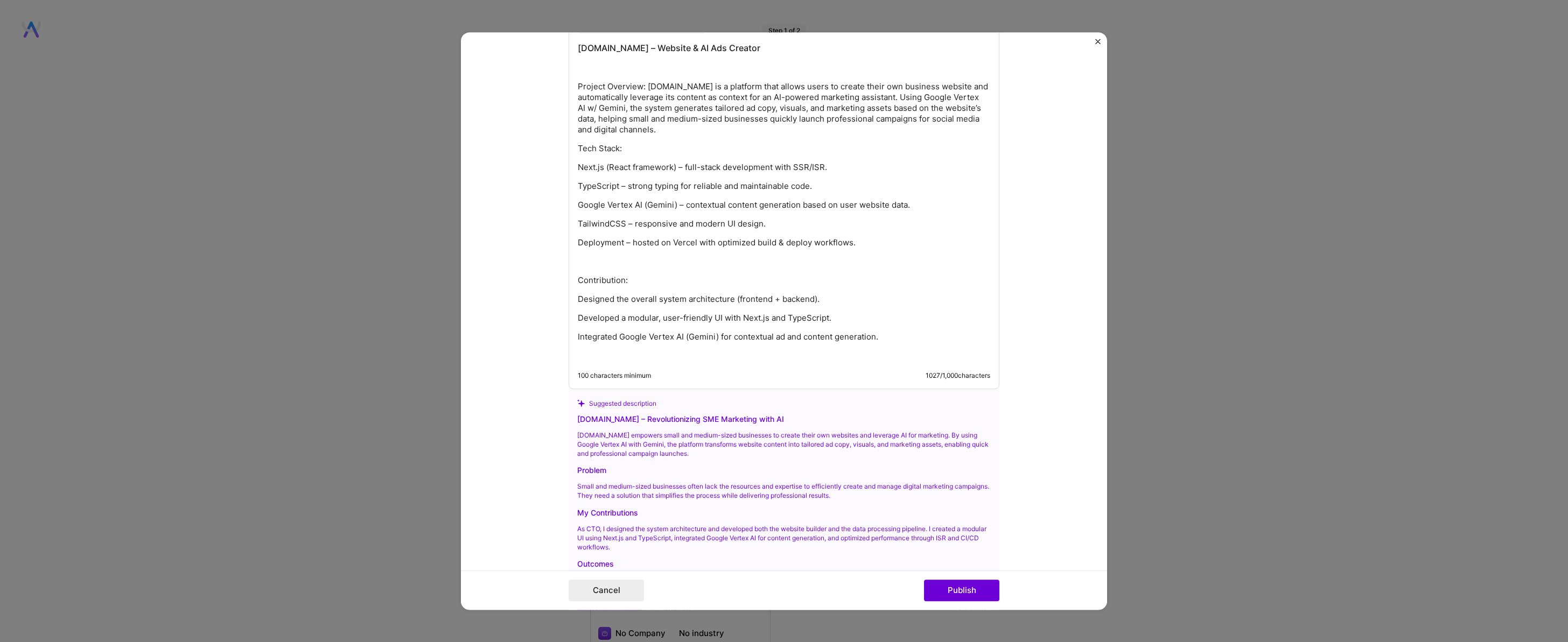
click at [596, 343] on div "Galim.io – Website & AI Ads Creator Project Overview: Galim.io is a platform th…" at bounding box center [784, 201] width 413 height 319
click at [650, 299] on p "Designed the overall system architecture (frontend + backend)." at bounding box center [784, 299] width 413 height 11
click at [959, 592] on button "Publish" at bounding box center [962, 590] width 75 height 21
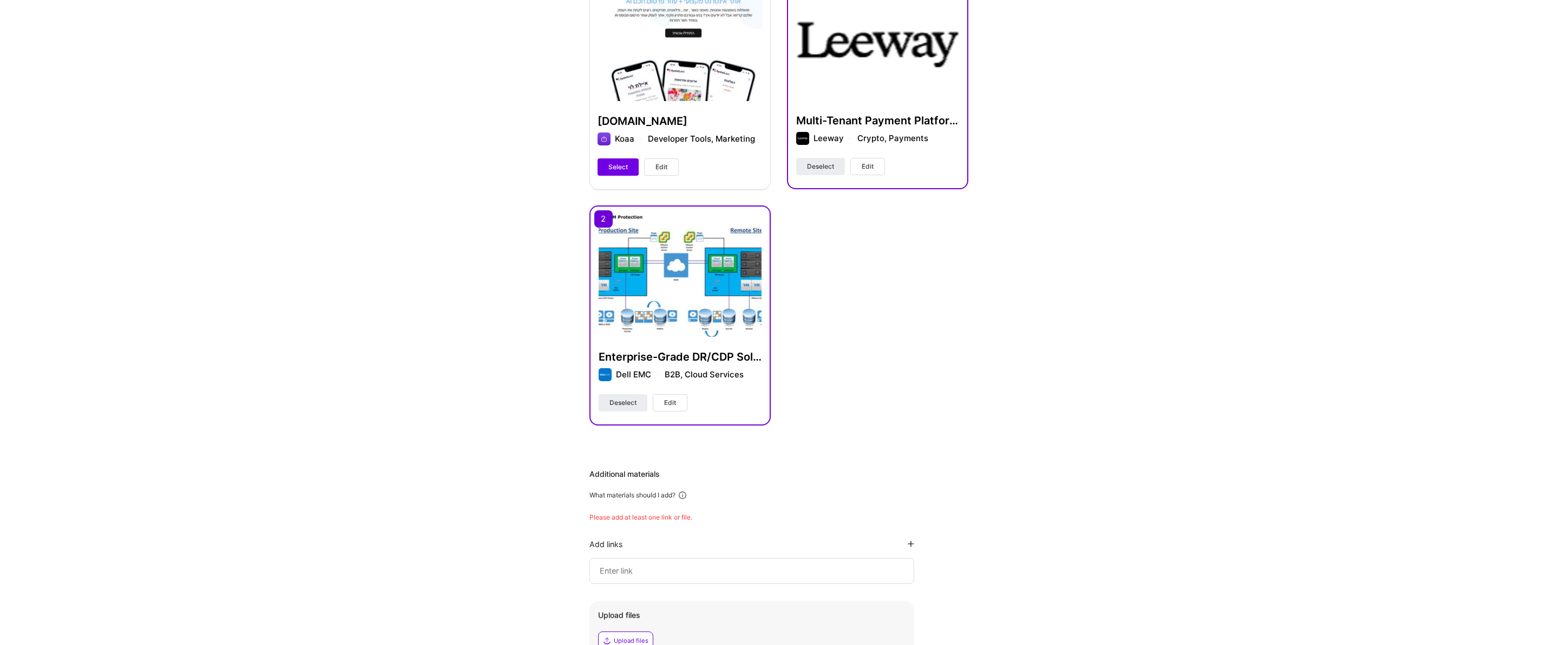
scroll to position [481, 0]
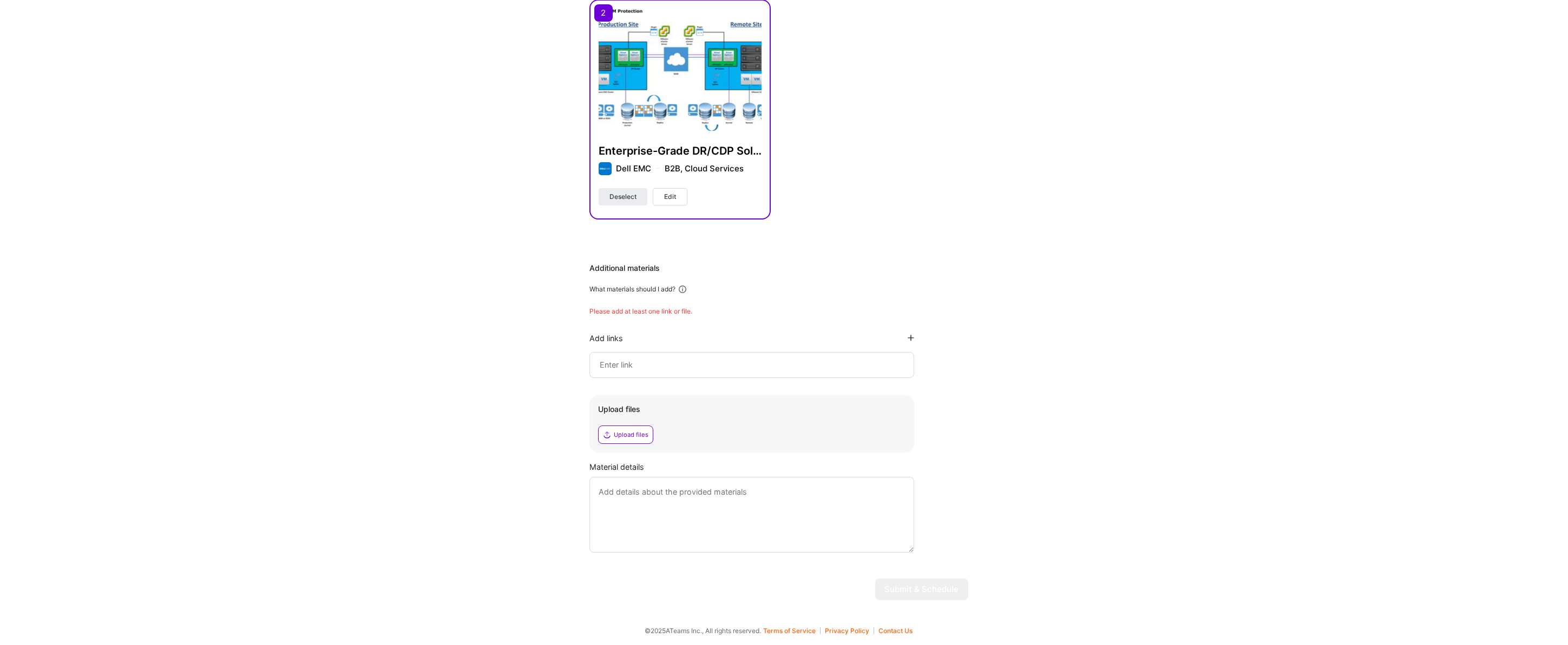
click at [615, 363] on input at bounding box center [751, 364] width 307 height 13
paste input "https://www.linkedin.com/posts/taldadia_new-feature-alert-splits-is-here-today-…"
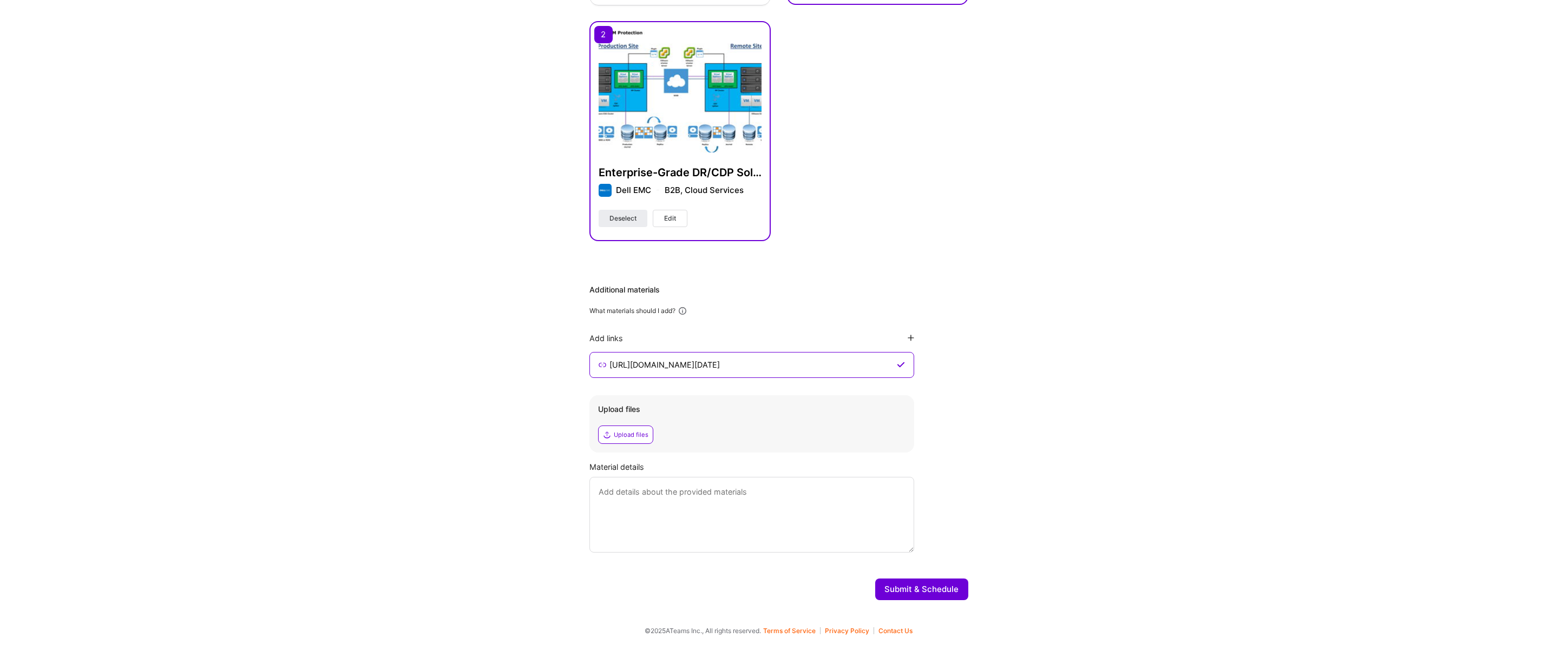
type input "https://www.linkedin.com/posts/taldadia_new-feature-alert-splits-is-here-today-…"
click at [908, 335] on icon at bounding box center [911, 338] width 7 height 7
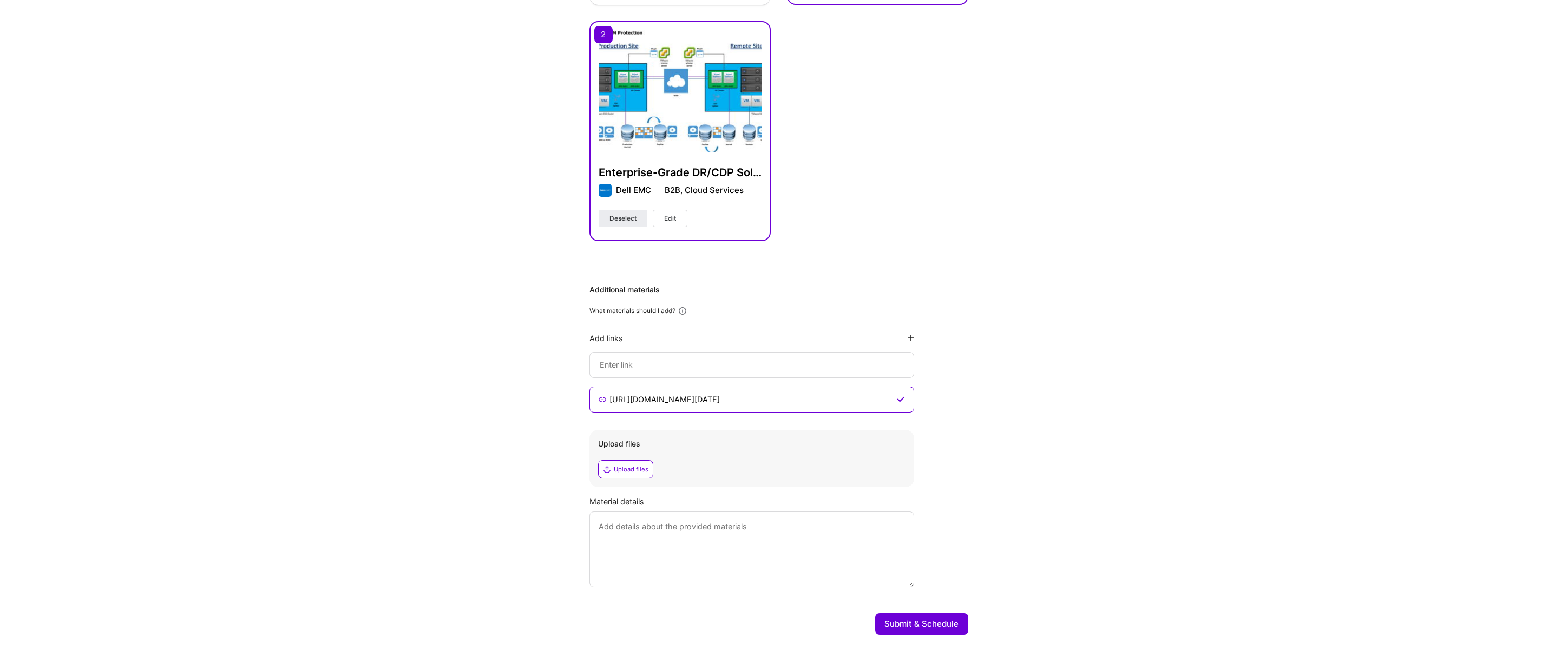
click at [717, 367] on input at bounding box center [751, 364] width 307 height 13
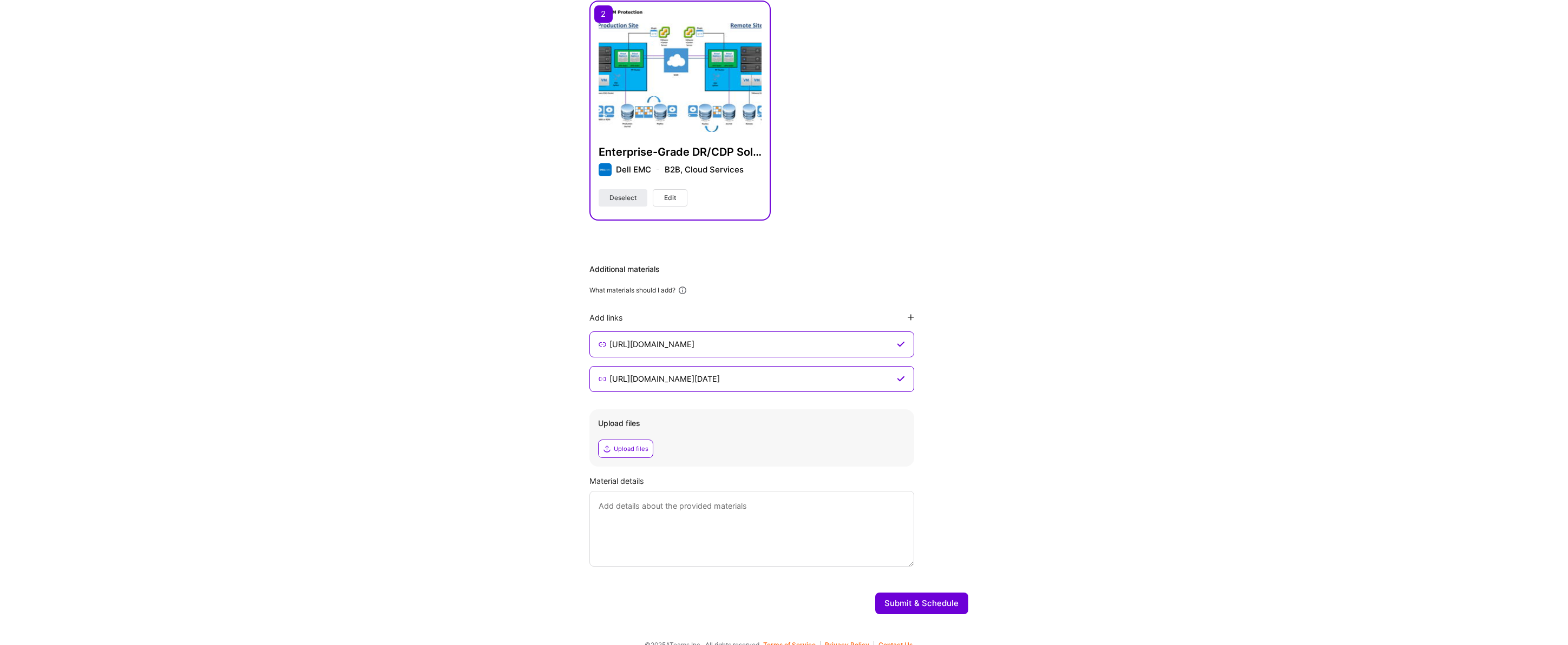
scroll to position [495, 0]
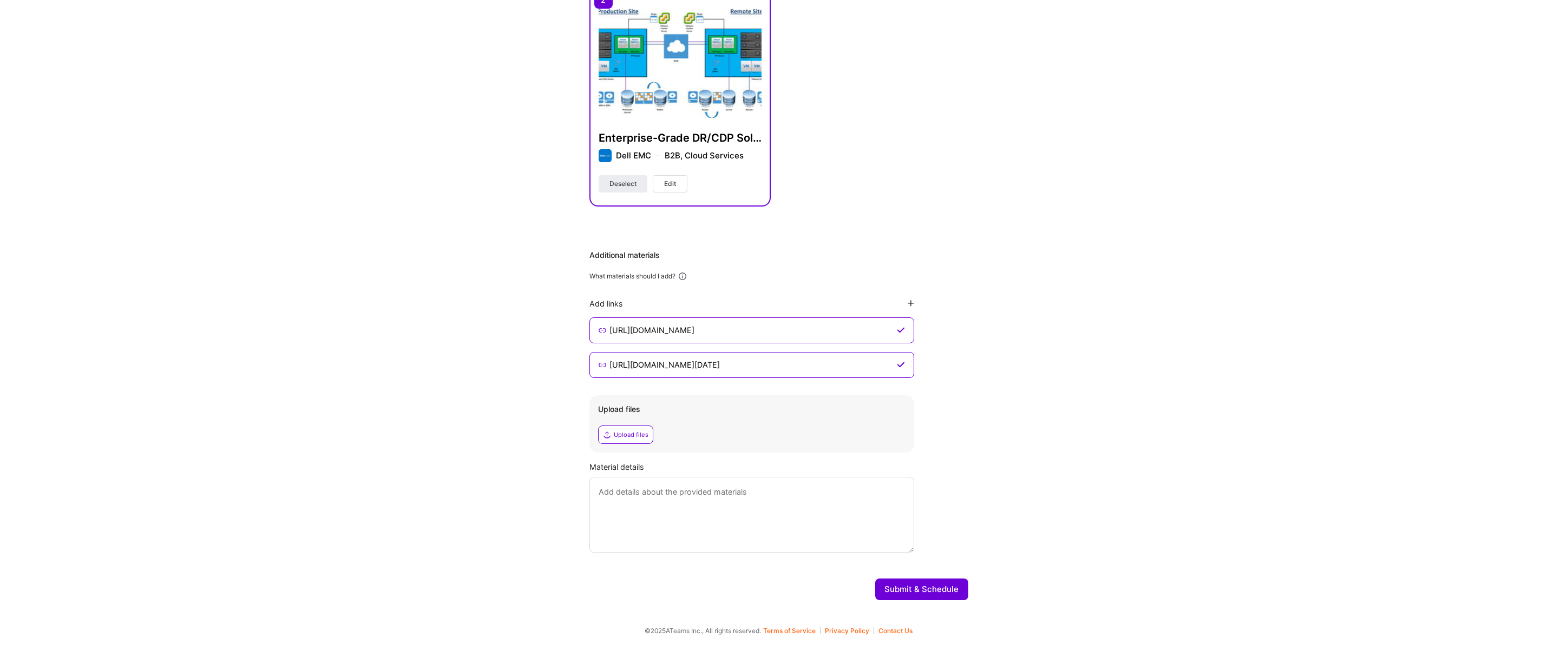
type input "https://galim.io"
click at [710, 493] on textarea at bounding box center [751, 515] width 325 height 76
type textarea "2"
click at [622, 481] on textarea at bounding box center [751, 515] width 325 height 76
paste textarea "Dear [Recipient], I’d like to share two recent projects I’ve worked on: Leeway …"
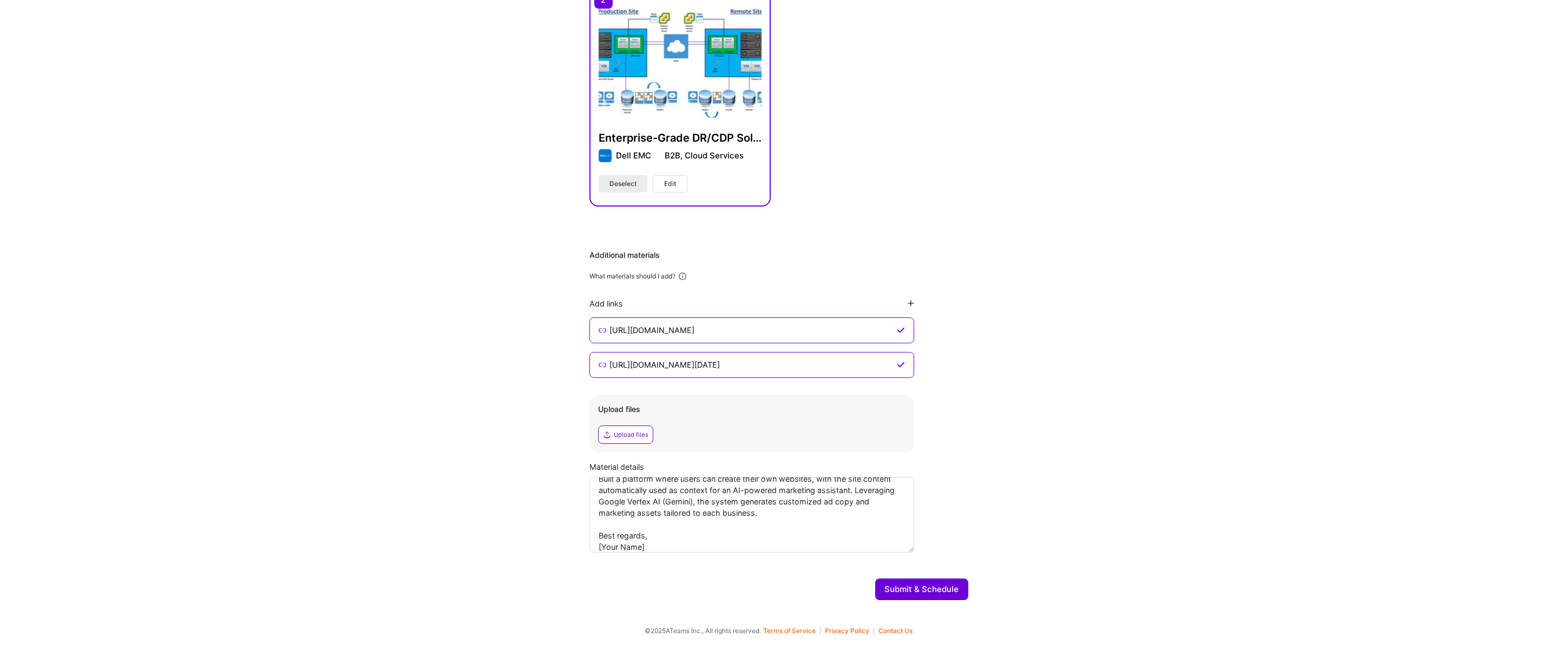
scroll to position [0, 0]
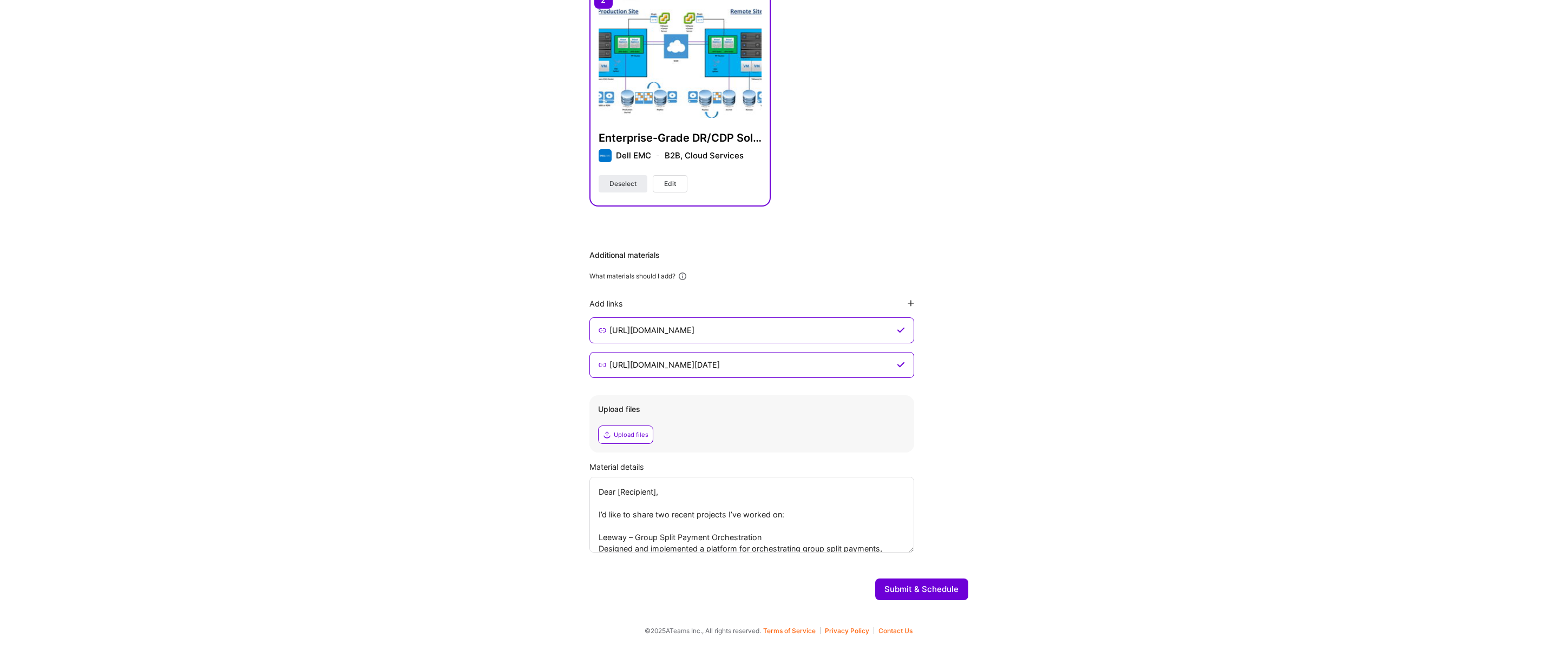
drag, startPoint x: 598, startPoint y: 490, endPoint x: 657, endPoint y: 492, distance: 59.0
click at [657, 492] on textarea "Dear [Recipient], I’d like to share two recent projects I’ve worked on: Leeway …" at bounding box center [751, 515] width 325 height 76
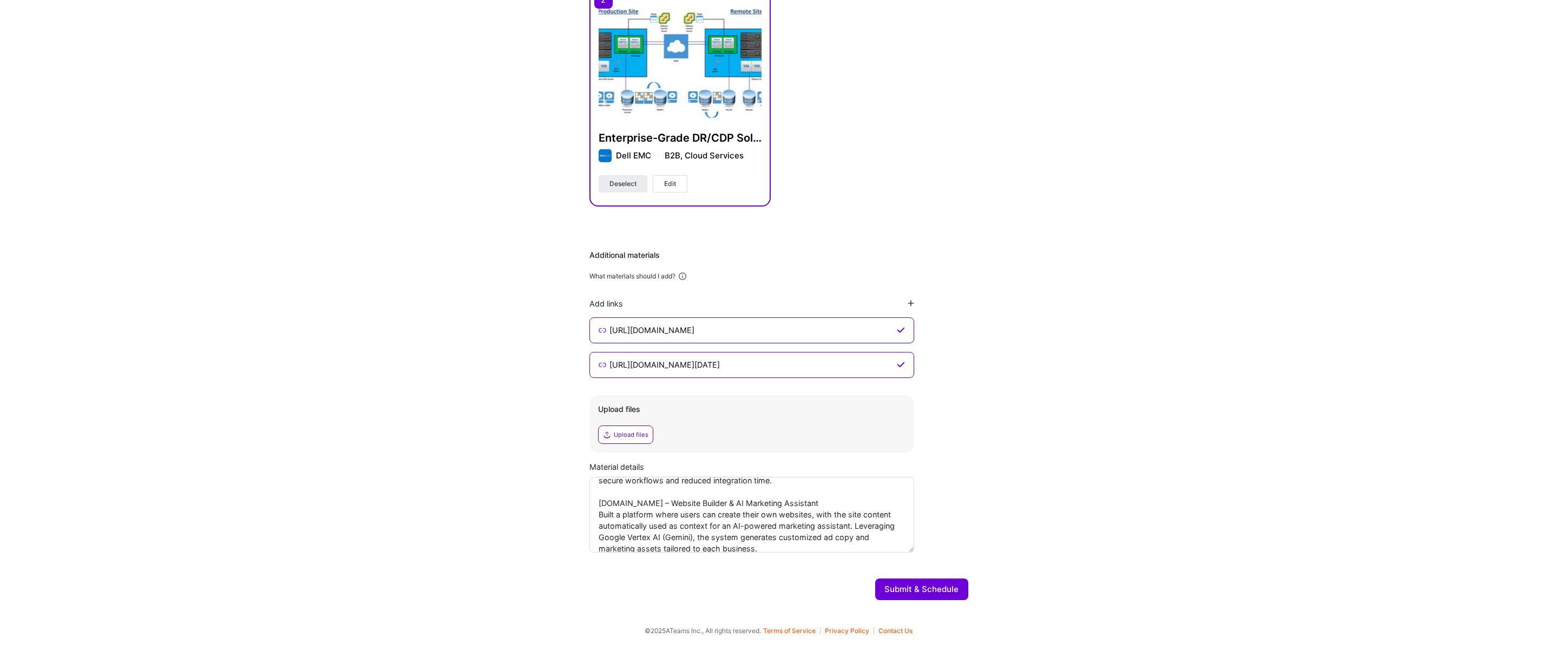
scroll to position [136, 0]
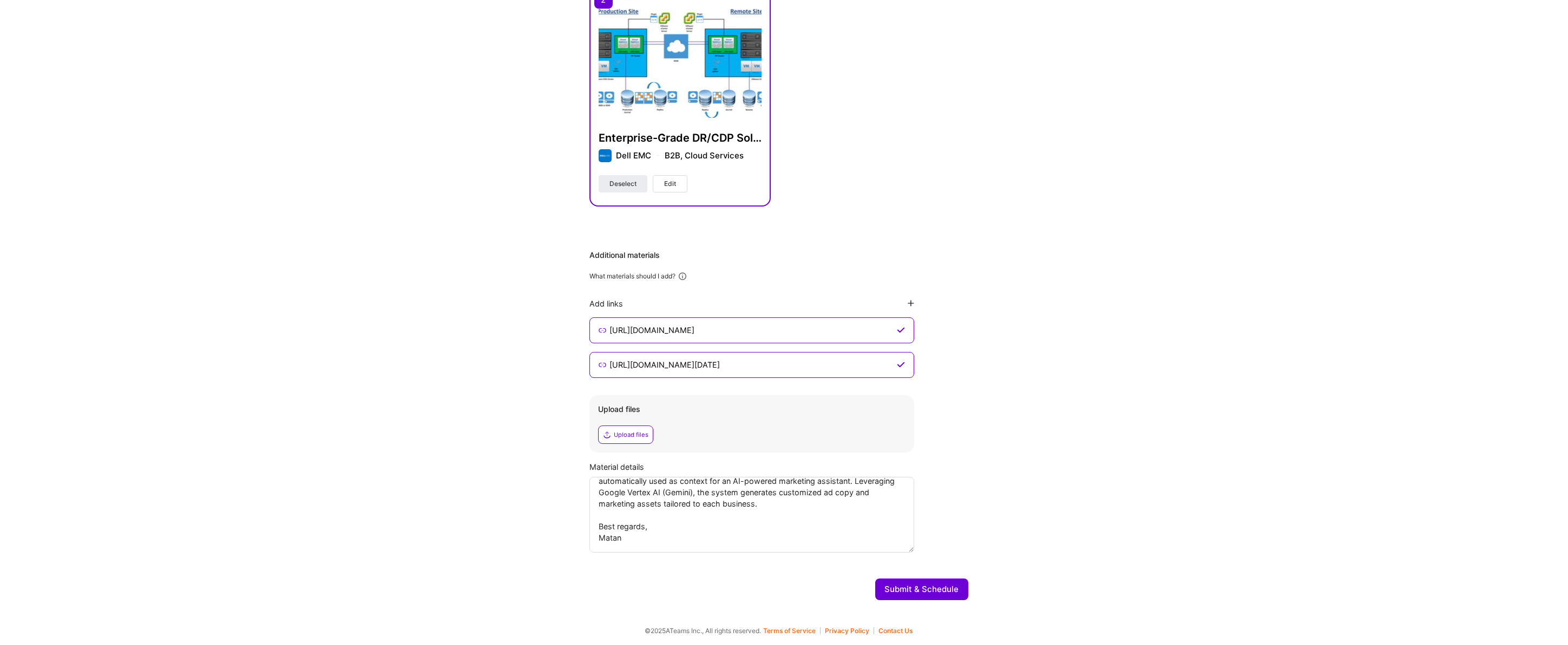
type textarea "Hi, I’d like to share two recent projects I’ve worked on: Leeway – Group Split …"
click at [916, 588] on button "Submit & Schedule" at bounding box center [921, 589] width 93 height 21
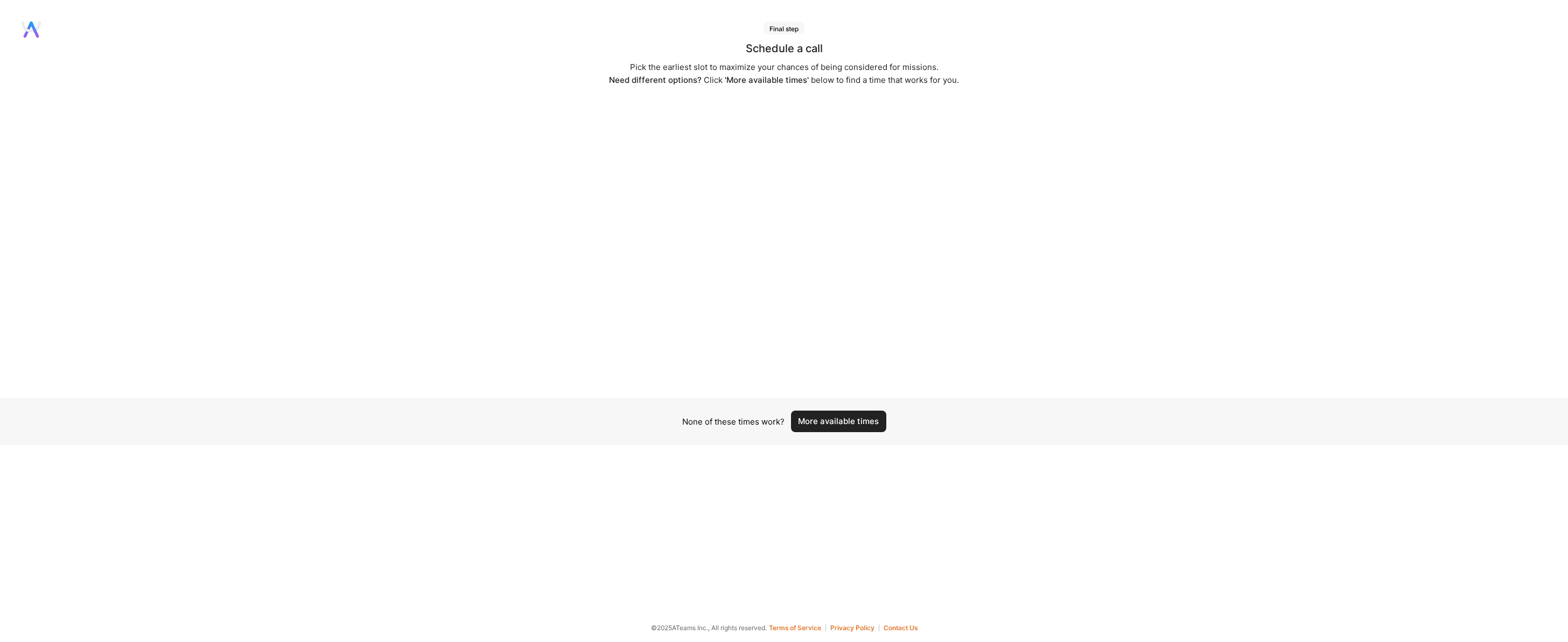
click at [833, 414] on button "More available times" at bounding box center [839, 421] width 96 height 21
